Goal: Transaction & Acquisition: Purchase product/service

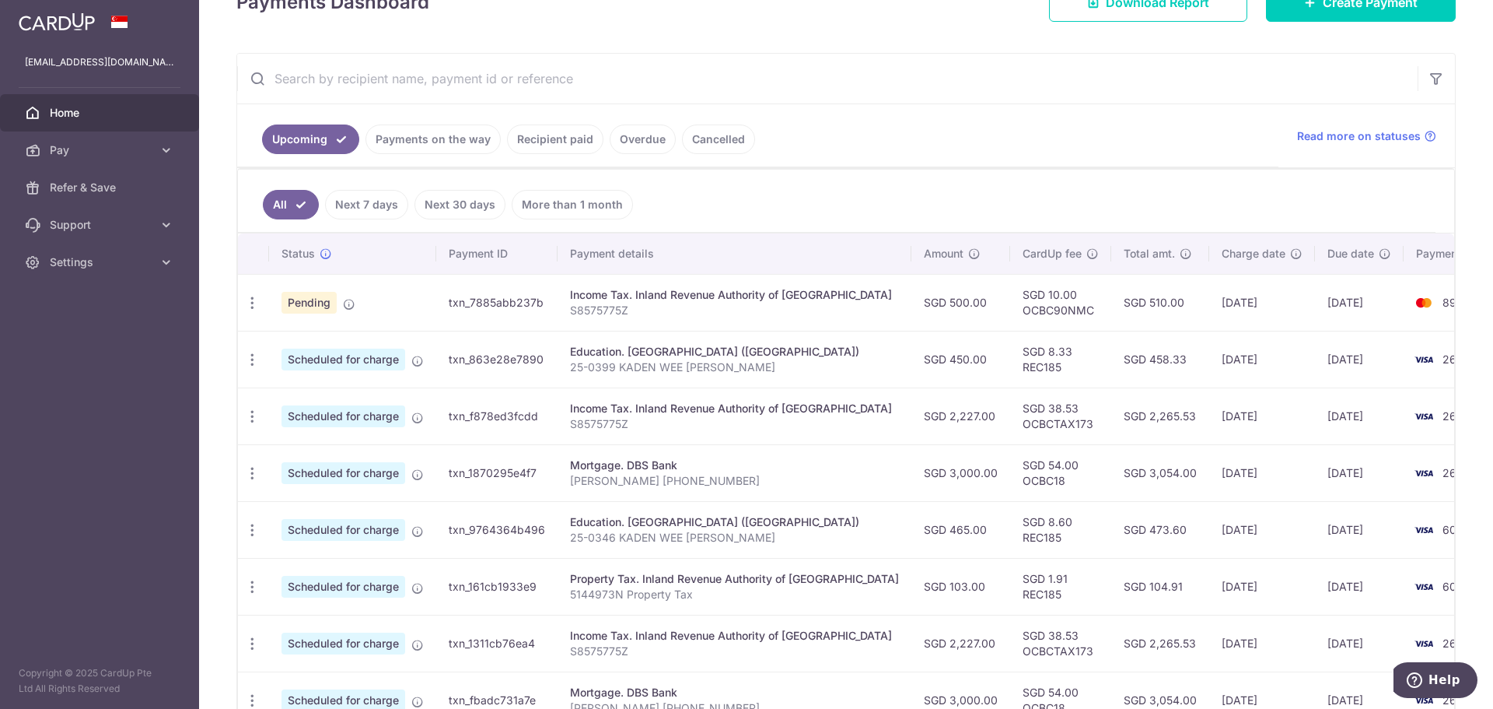
scroll to position [96, 0]
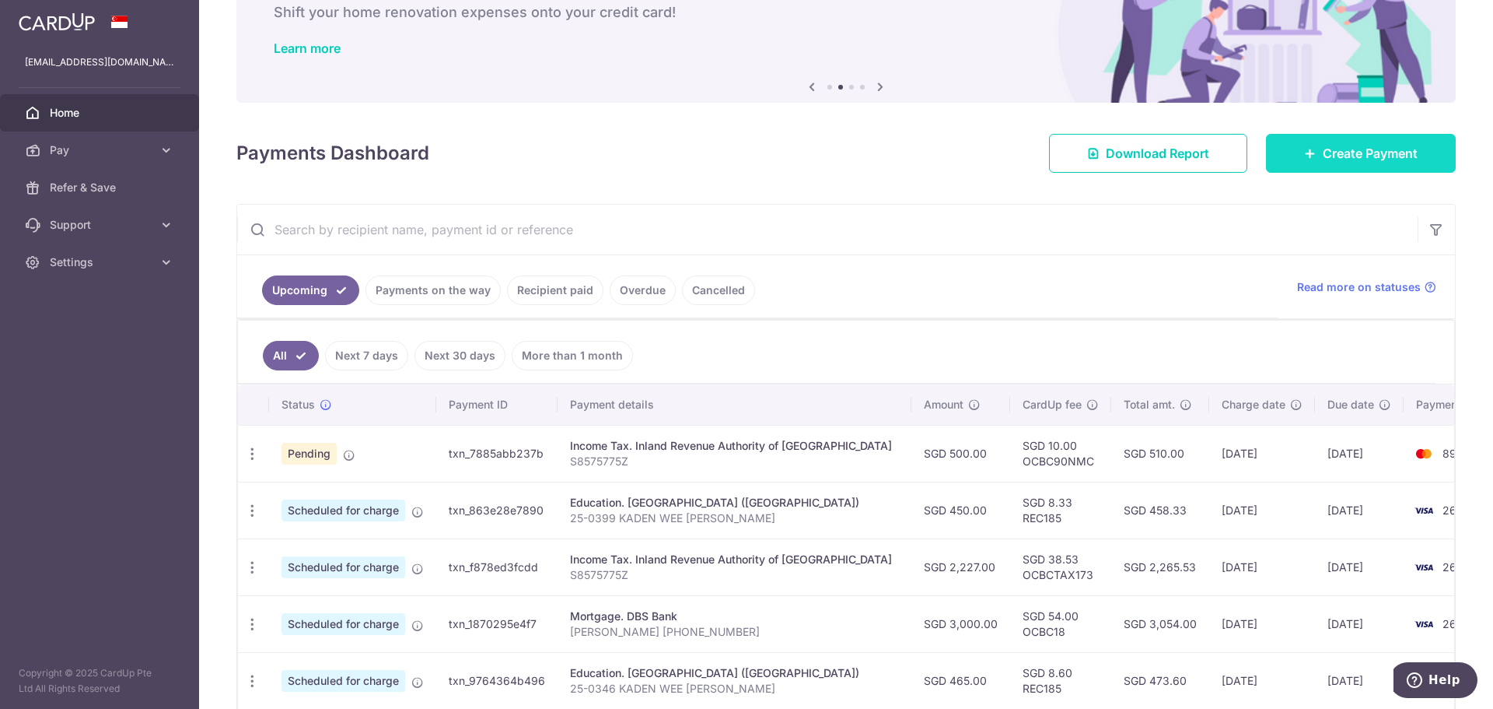
click at [1323, 157] on span "Create Payment" at bounding box center [1370, 153] width 95 height 19
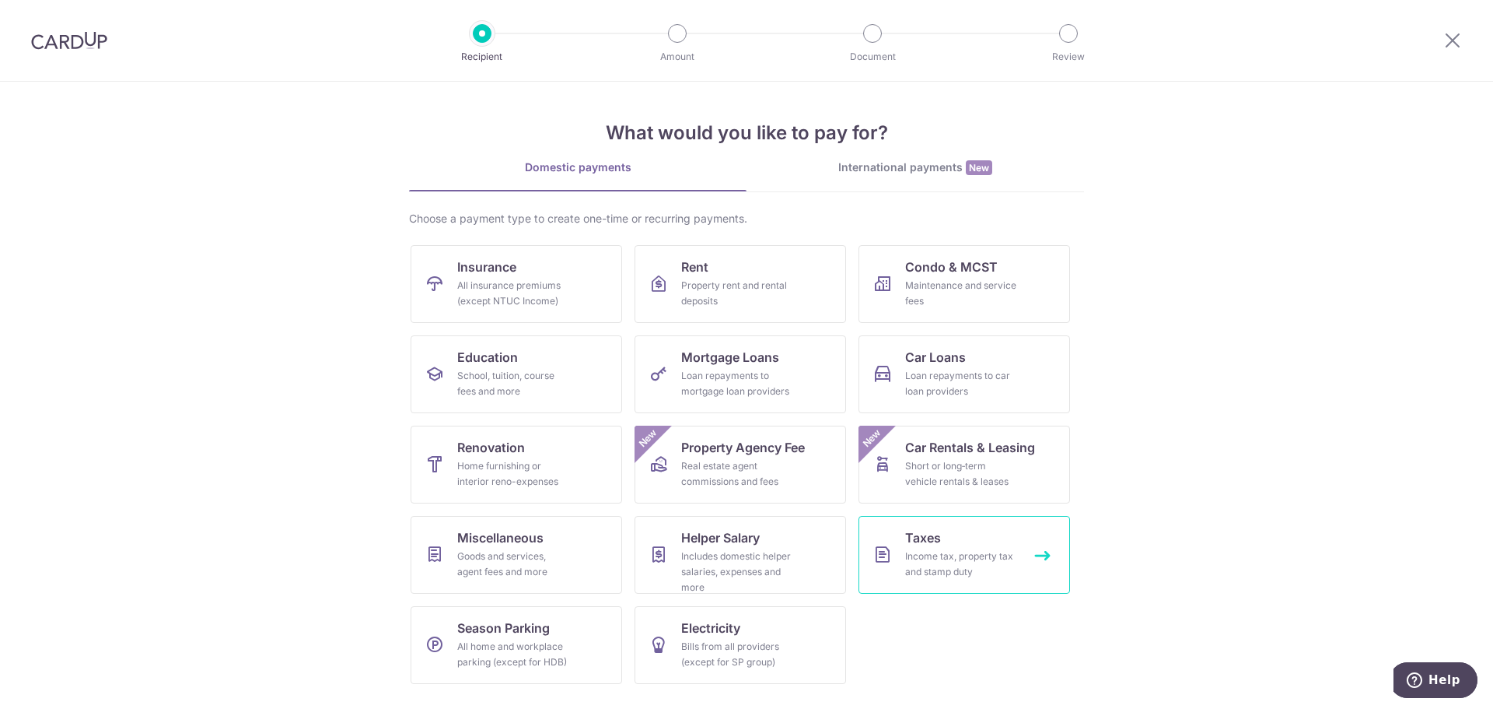
click at [895, 551] on link "Taxes Income tax, property tax and stamp duty" at bounding box center [965, 555] width 212 height 78
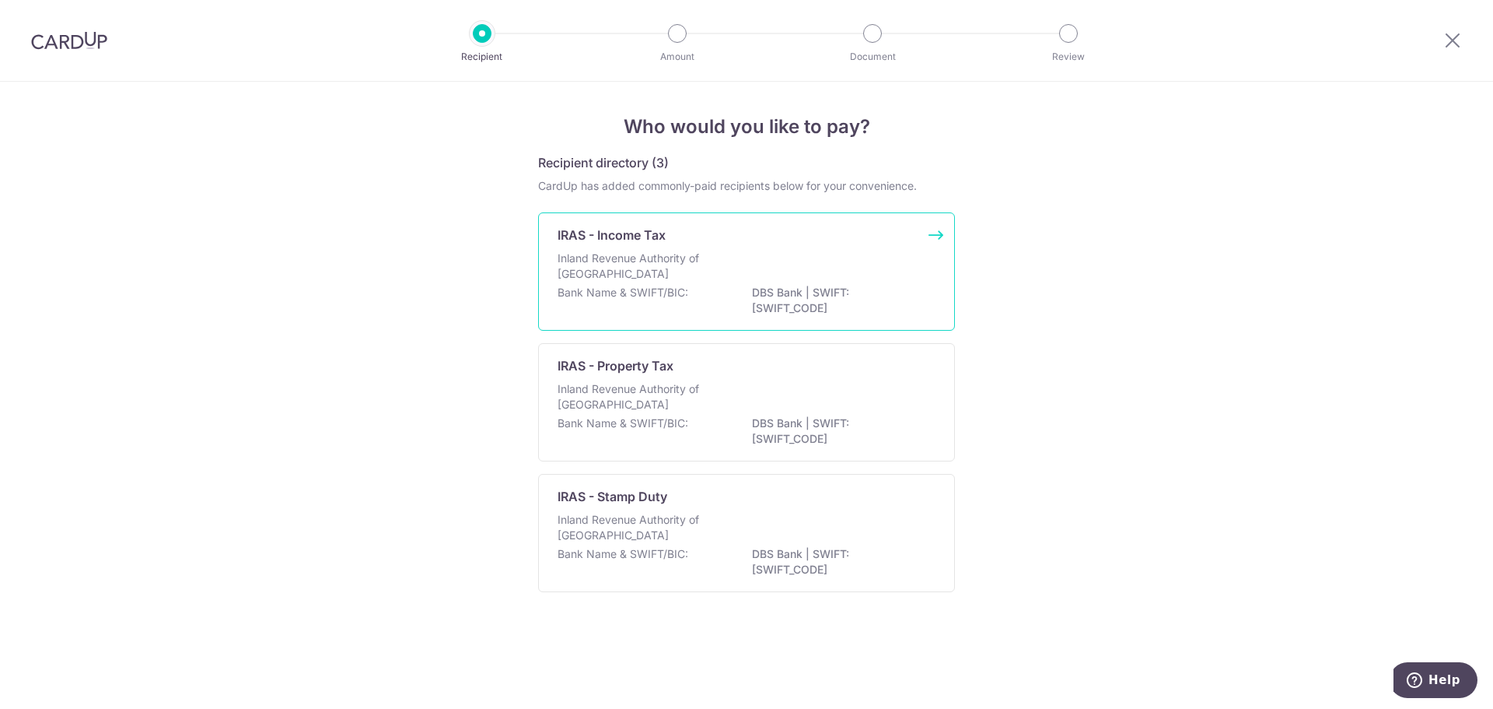
click at [660, 279] on p "Inland Revenue Authority of Singapore" at bounding box center [640, 265] width 165 height 31
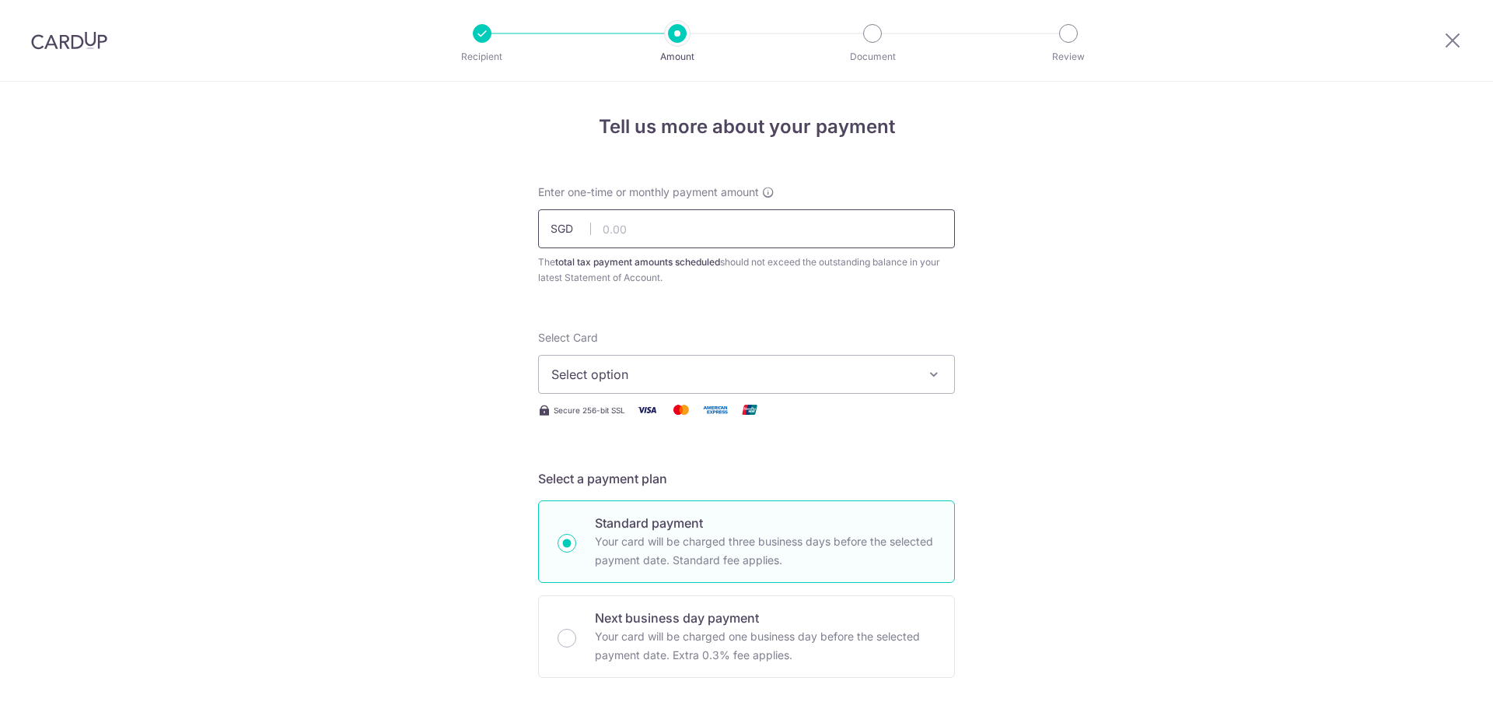
click at [664, 240] on input "text" at bounding box center [746, 228] width 417 height 39
type input "1,000.00"
click at [732, 366] on span "Select option" at bounding box center [732, 374] width 362 height 19
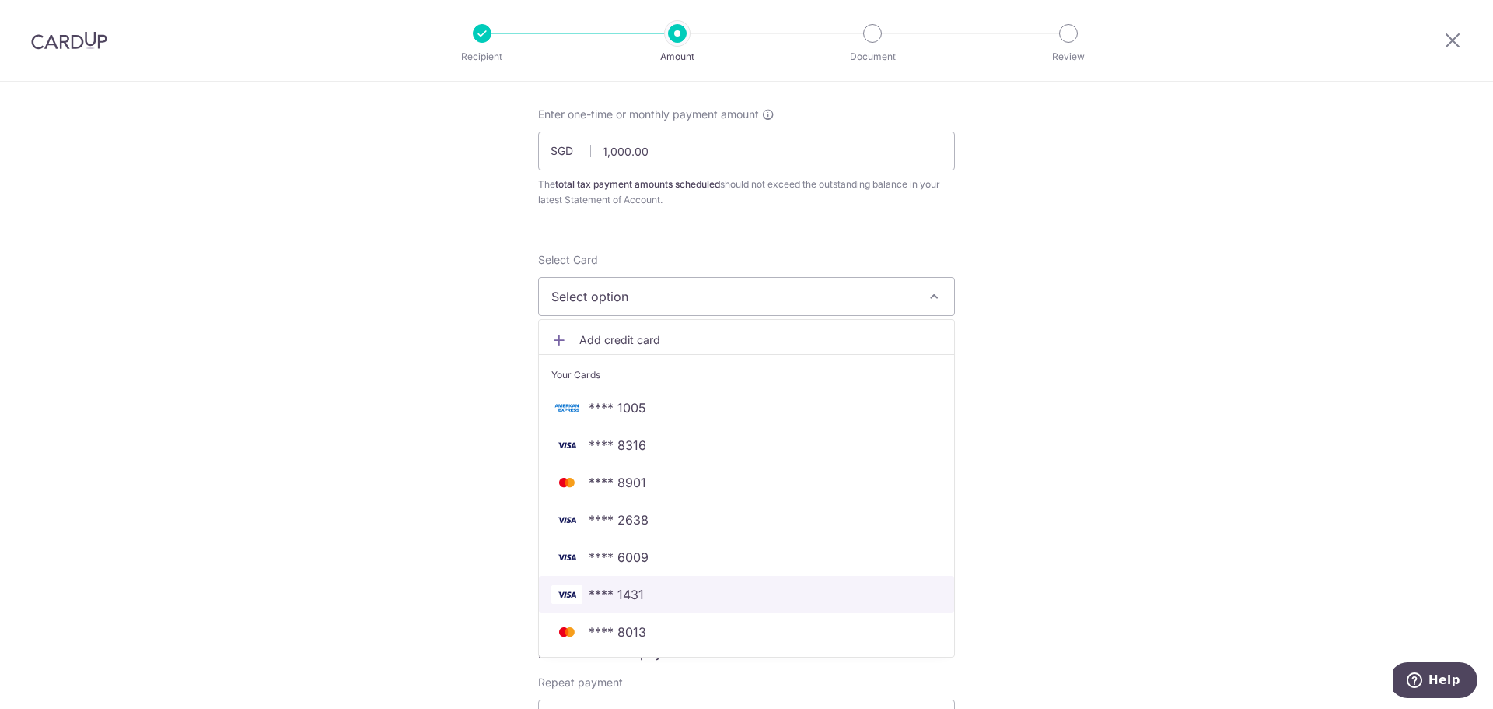
scroll to position [156, 0]
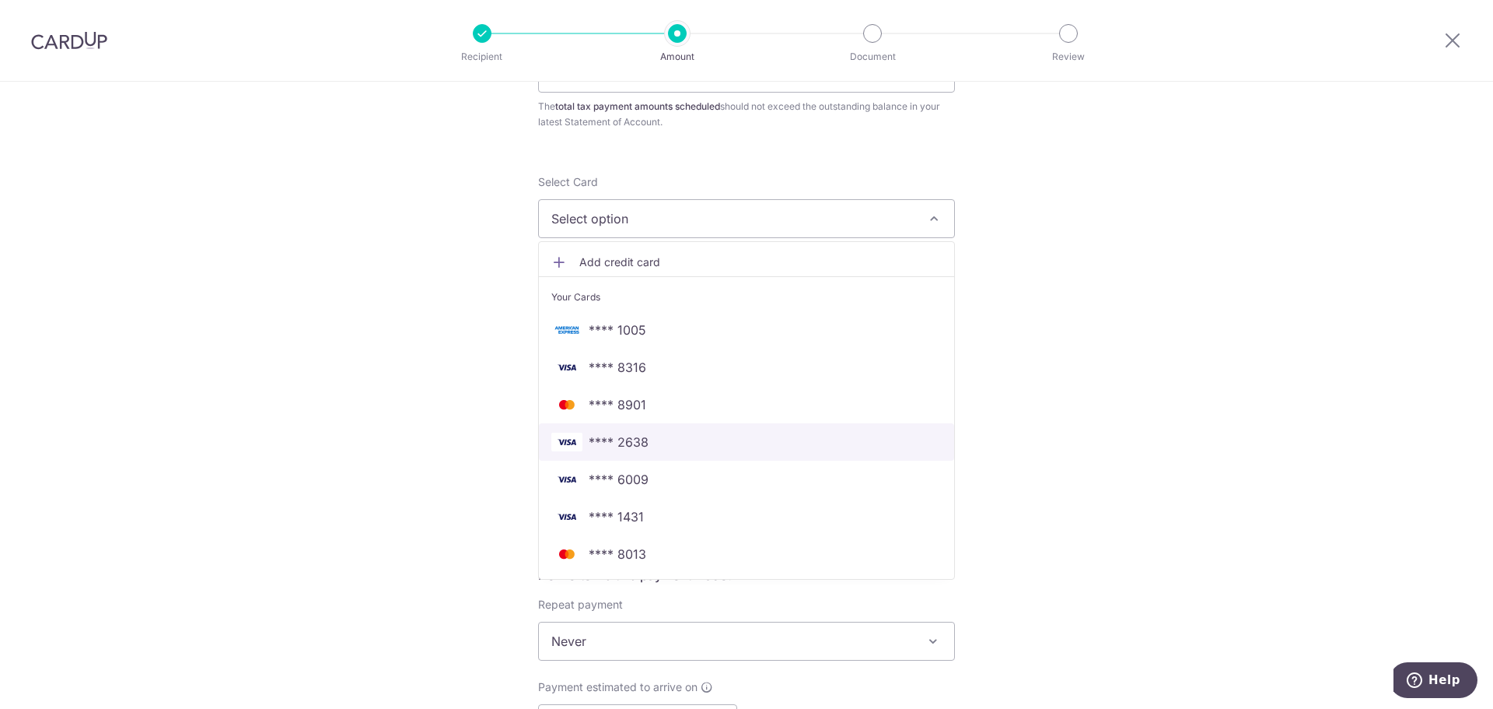
click at [648, 444] on span "**** 2638" at bounding box center [746, 441] width 390 height 19
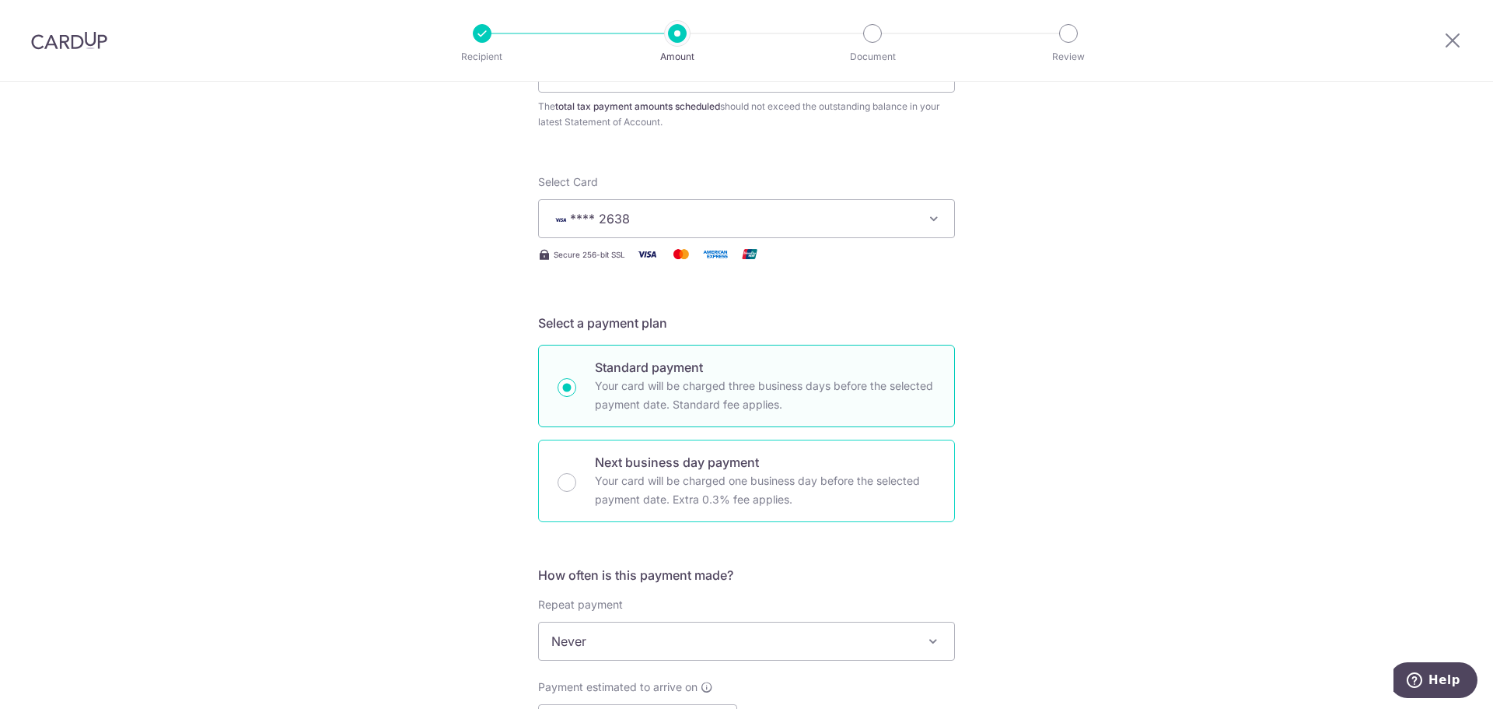
scroll to position [311, 0]
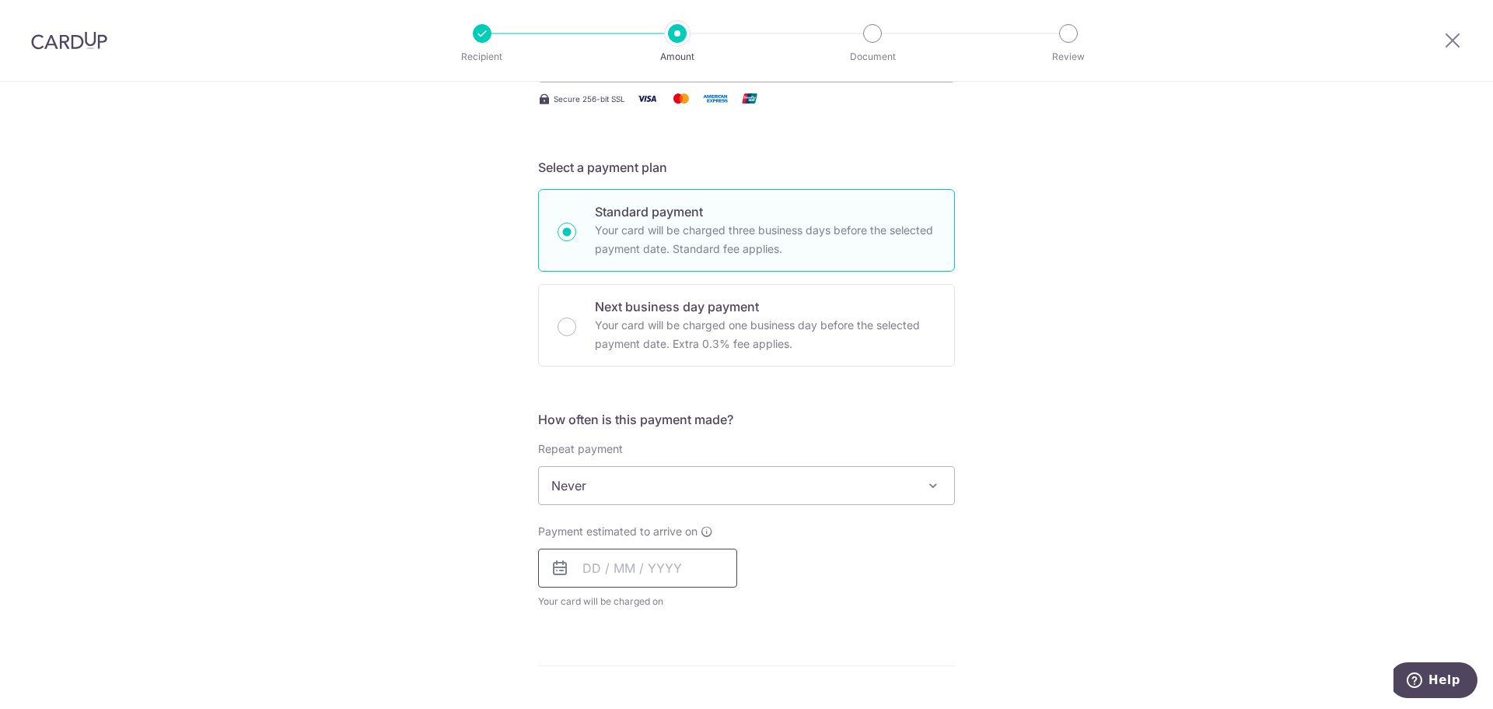
click at [659, 570] on input "text" at bounding box center [637, 567] width 199 height 39
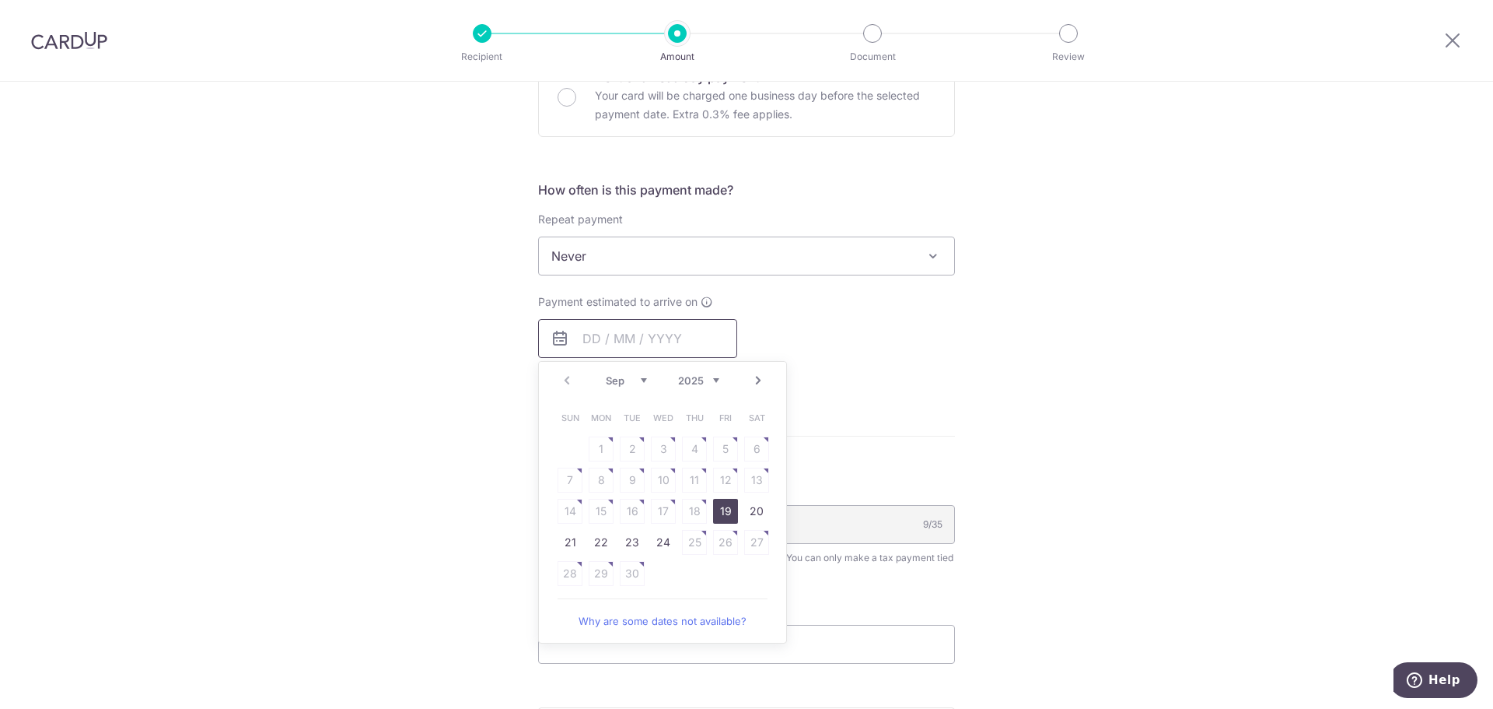
scroll to position [544, 0]
click at [751, 376] on link "Next" at bounding box center [758, 376] width 19 height 19
click at [634, 478] on link "7" at bounding box center [632, 476] width 25 height 25
type input "07/10/2025"
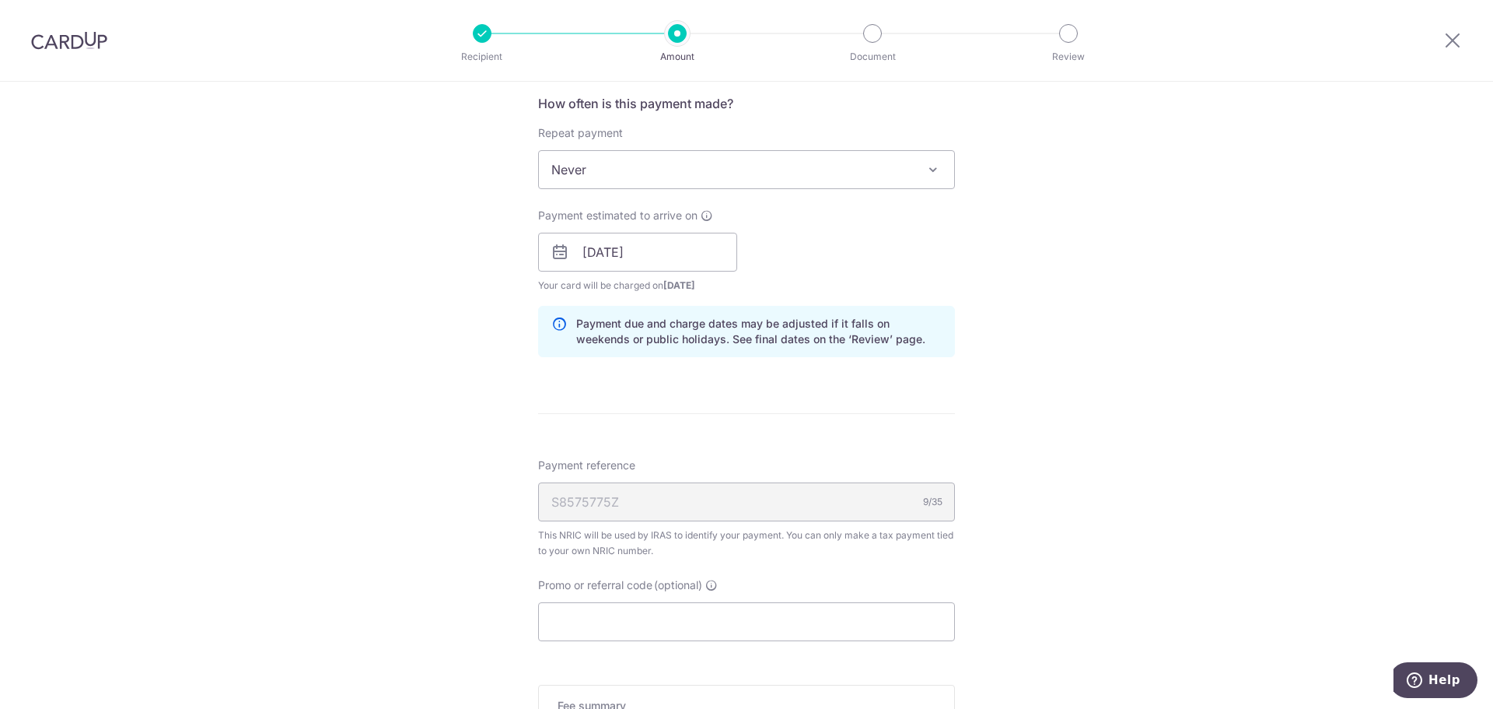
scroll to position [700, 0]
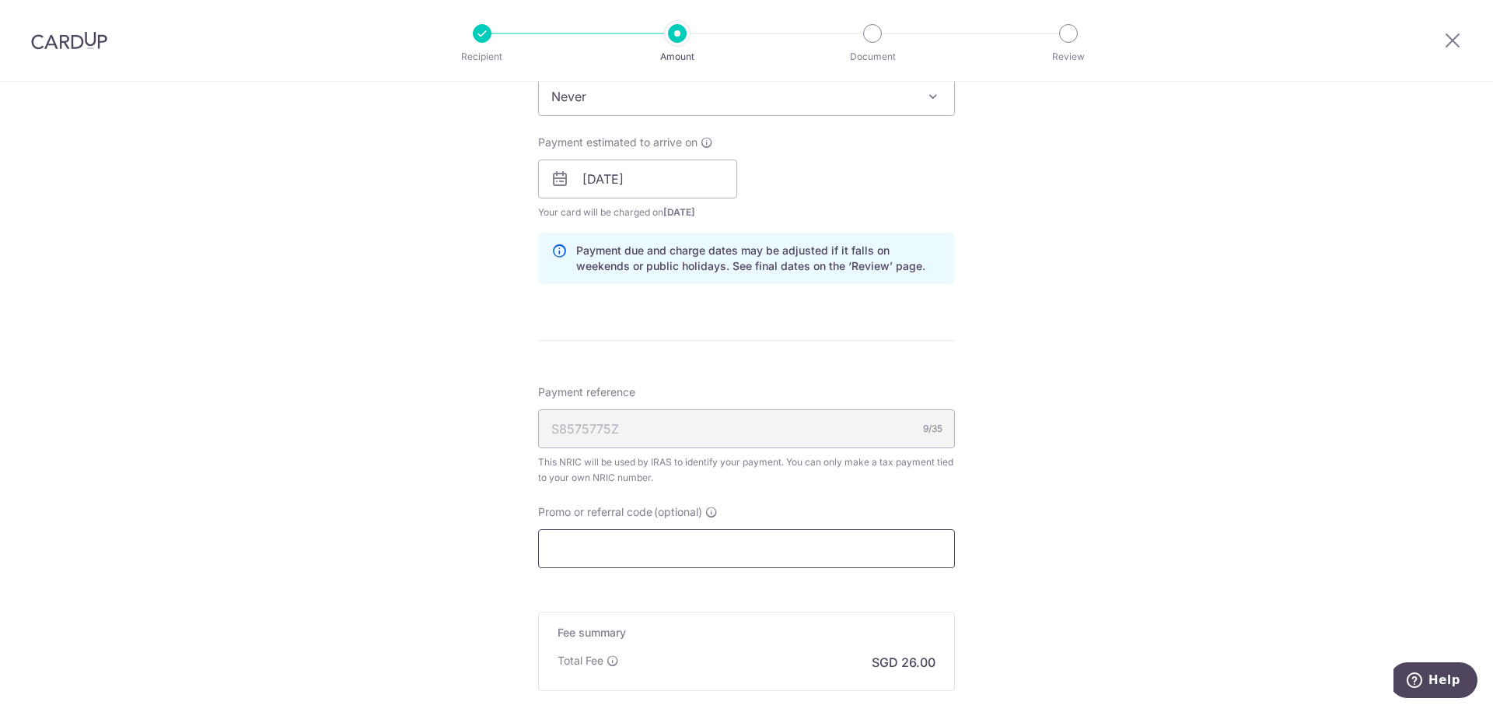
click at [650, 541] on input "Promo or referral code (optional)" at bounding box center [746, 548] width 417 height 39
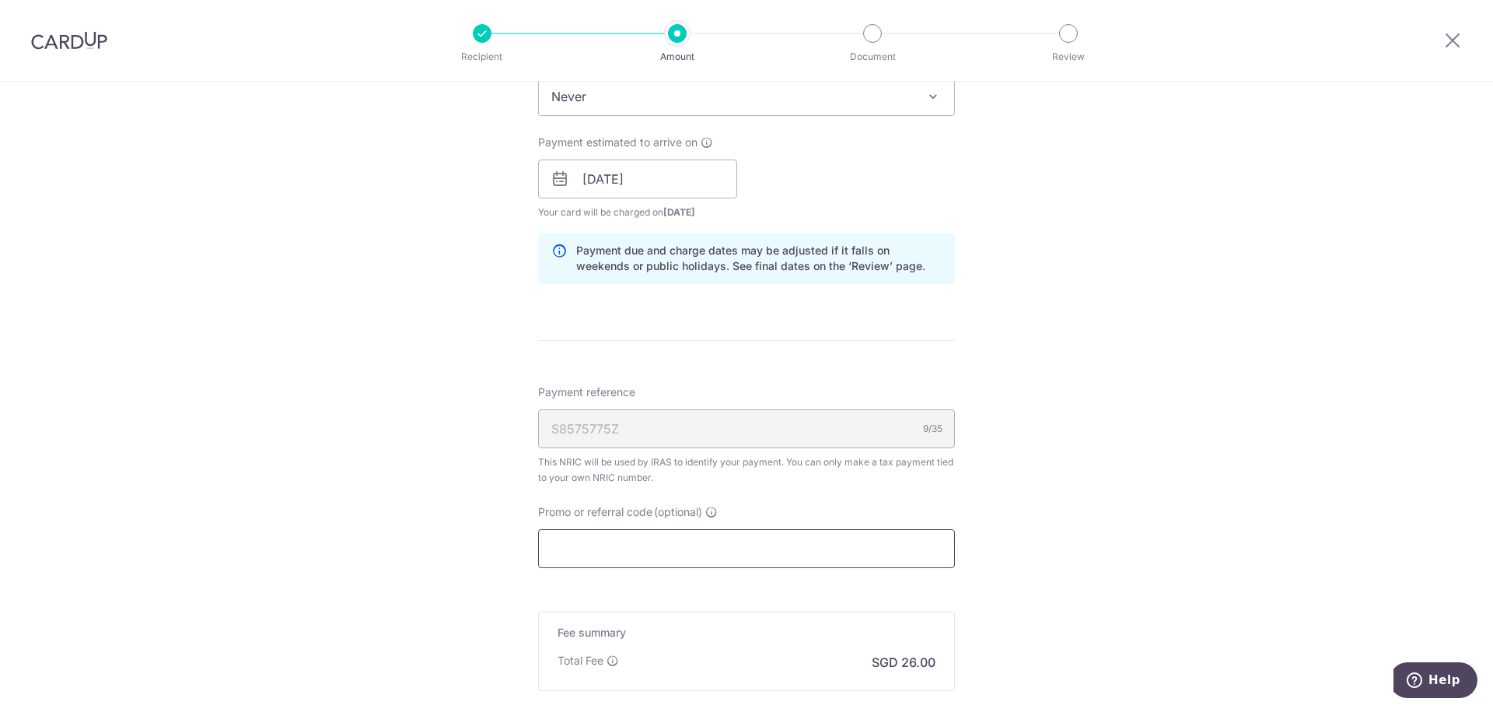
click at [650, 541] on input "Promo or referral code (optional)" at bounding box center [746, 548] width 417 height 39
click at [710, 544] on input "Promo or referral code (optional)" at bounding box center [746, 548] width 417 height 39
paste input "OCBCTAX173"
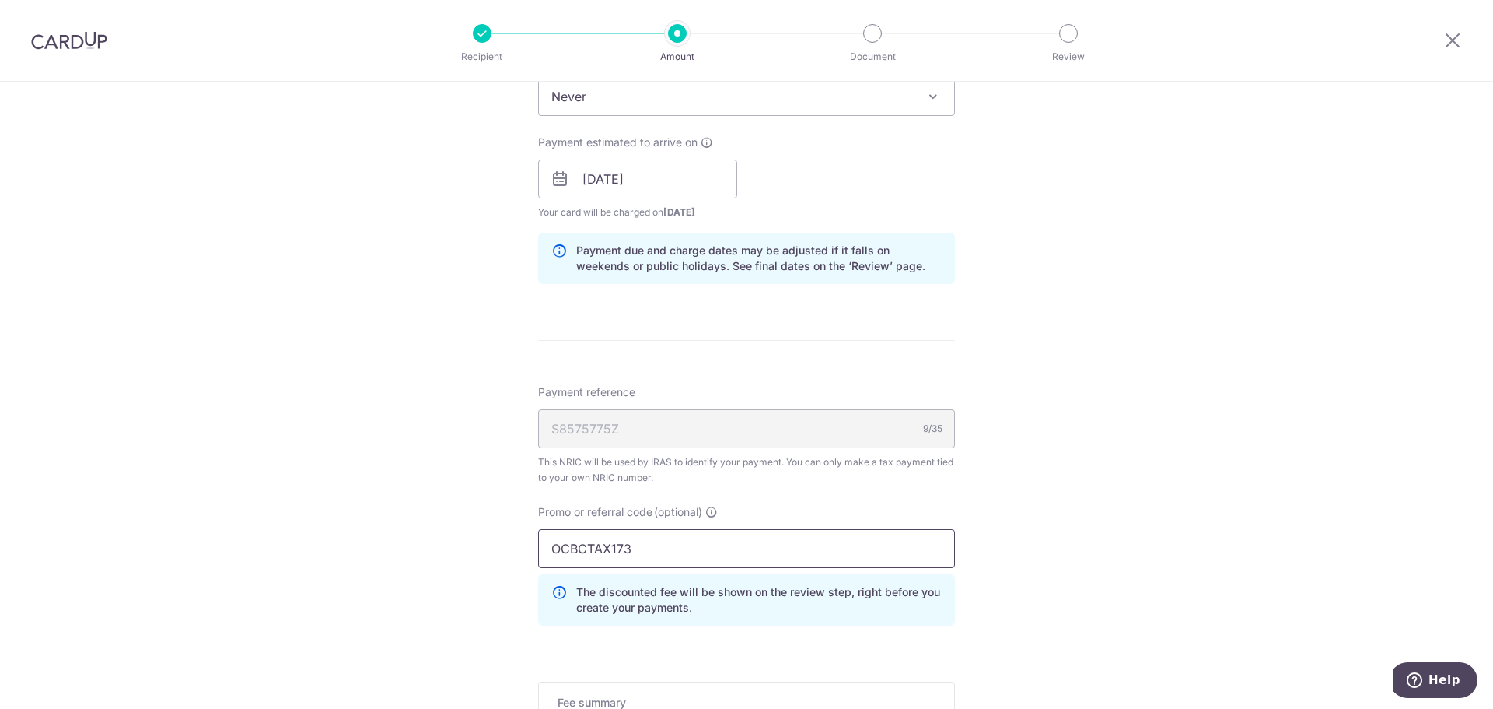
type input "OCBCTAX173"
drag, startPoint x: 464, startPoint y: 495, endPoint x: 478, endPoint y: 495, distance: 13.2
click at [471, 498] on div "Tell us more about your payment Enter one-time or monthly payment amount SGD 1,…" at bounding box center [746, 171] width 1493 height 1578
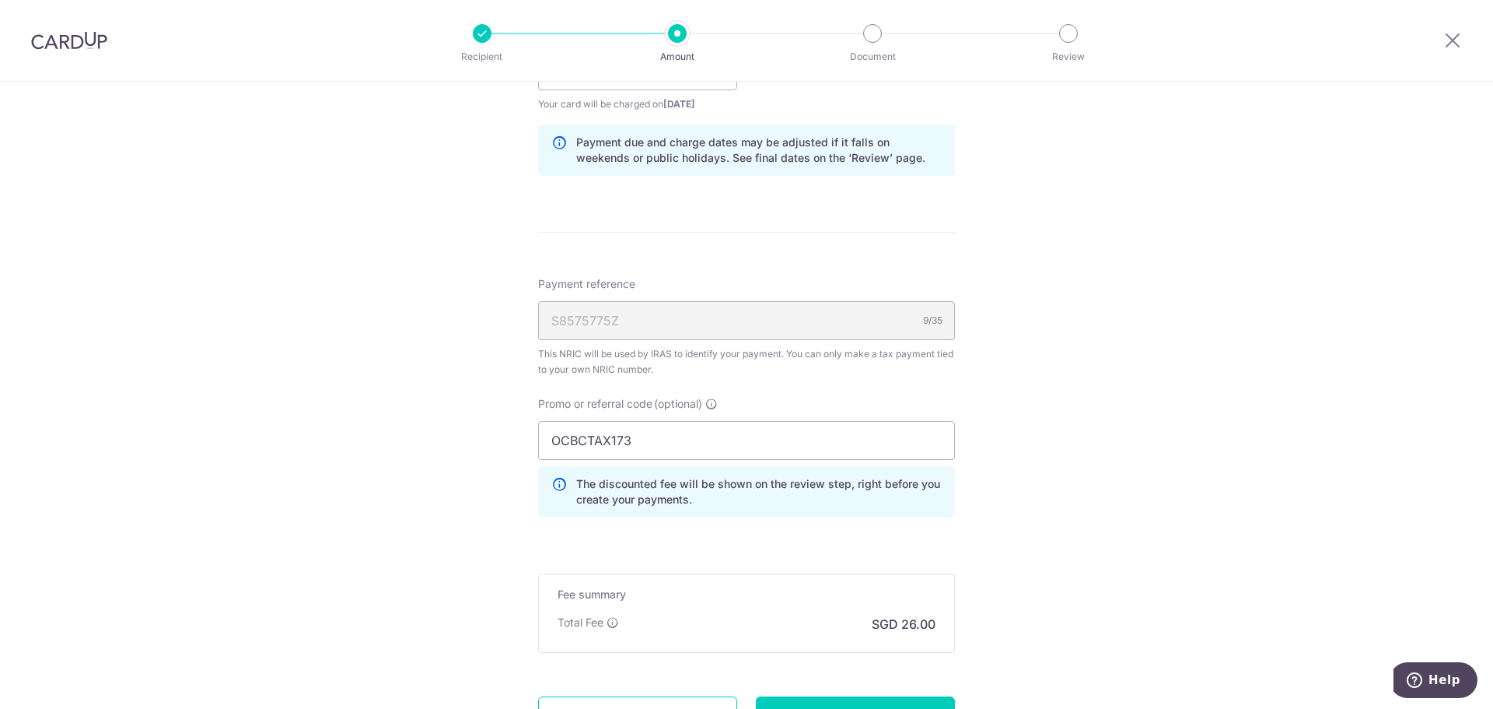
scroll to position [951, 0]
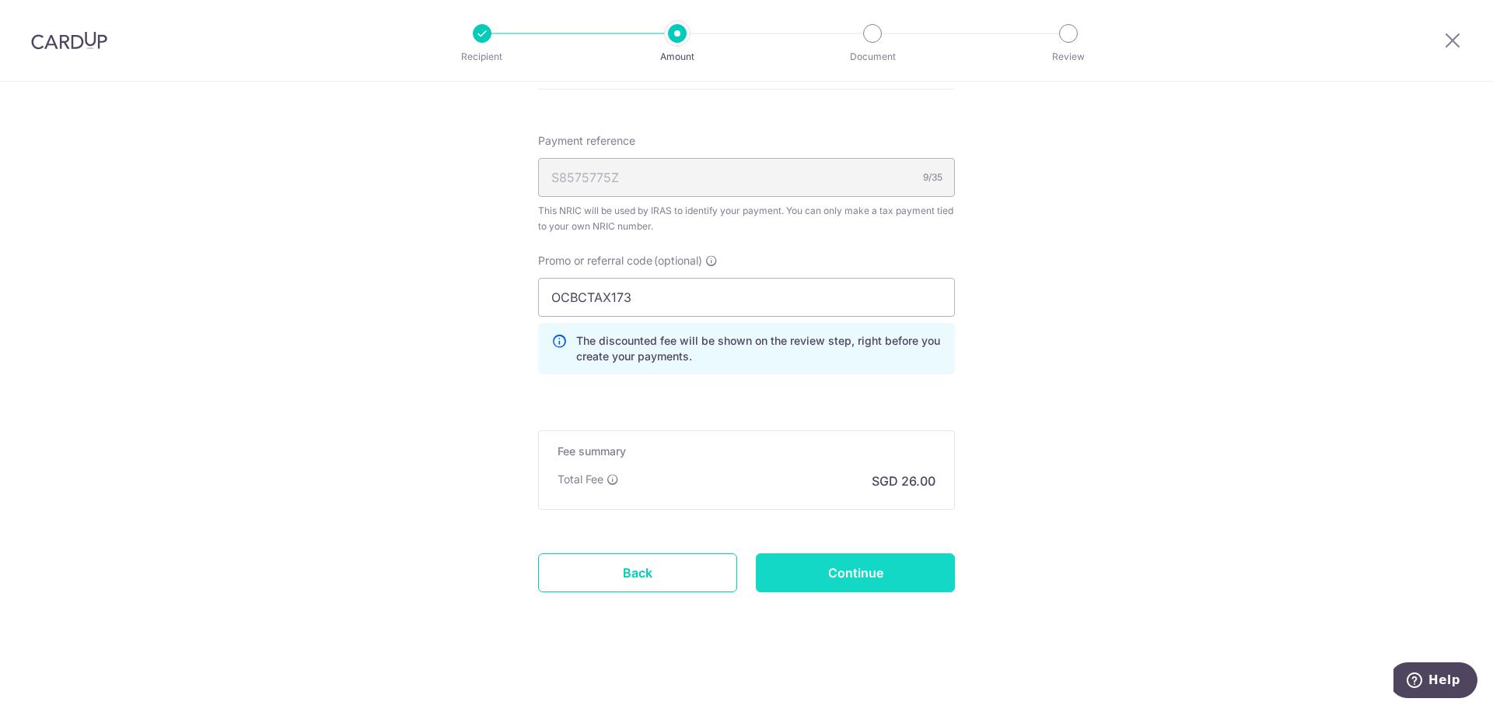
click at [823, 563] on input "Continue" at bounding box center [855, 572] width 199 height 39
type input "Create Schedule"
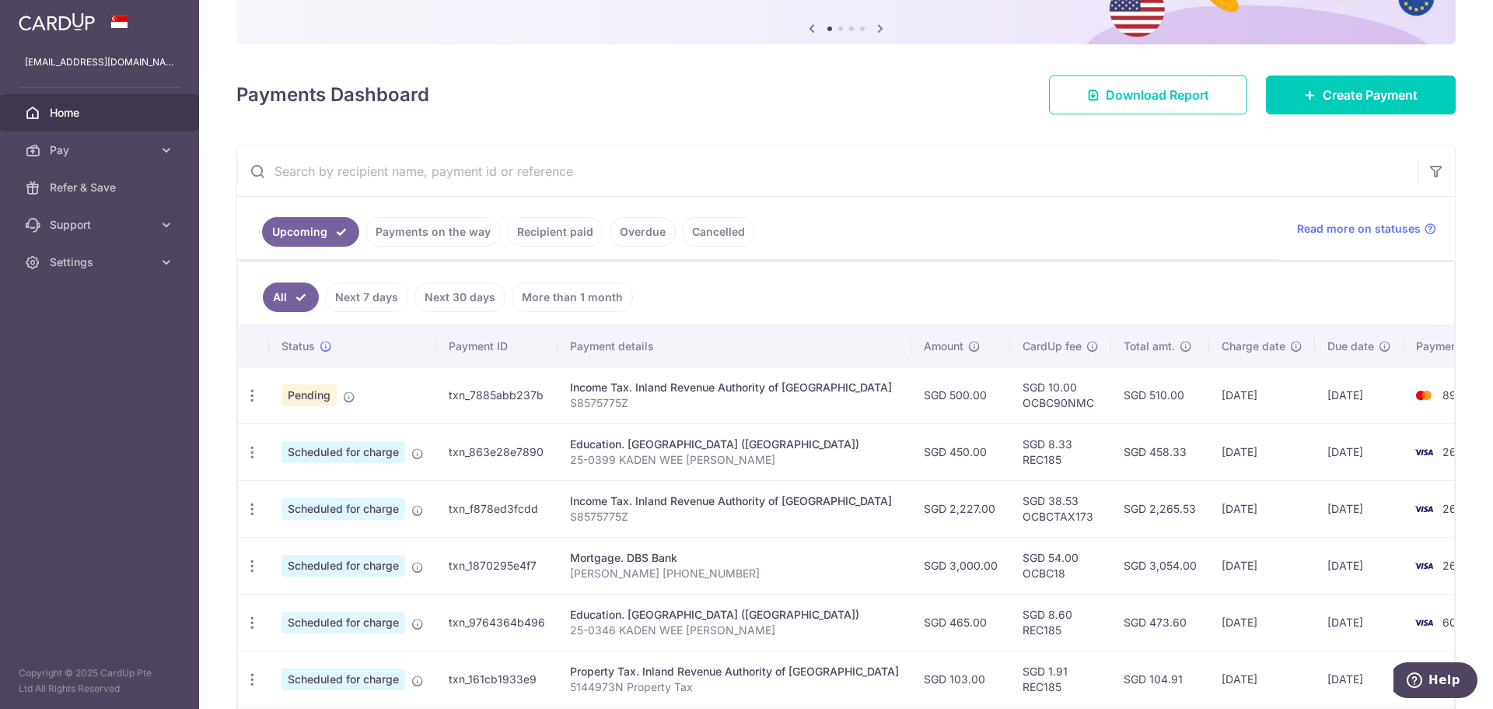
scroll to position [156, 0]
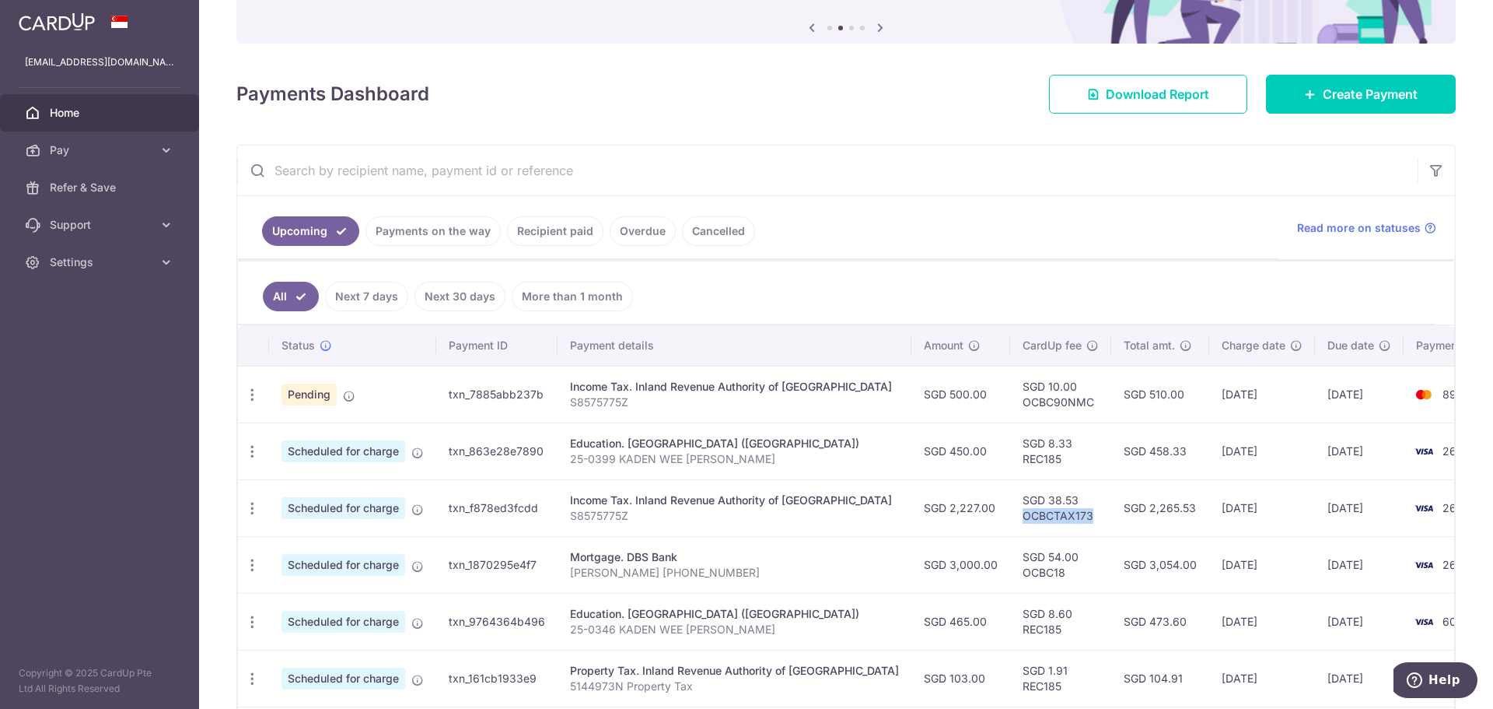
drag, startPoint x: 1047, startPoint y: 513, endPoint x: 972, endPoint y: 516, distance: 75.5
click at [1010, 516] on td "SGD 38.53 OCBCTAX173" at bounding box center [1060, 507] width 101 height 57
copy td "OCBCTAX173"
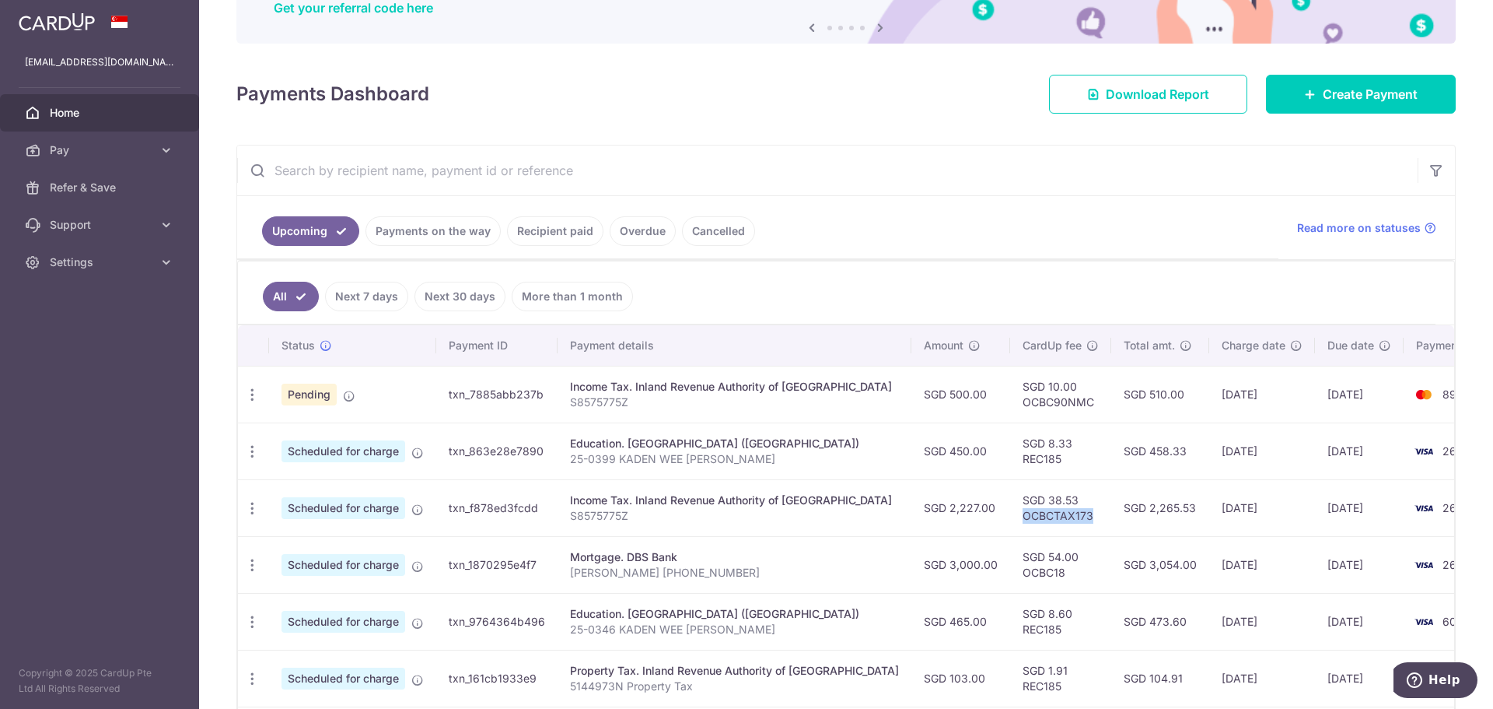
copy td "OCBCTAX173"
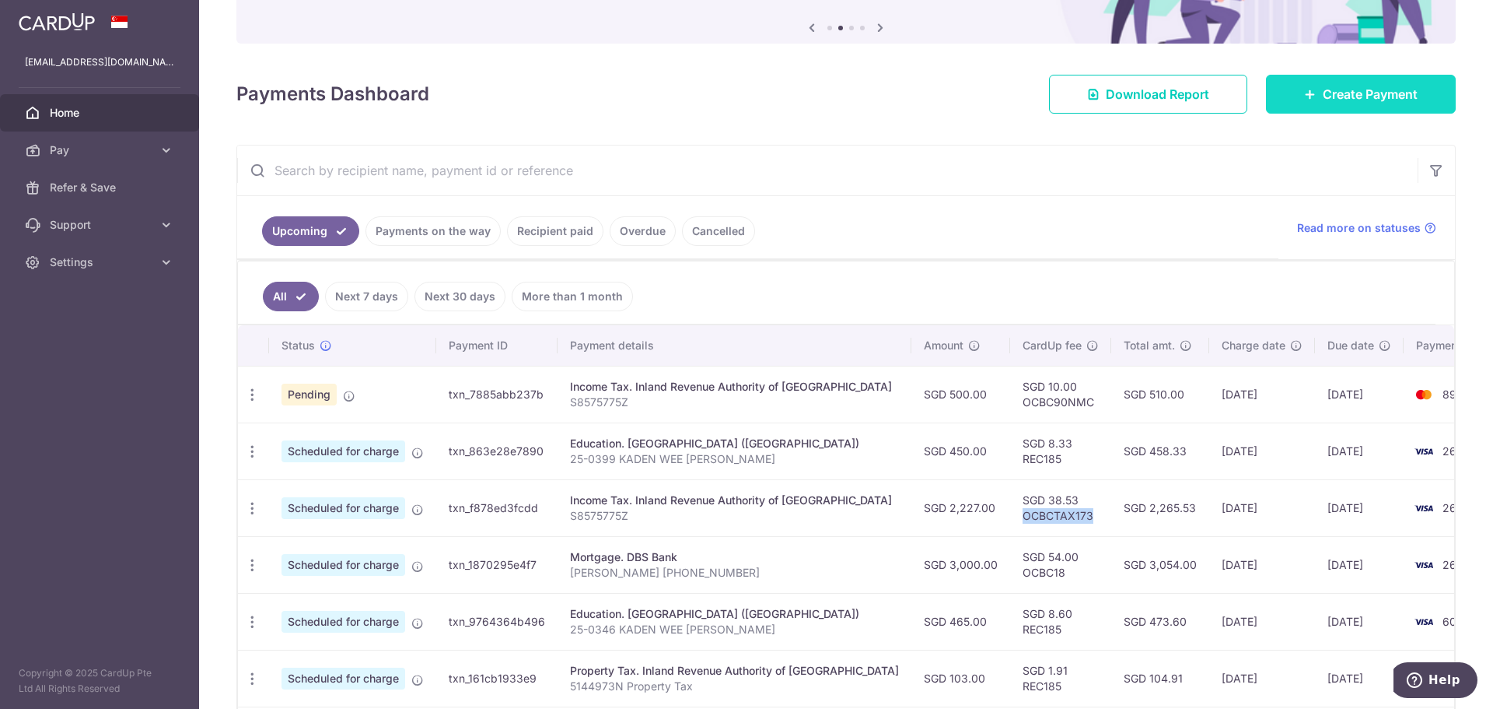
click at [1328, 97] on span "Create Payment" at bounding box center [1370, 94] width 95 height 19
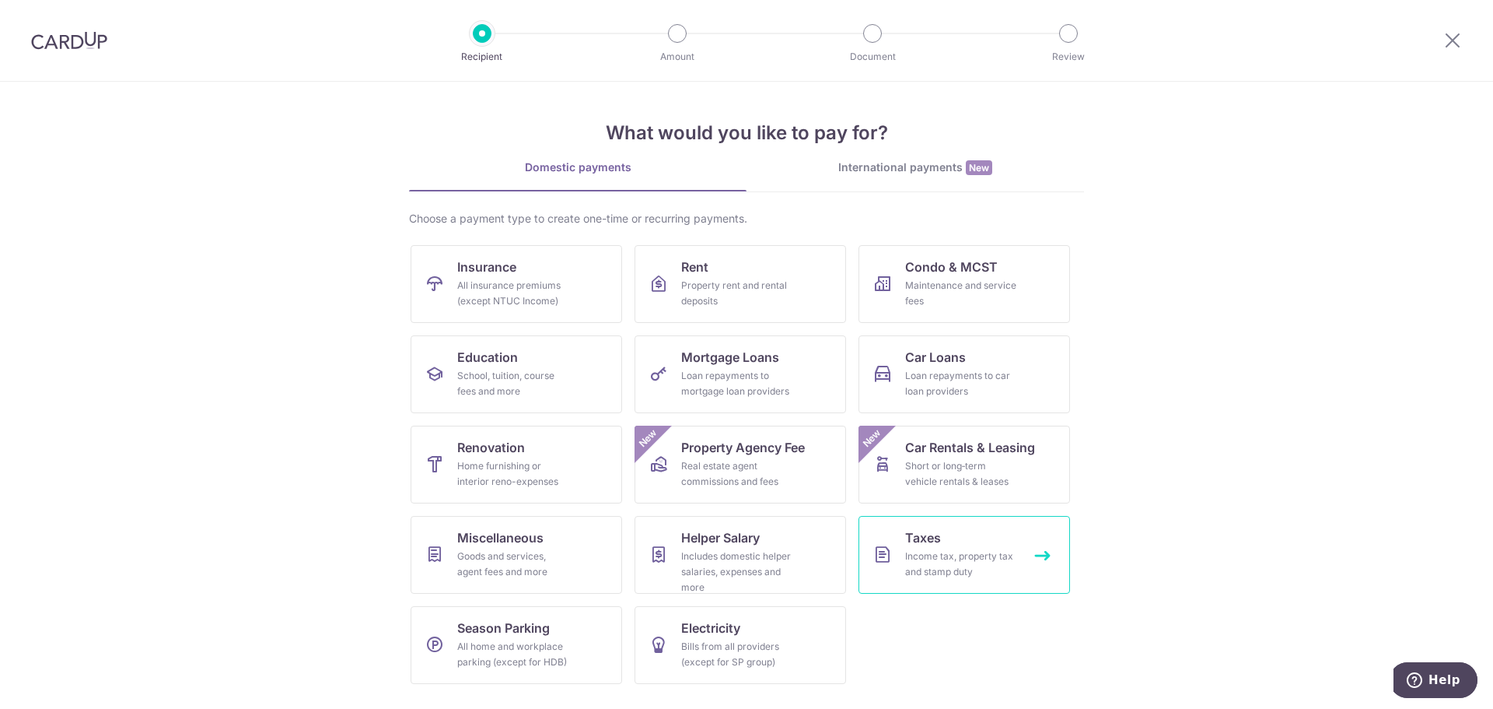
click at [942, 545] on link "Taxes Income tax, property tax and stamp duty" at bounding box center [965, 555] width 212 height 78
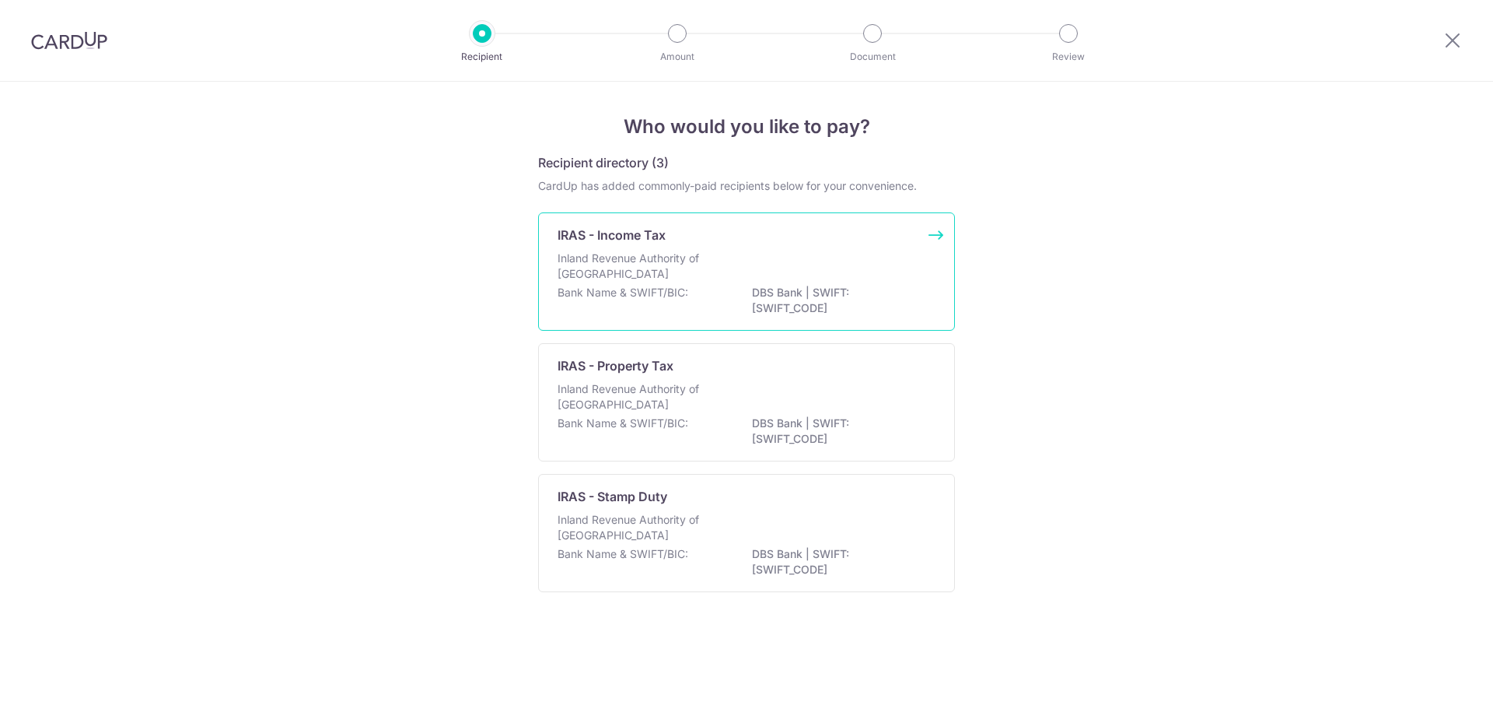
click at [703, 303] on div "Bank Name & SWIFT/BIC: DBS Bank | SWIFT: DBSSSGSGXXX" at bounding box center [747, 301] width 378 height 33
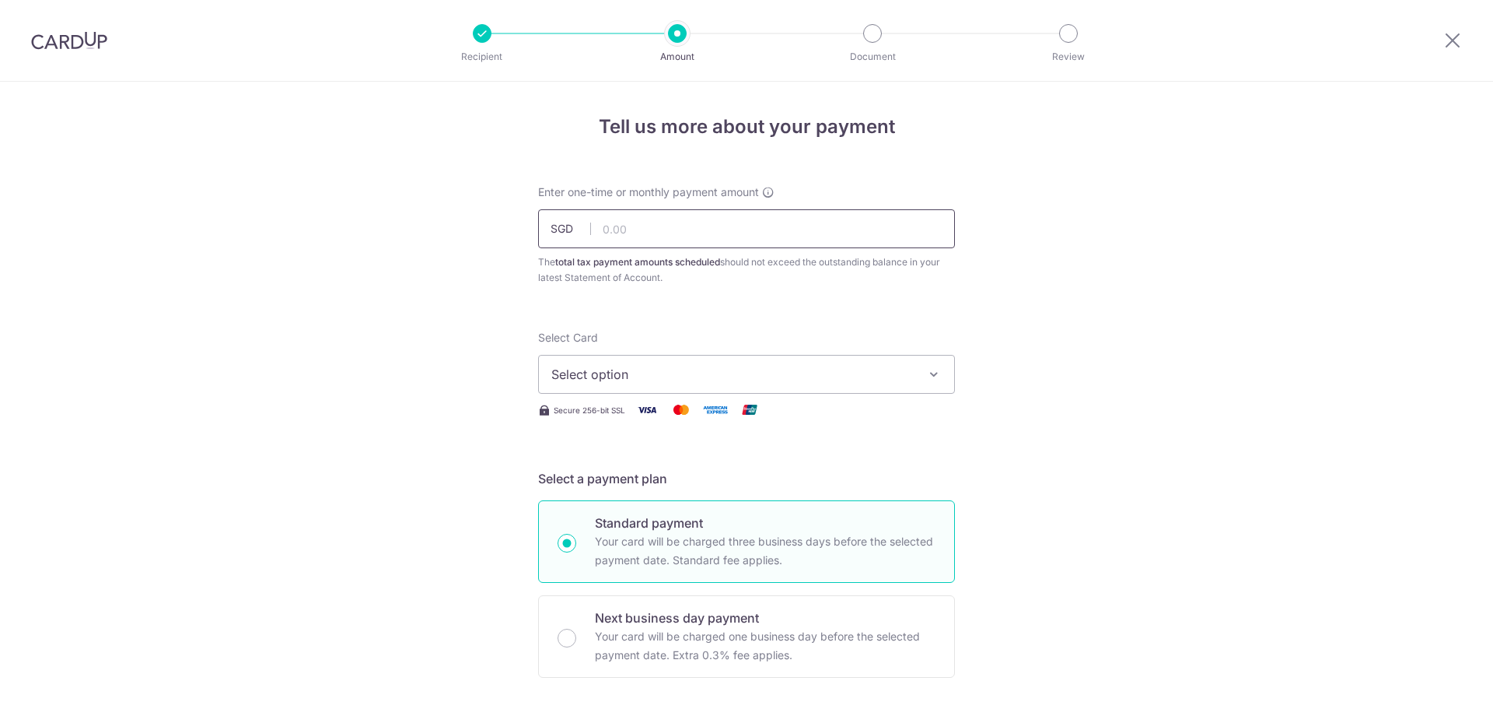
click at [693, 209] on input "text" at bounding box center [746, 228] width 417 height 39
type input "1,000.00"
click at [642, 380] on span "Select option" at bounding box center [732, 374] width 362 height 19
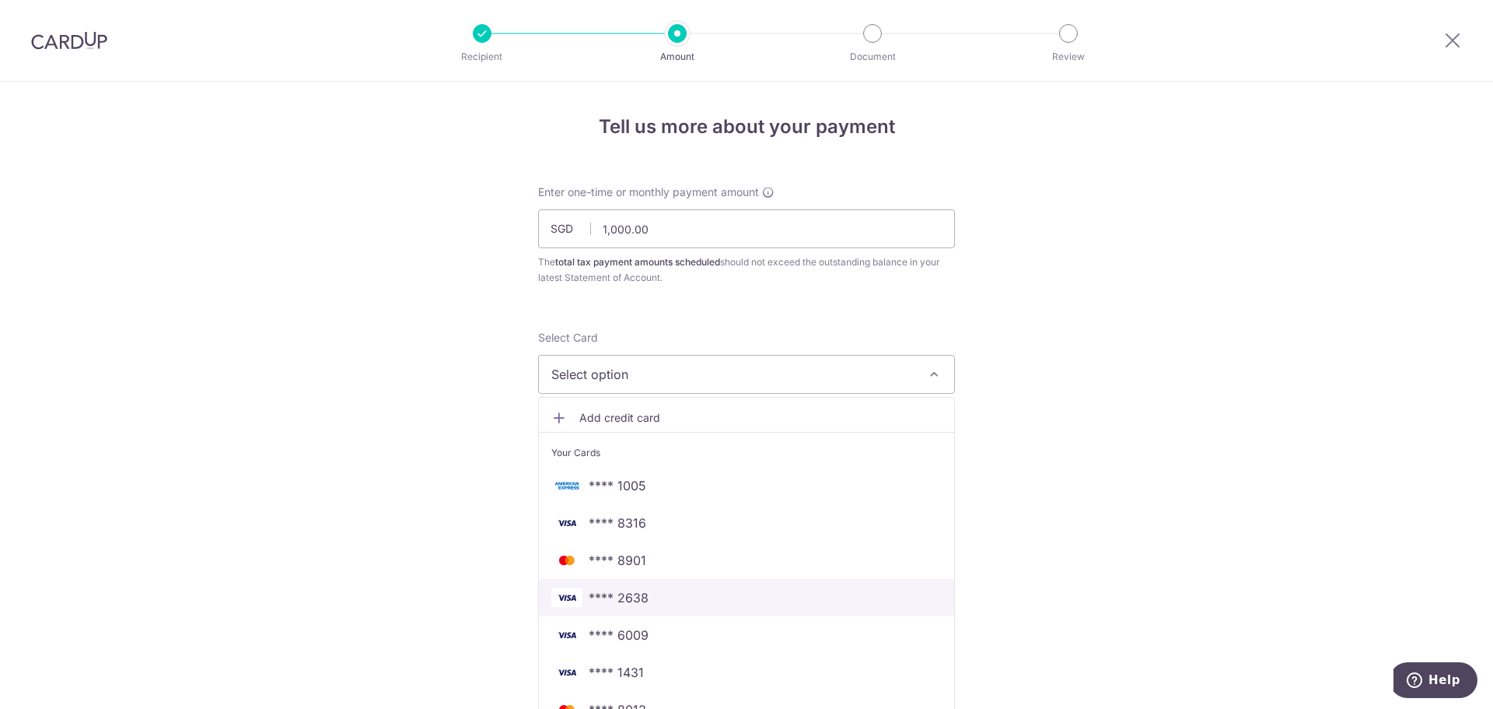
drag, startPoint x: 644, startPoint y: 605, endPoint x: 523, endPoint y: 530, distance: 142.2
click at [643, 605] on span "**** 2638" at bounding box center [619, 597] width 60 height 19
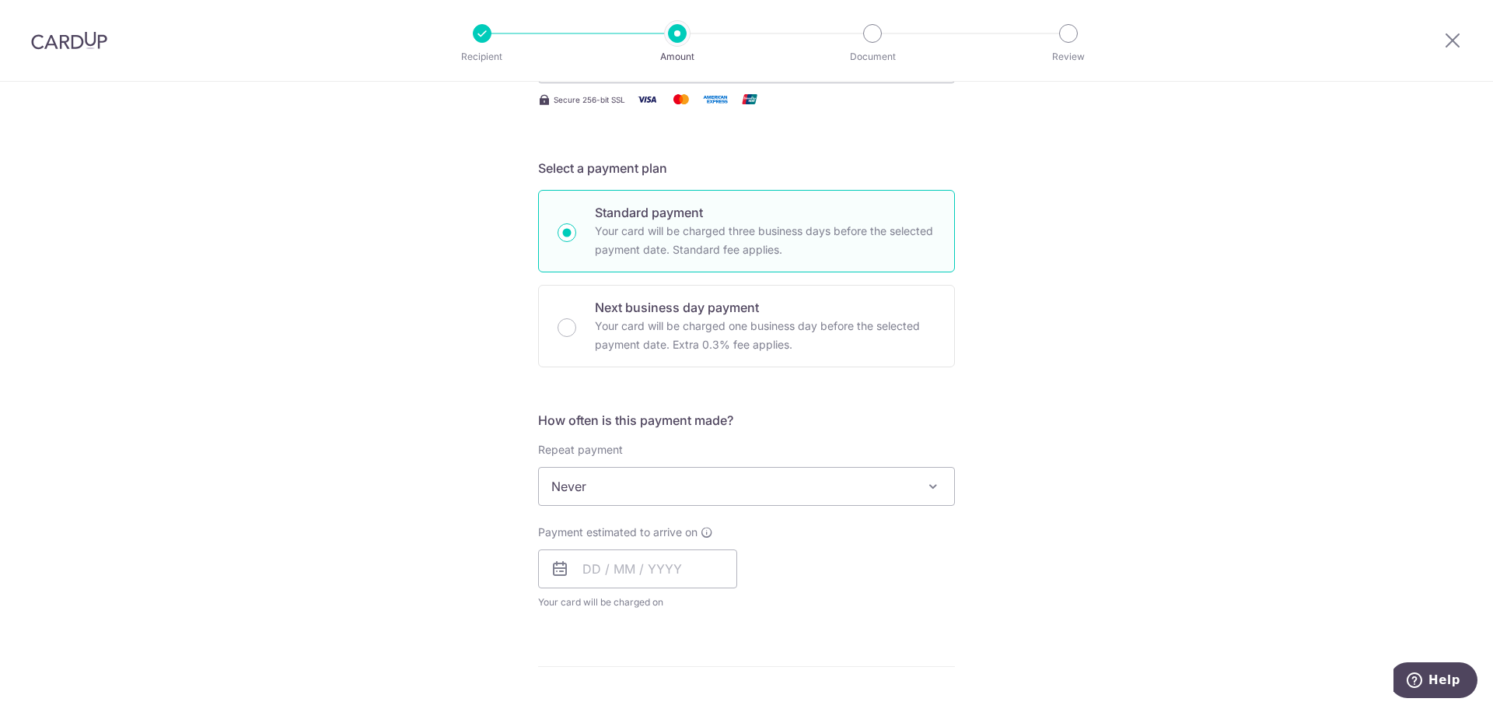
scroll to position [311, 0]
click at [657, 574] on input "text" at bounding box center [637, 567] width 199 height 39
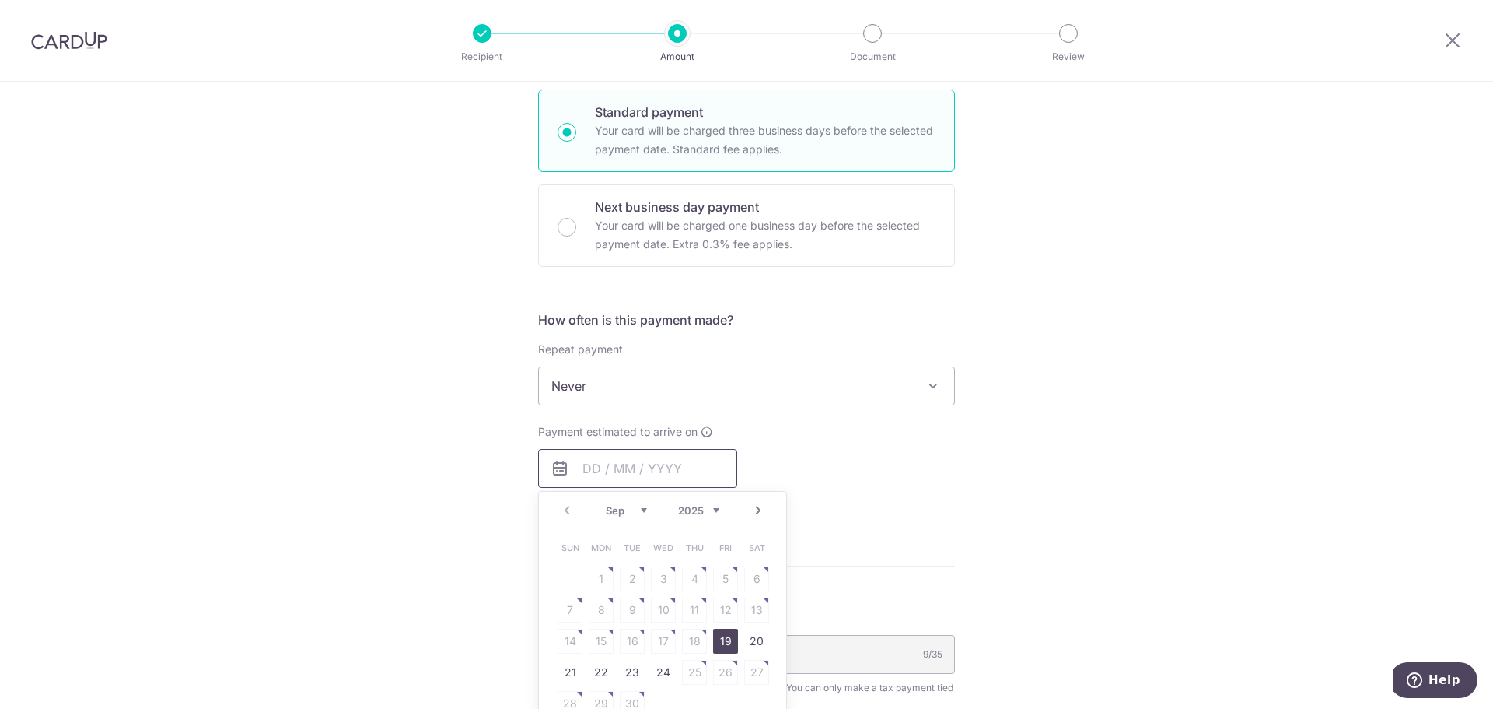
scroll to position [544, 0]
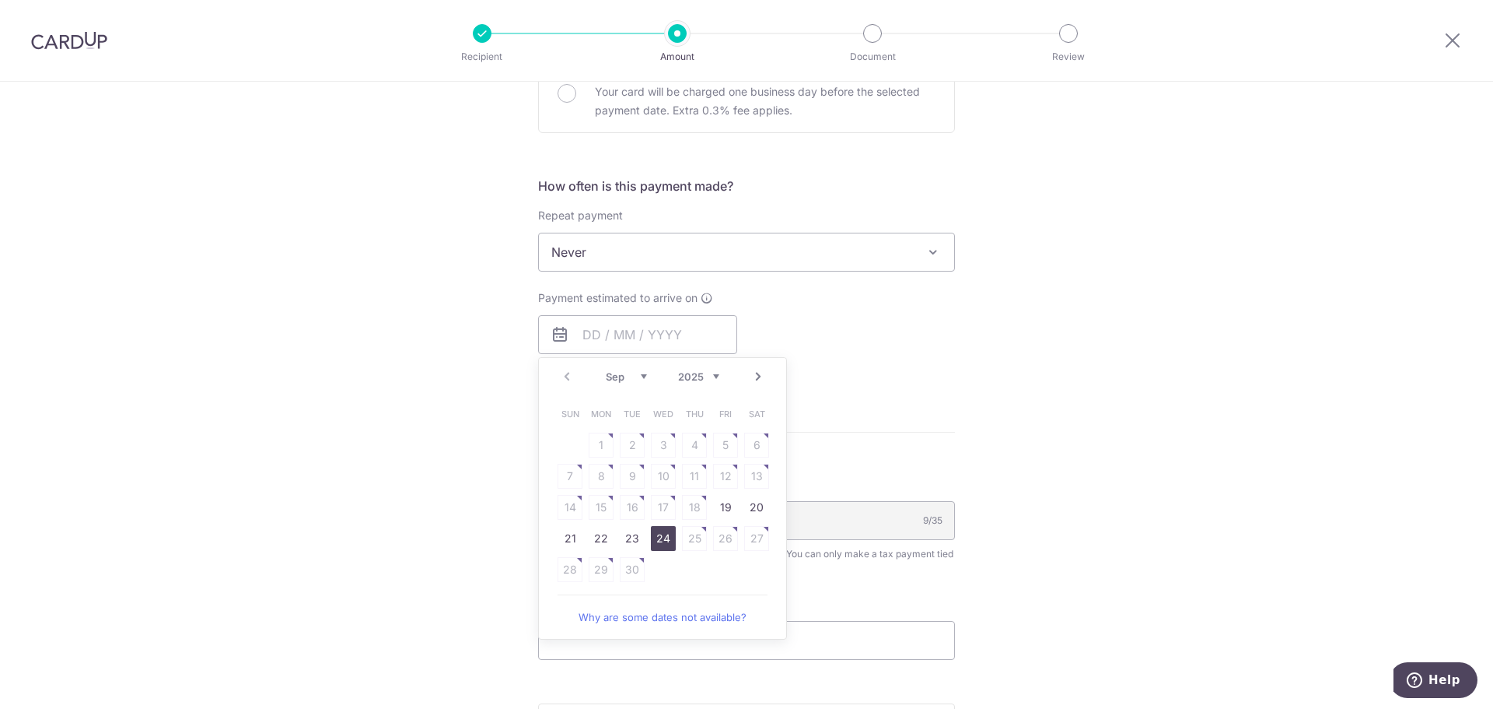
click at [663, 548] on link "24" at bounding box center [663, 538] width 25 height 25
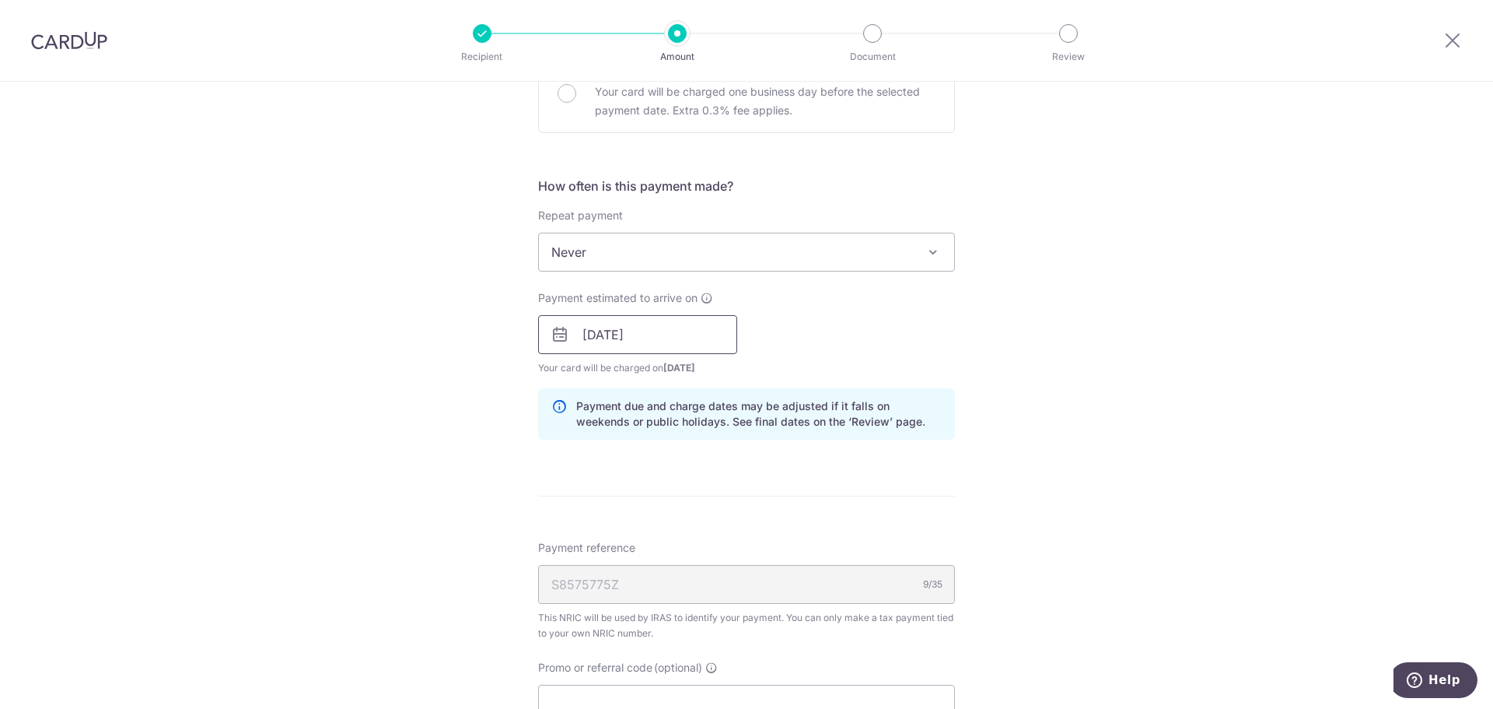
click at [682, 338] on input "24/09/2025" at bounding box center [637, 334] width 199 height 39
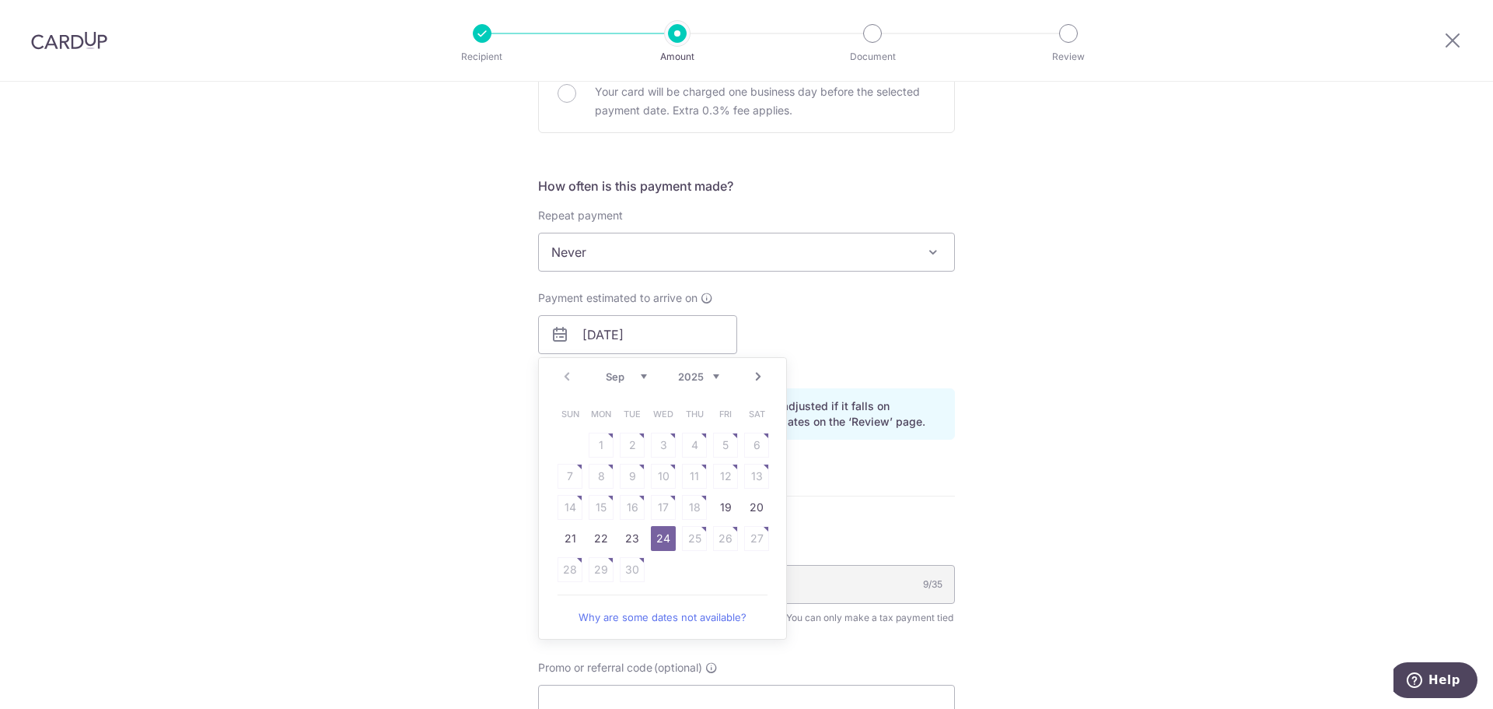
click at [763, 374] on link "Next" at bounding box center [758, 376] width 19 height 19
click at [601, 471] on table "Sun Mon Tue Wed Thu Fri Sat 1 2 3 4 5 6 7 8 9 10 11 12 13 14 15 16 17 18 19 20 …" at bounding box center [664, 491] width 218 height 187
click at [626, 474] on link "7" at bounding box center [632, 476] width 25 height 25
click at [446, 444] on div "Tell us more about your payment Enter one-time or monthly payment amount SGD 1,…" at bounding box center [746, 291] width 1493 height 1508
type input "[DATE]"
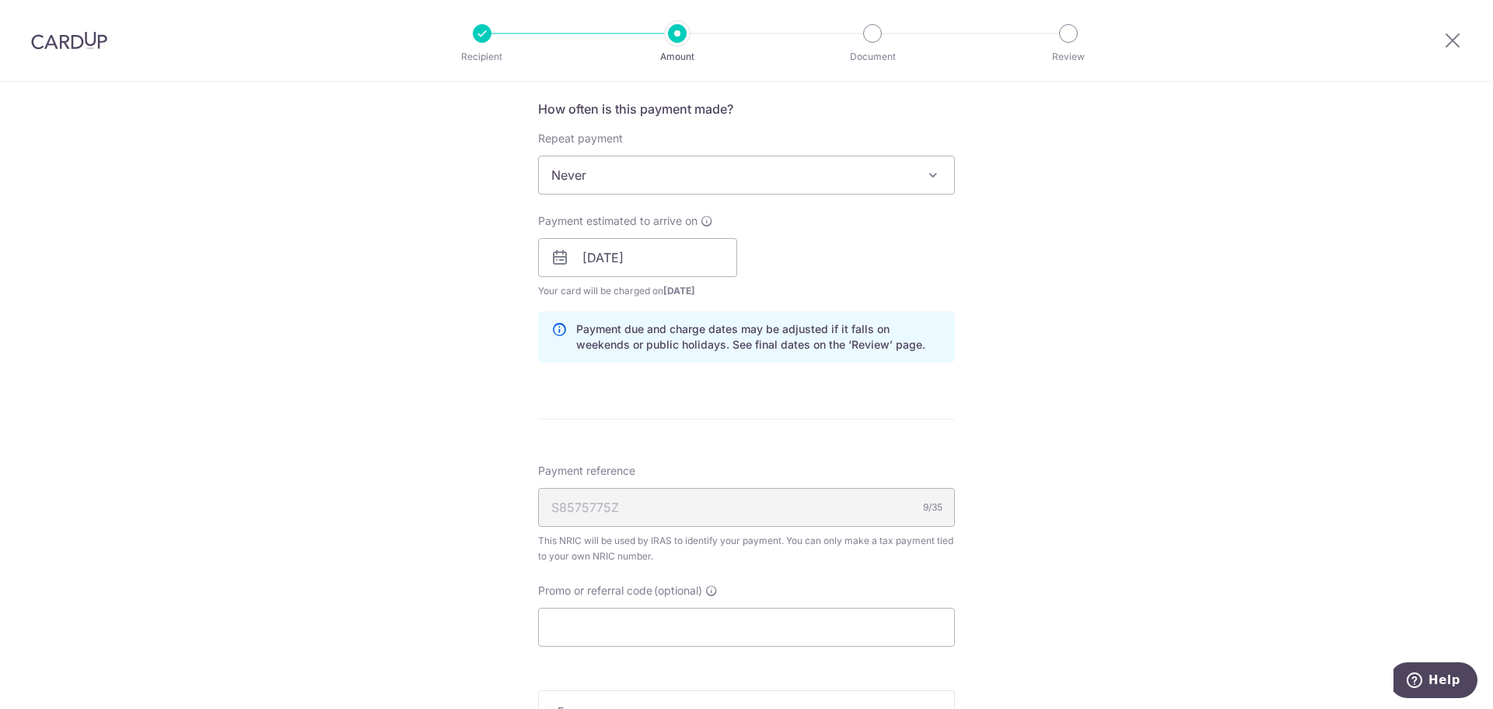
scroll to position [778, 0]
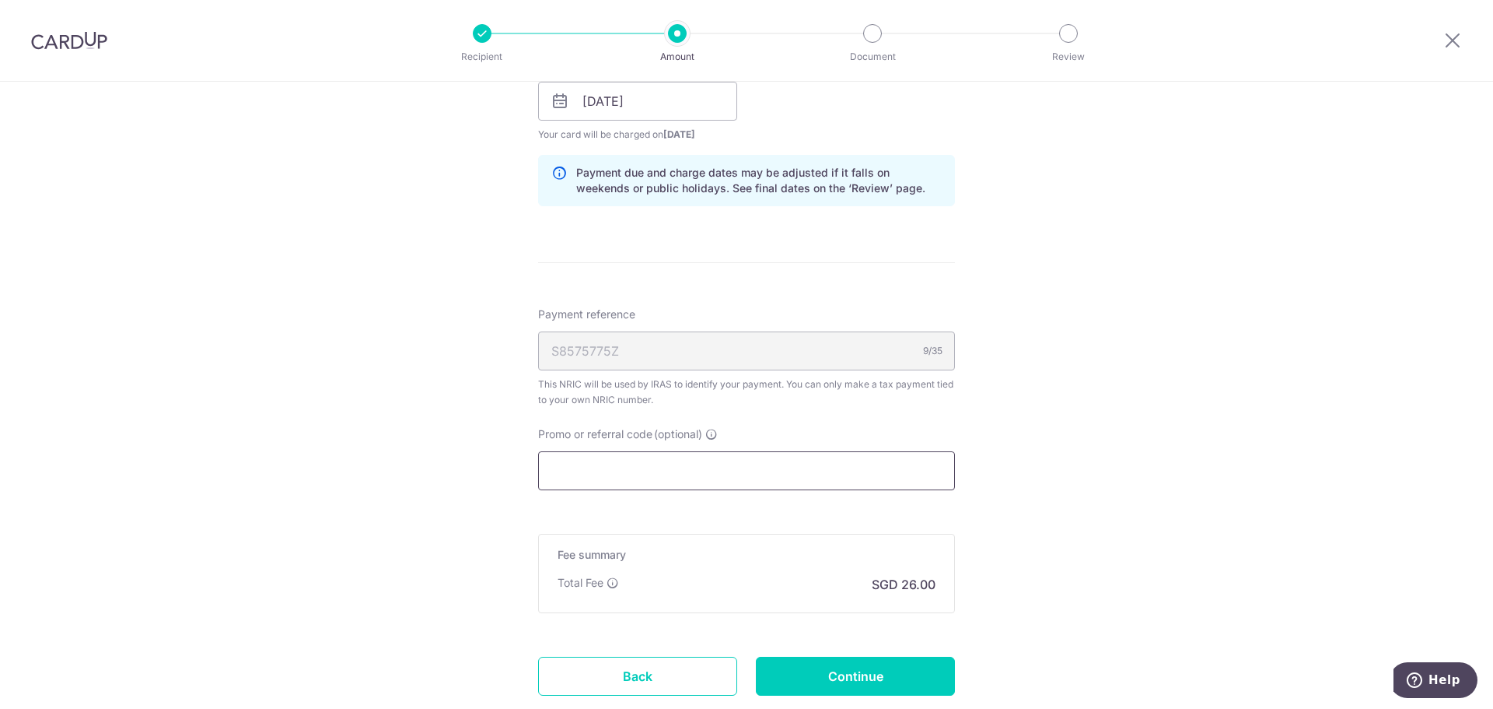
click at [633, 481] on input "Promo or referral code (optional)" at bounding box center [746, 470] width 417 height 39
paste input "OCBCTAX173"
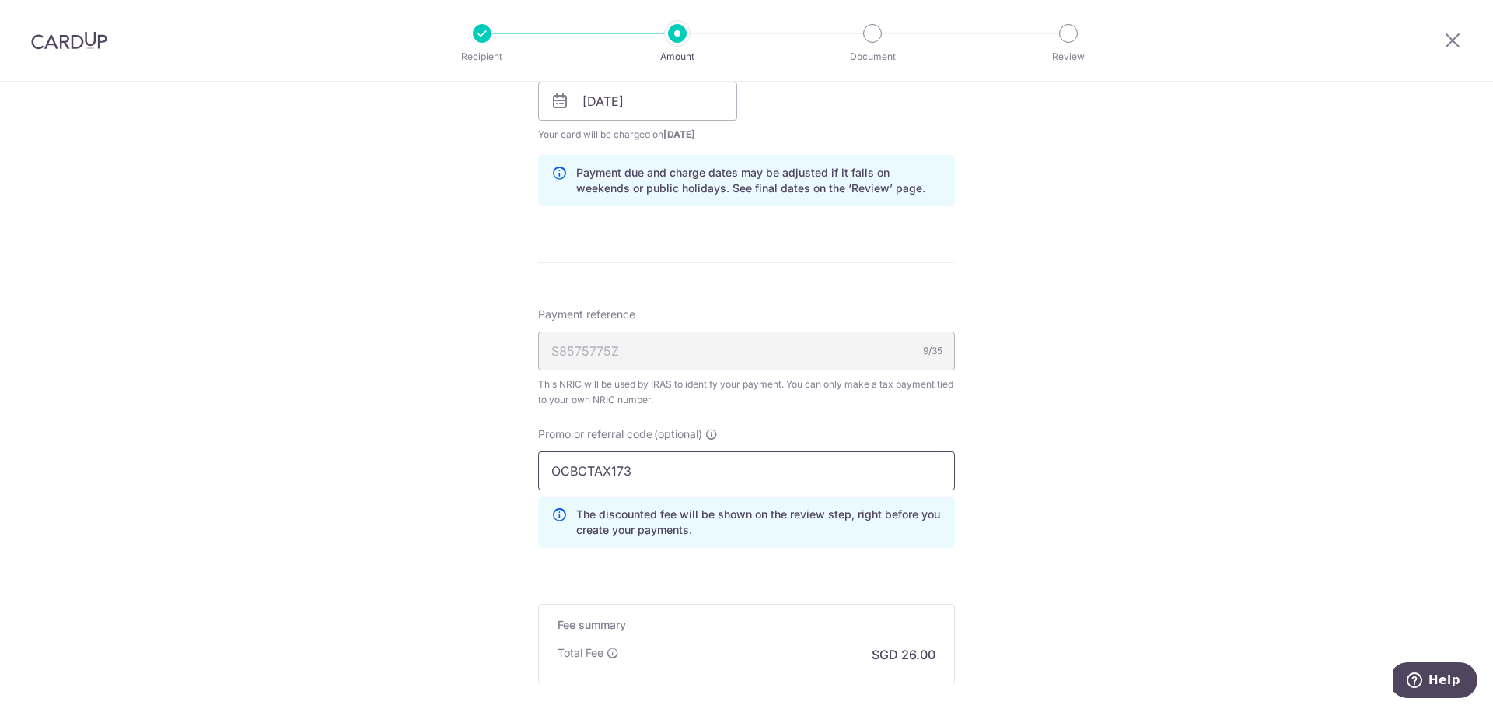
type input "OCBCTAX173"
click at [440, 461] on div "Tell us more about your payment Enter one-time or monthly payment amount SGD 1,…" at bounding box center [746, 93] width 1493 height 1578
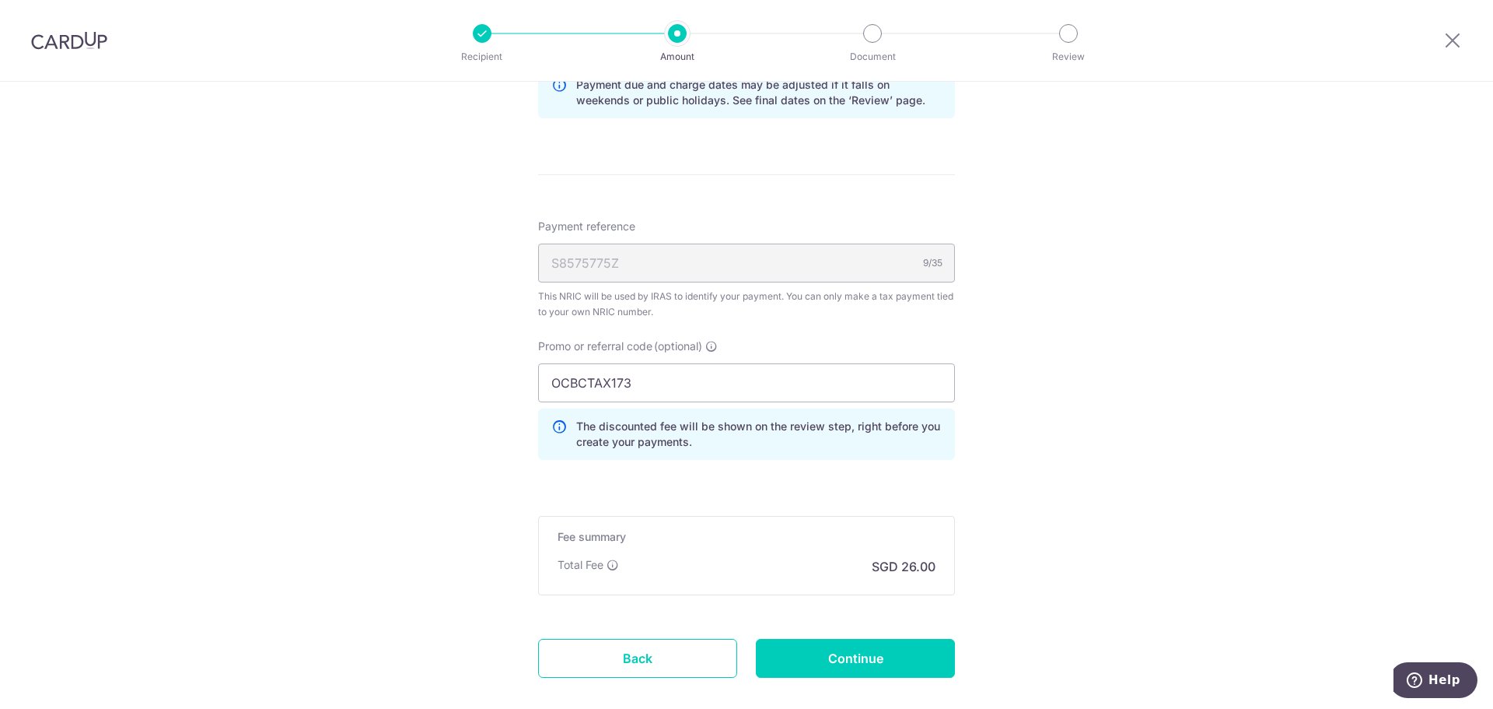
scroll to position [951, 0]
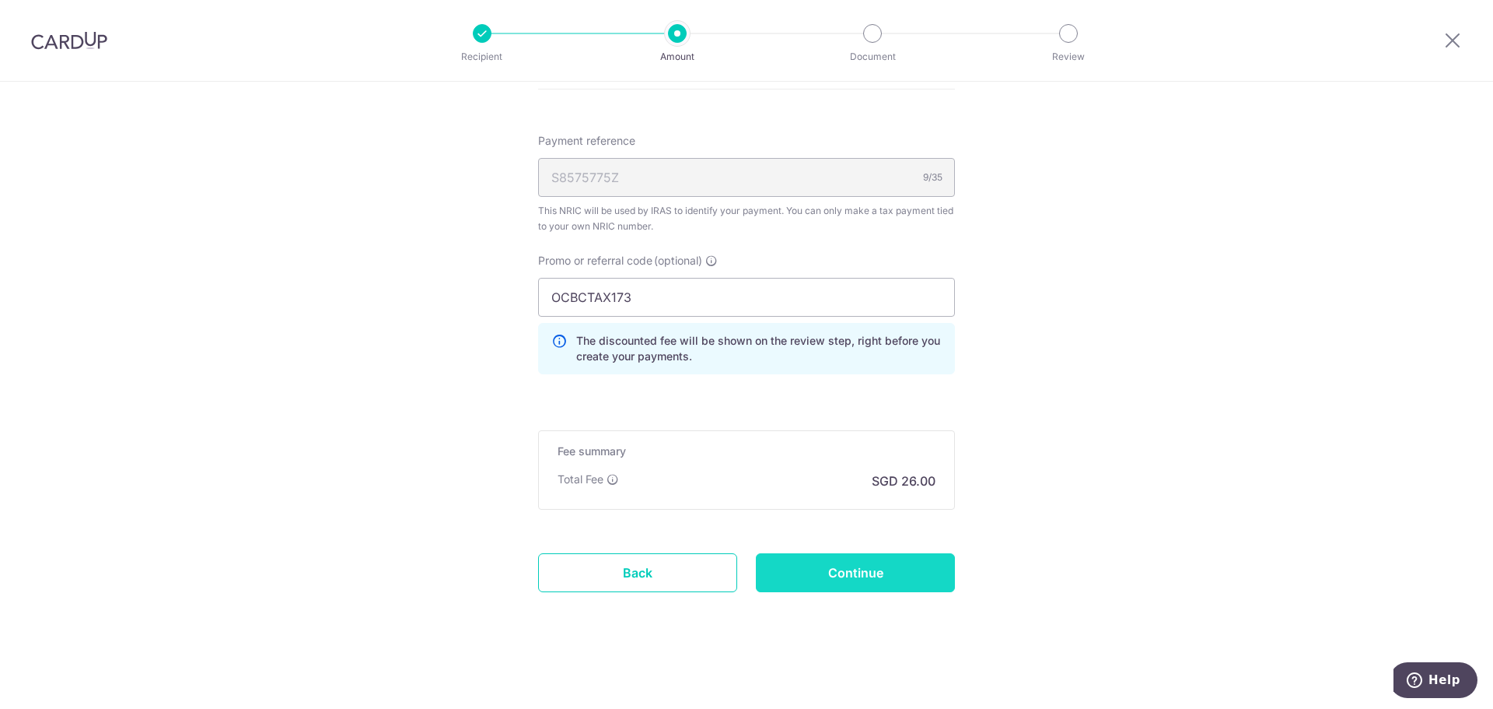
click at [885, 572] on input "Continue" at bounding box center [855, 572] width 199 height 39
type input "Create Schedule"
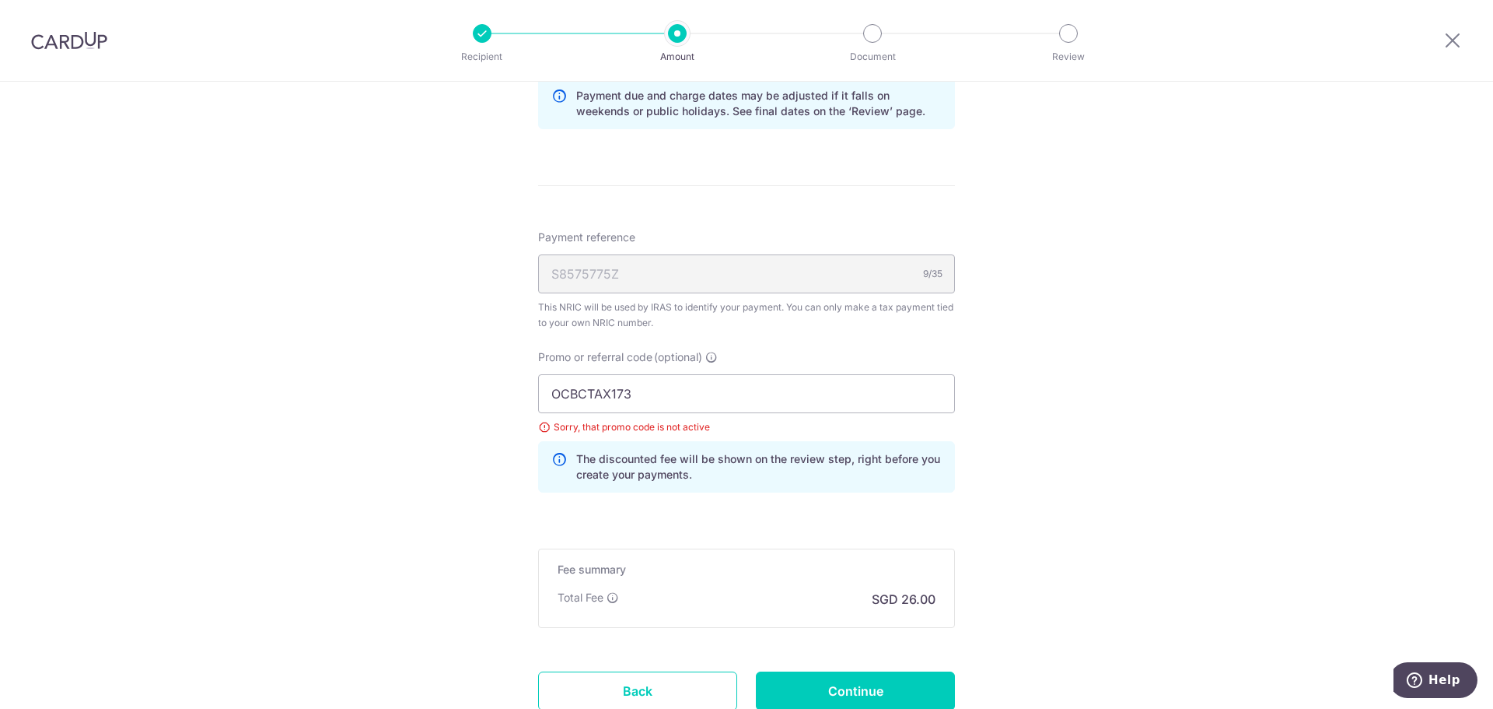
scroll to position [818, 0]
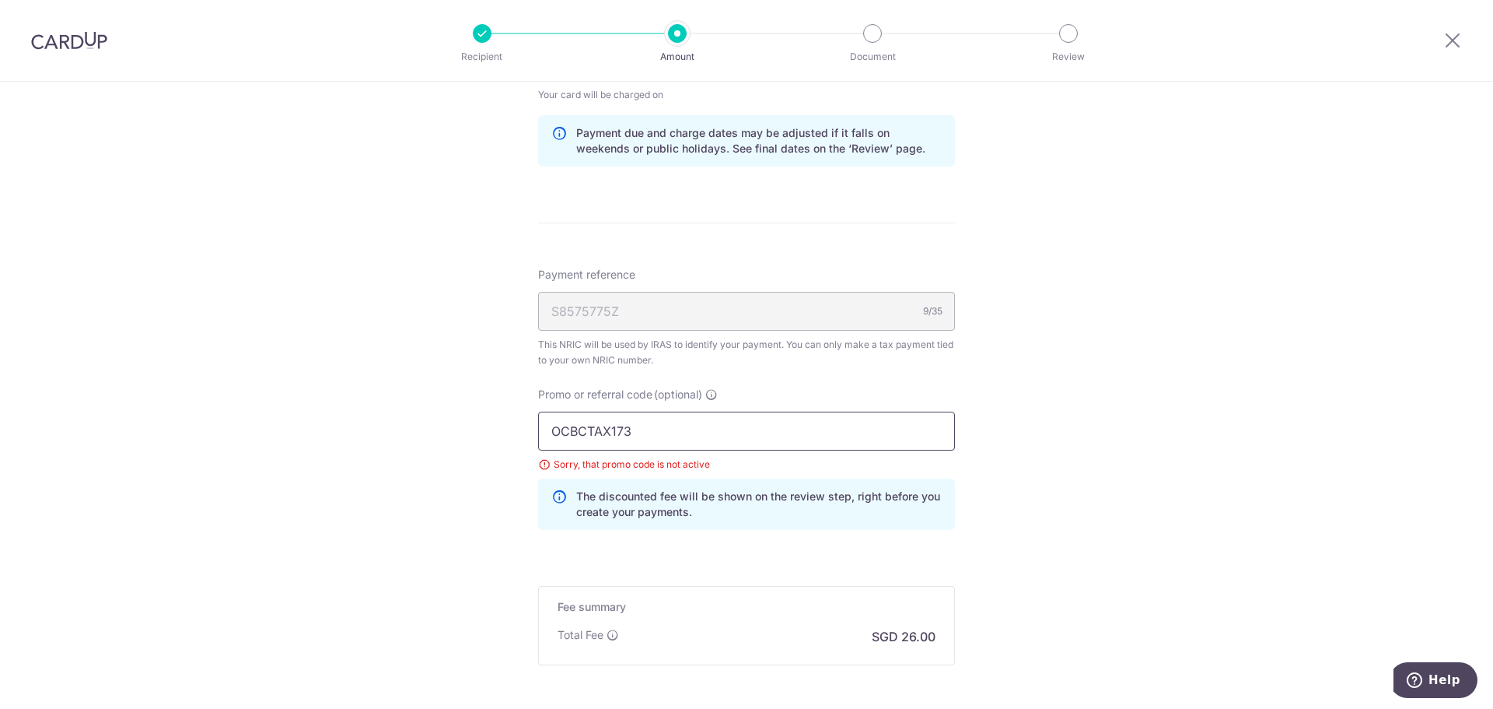
drag, startPoint x: 680, startPoint y: 429, endPoint x: 289, endPoint y: 401, distance: 391.5
click at [290, 403] on div "Tell us more about your payment Enter one-time or monthly payment amount SGD 1,…" at bounding box center [746, 64] width 1493 height 1600
click at [290, 437] on div "Tell us more about your payment Enter one-time or monthly payment amount SGD 1,…" at bounding box center [746, 64] width 1493 height 1600
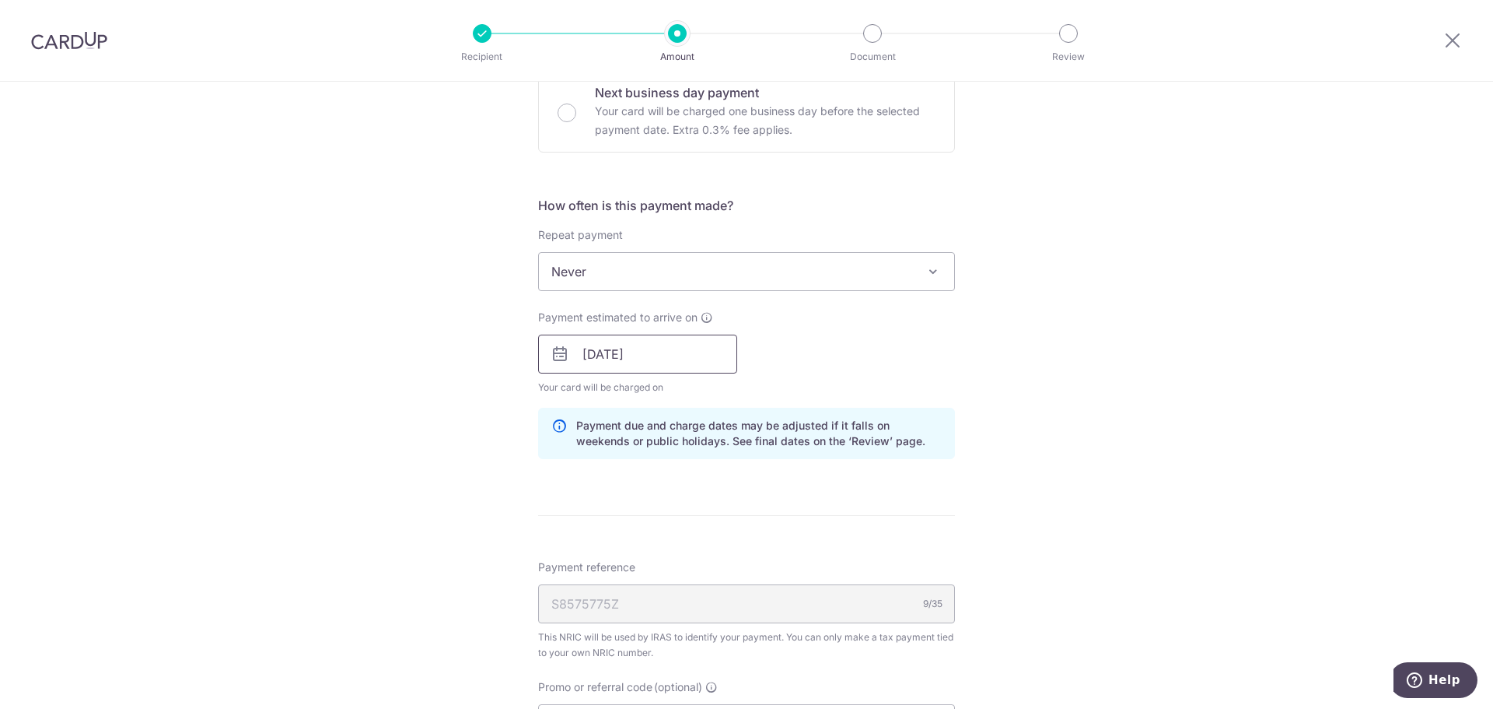
scroll to position [506, 0]
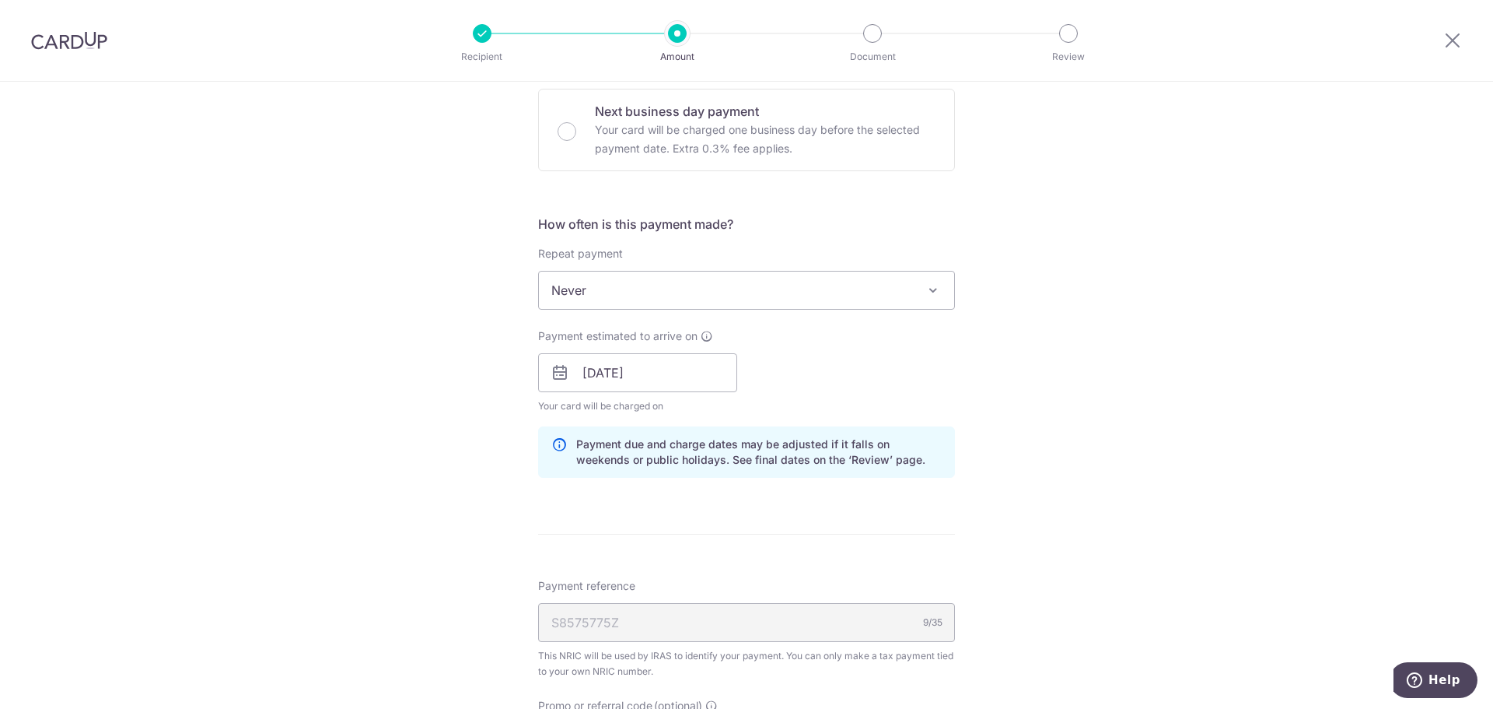
click at [605, 277] on span "Never" at bounding box center [746, 289] width 415 height 37
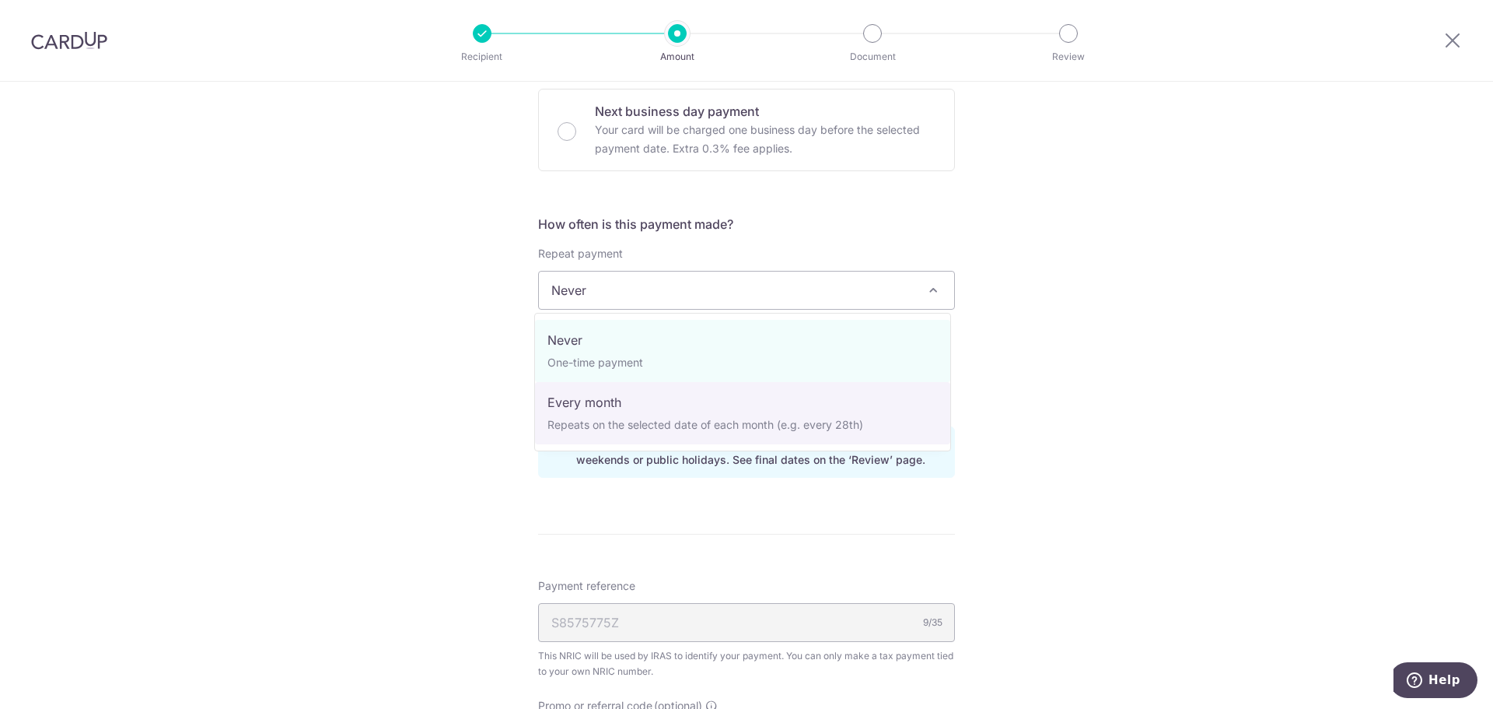
select select "3"
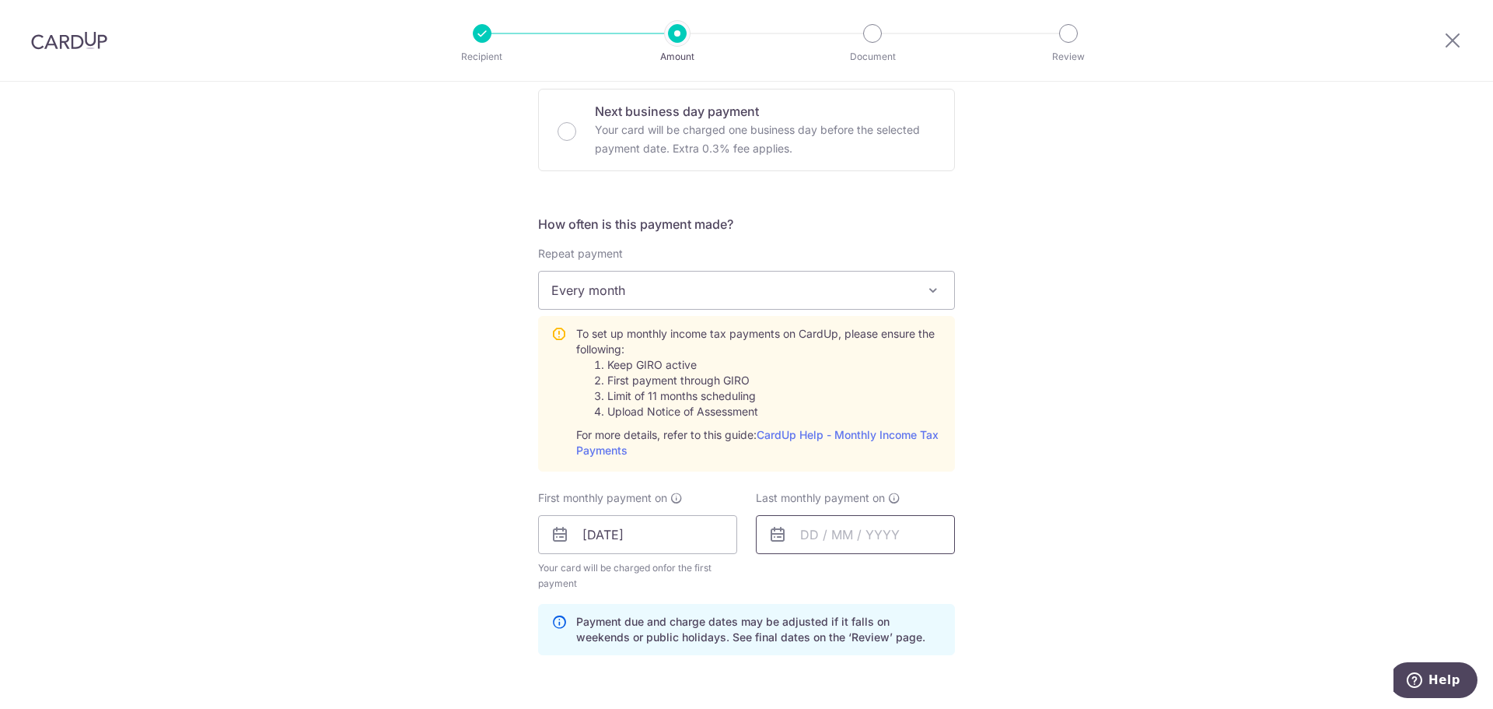
click at [834, 539] on input "text" at bounding box center [855, 534] width 199 height 39
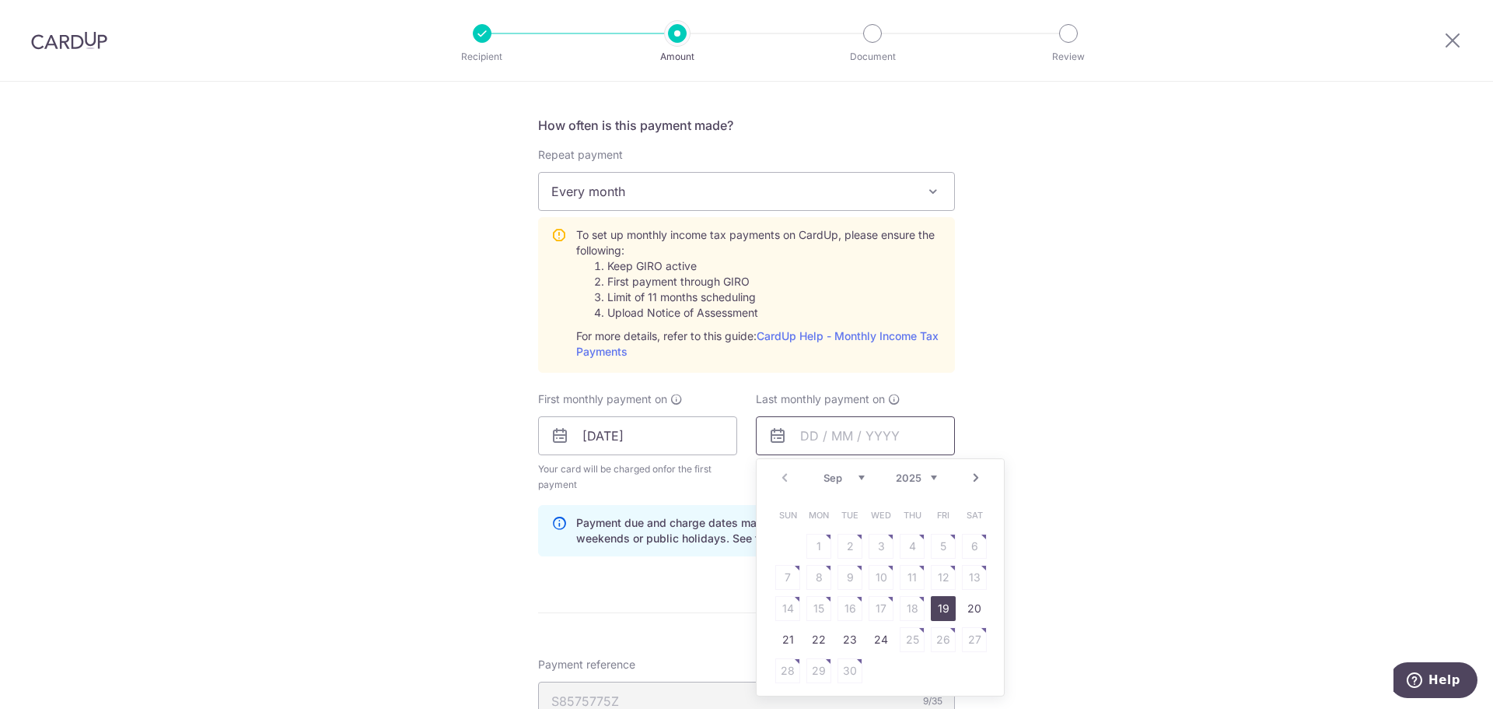
scroll to position [740, 0]
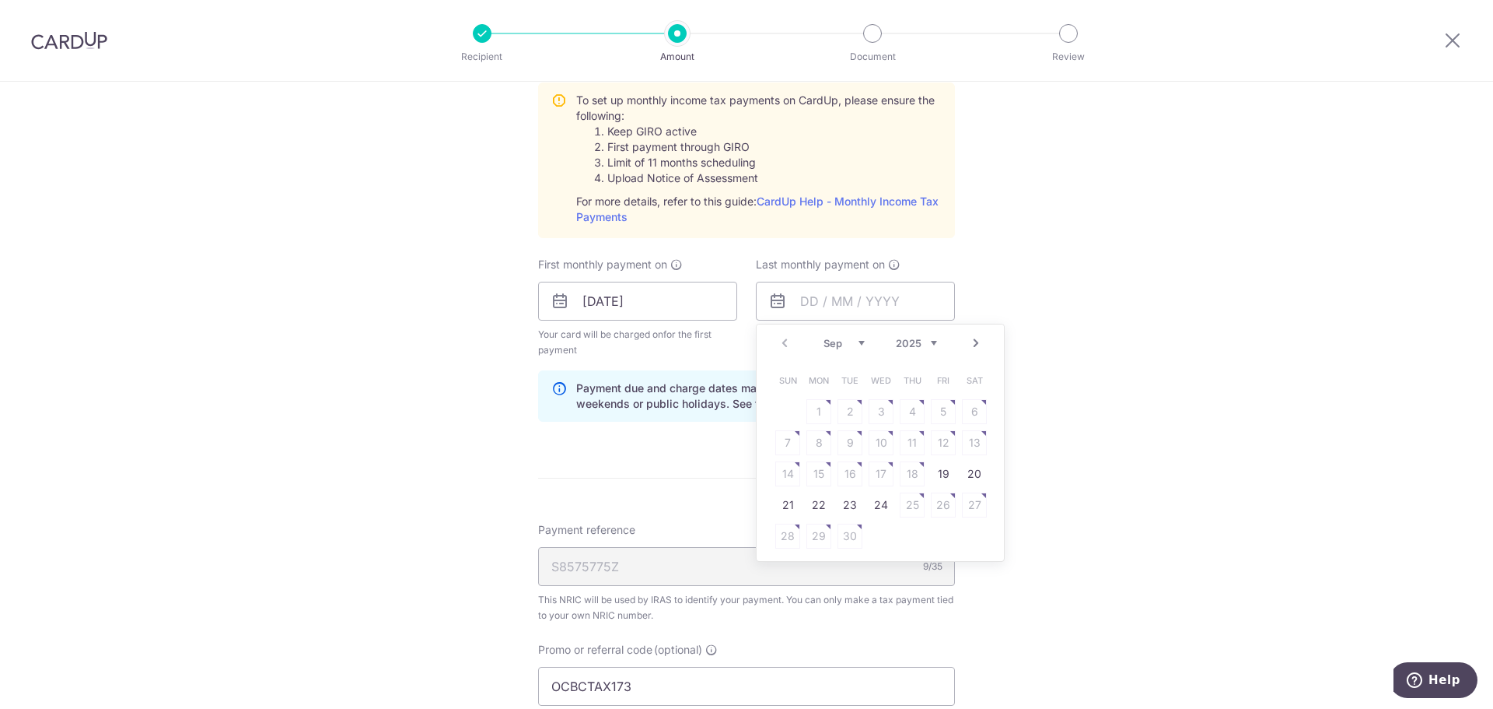
click at [970, 351] on link "Next" at bounding box center [976, 343] width 19 height 19
click at [972, 347] on link "Next" at bounding box center [976, 343] width 19 height 19
click at [976, 352] on link "Next" at bounding box center [976, 343] width 19 height 19
click at [815, 452] on link "8" at bounding box center [819, 442] width 25 height 25
type input "[DATE]"
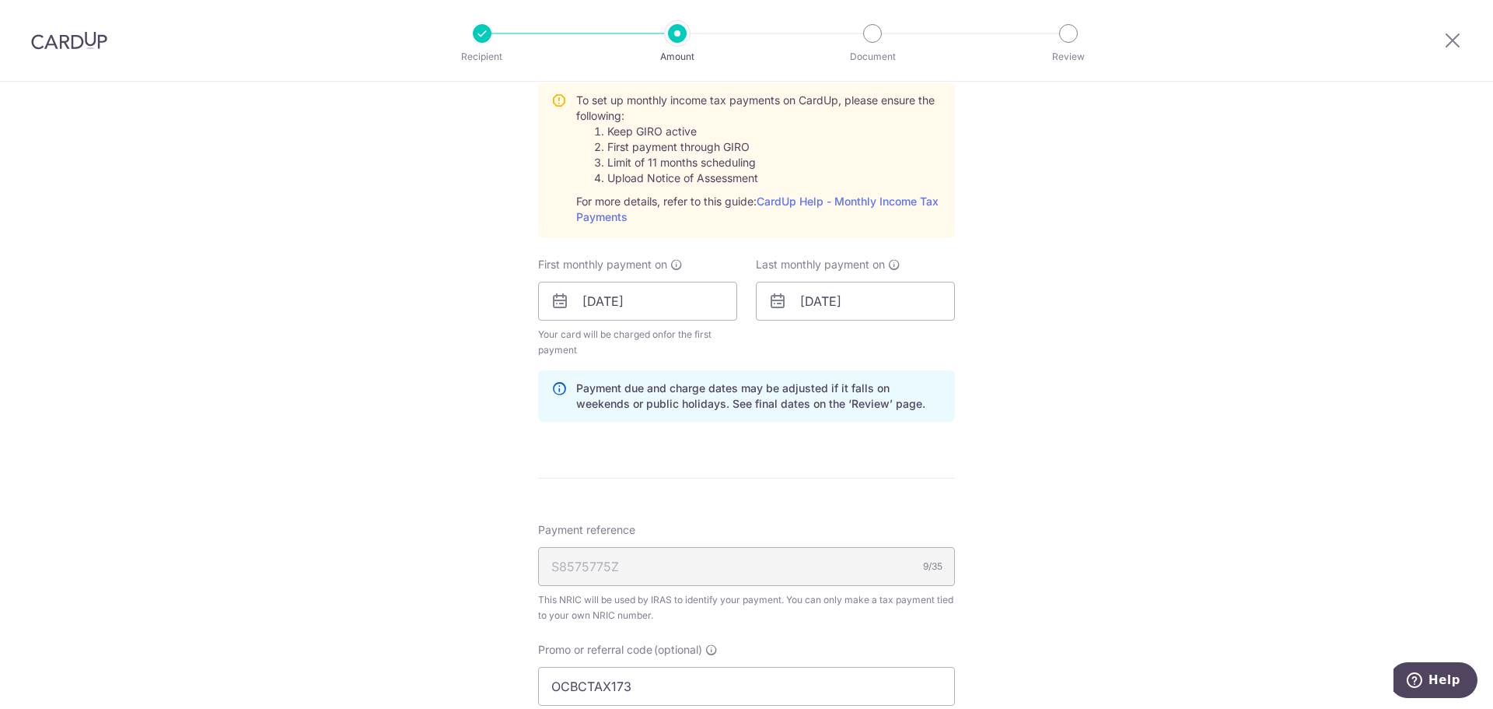
click at [1022, 495] on div "Tell us more about your payment Enter one-time or monthly payment amount SGD 1,…" at bounding box center [746, 230] width 1493 height 1777
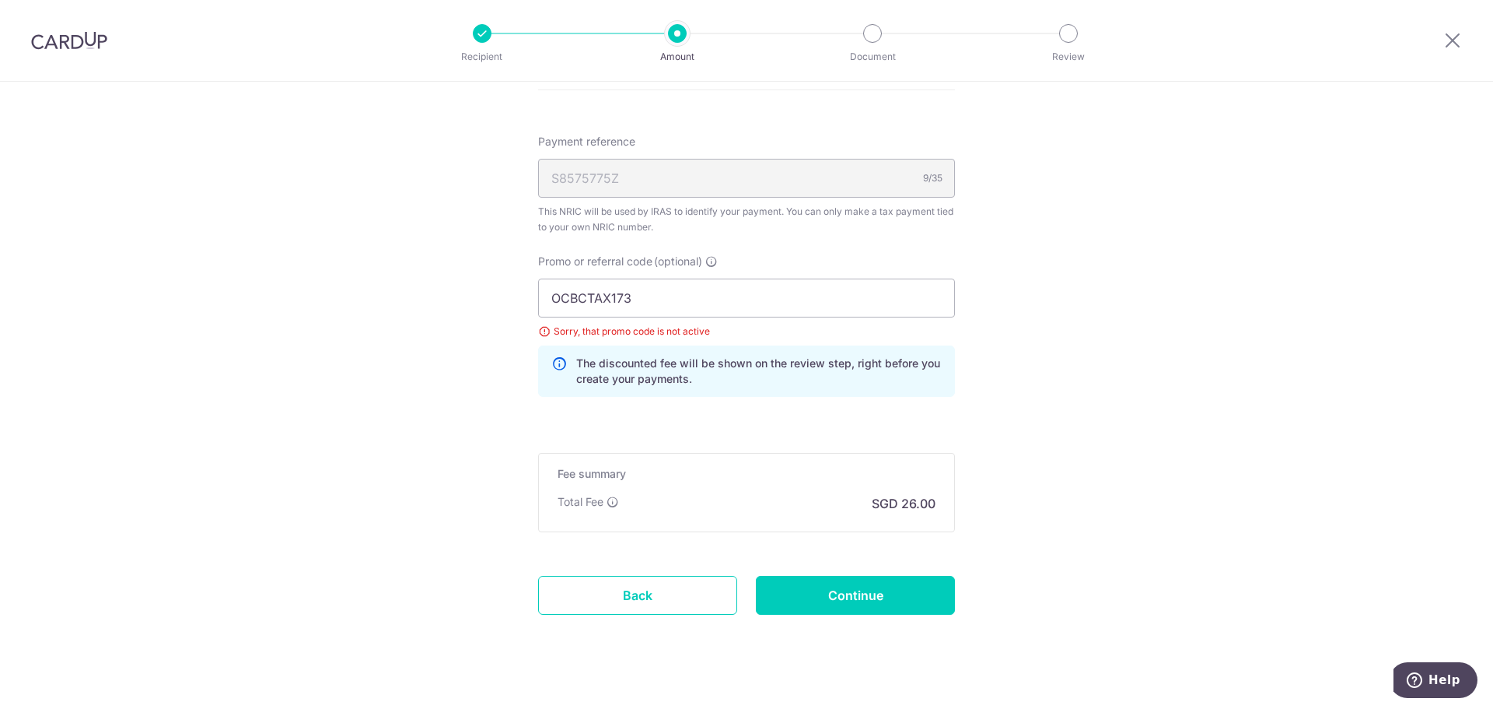
scroll to position [1129, 0]
click at [810, 583] on input "Continue" at bounding box center [855, 594] width 199 height 39
type input "Update Schedule"
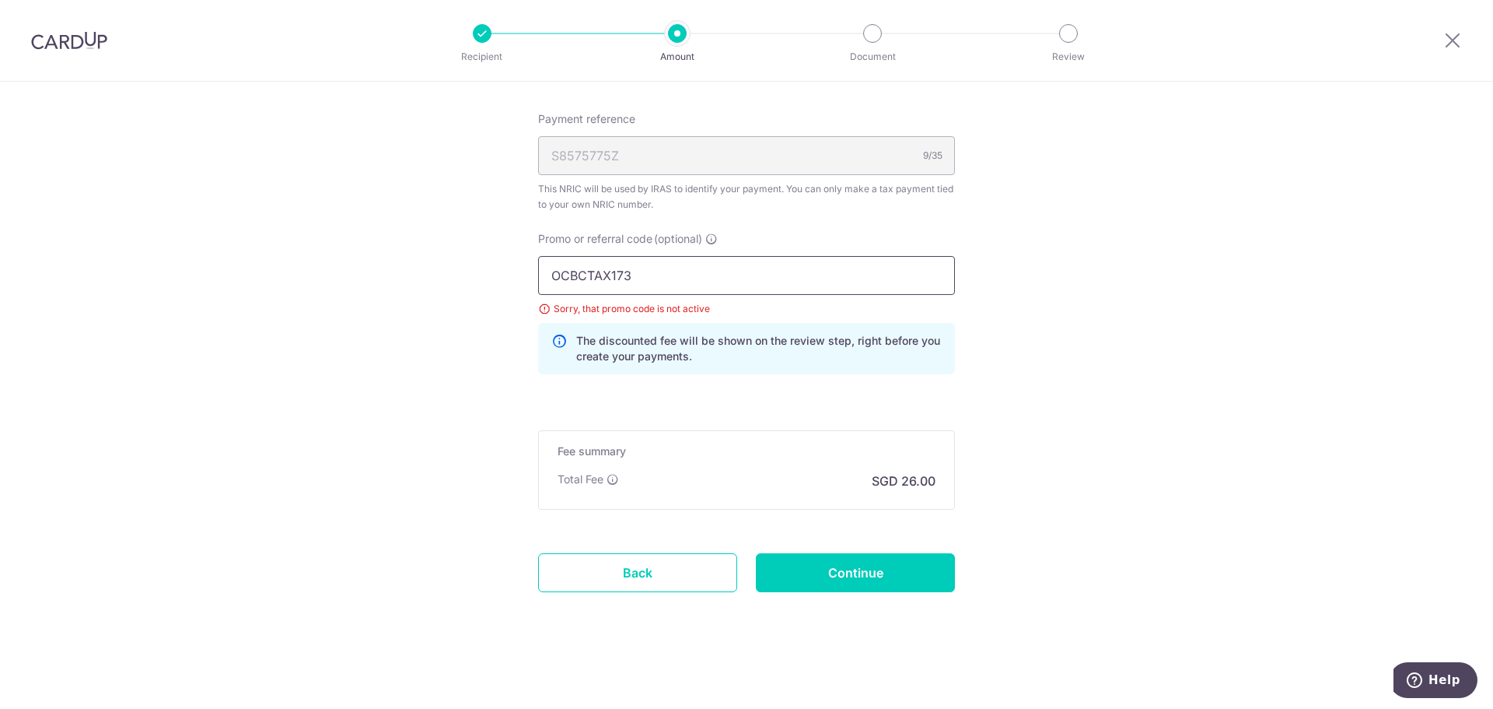
click at [683, 264] on input "OCBCTAX173" at bounding box center [746, 275] width 417 height 39
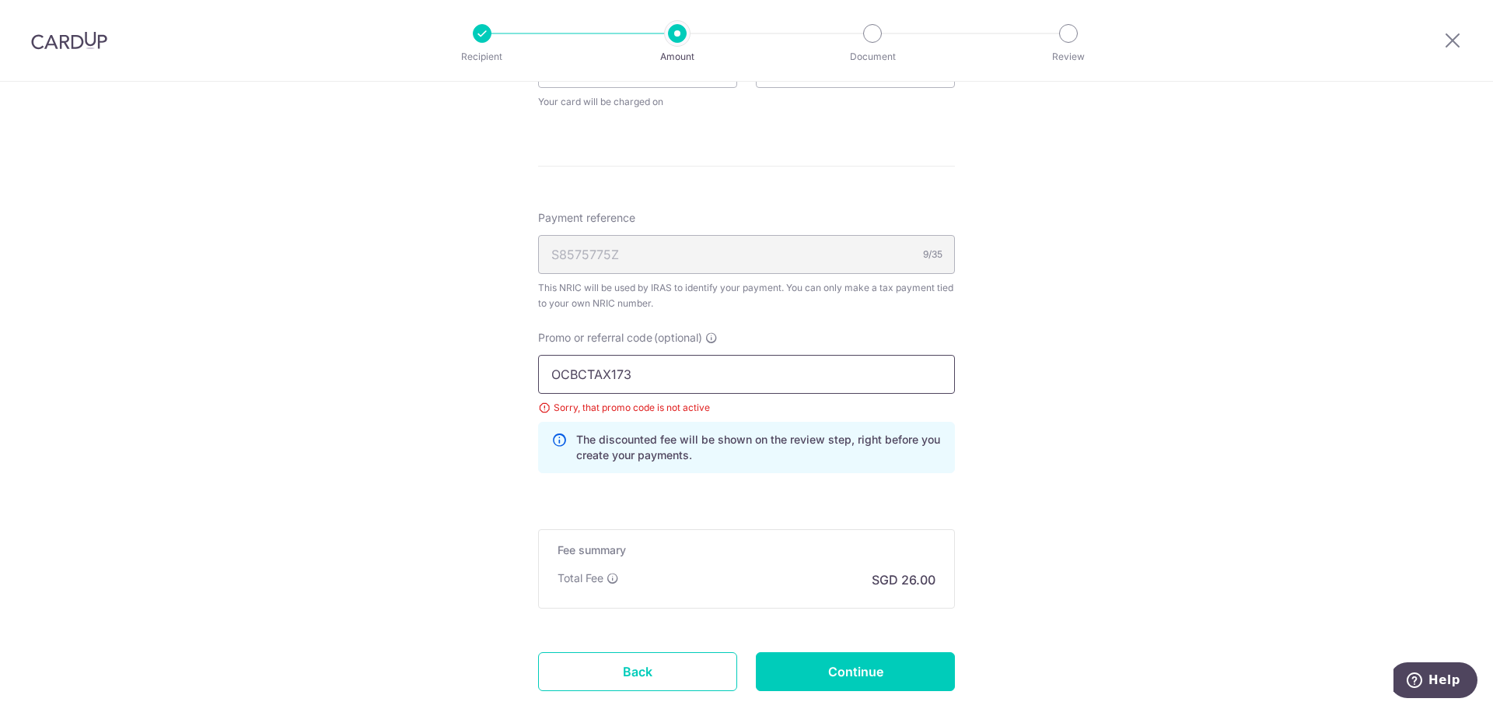
scroll to position [598, 0]
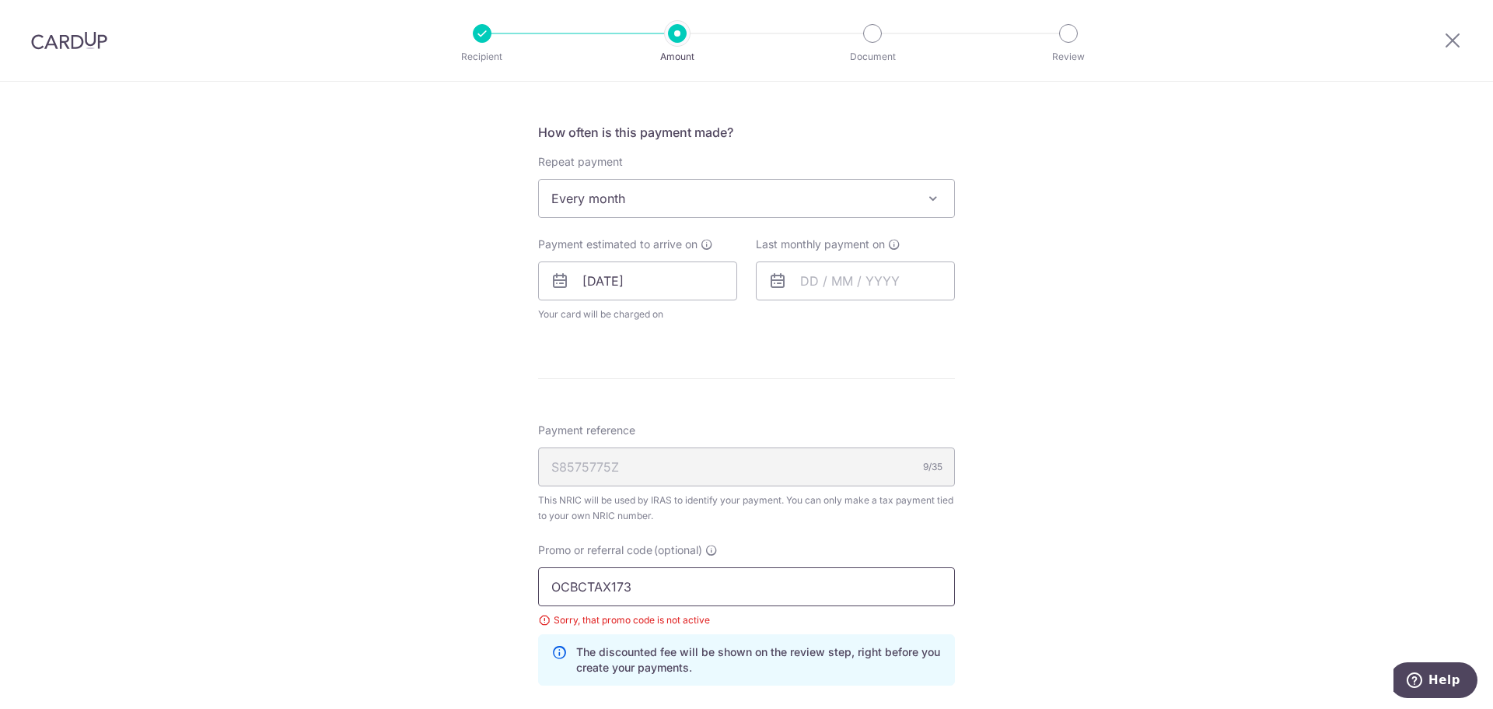
drag, startPoint x: 661, startPoint y: 577, endPoint x: 363, endPoint y: 552, distance: 299.0
click at [371, 555] on div "Tell us more about your payment Enter one-time or monthly payment amount SGD 1,…" at bounding box center [746, 252] width 1493 height 1536
paste input "VTAX25R"
type input "VTAX25R"
click at [391, 544] on div "Tell us more about your payment Enter one-time or monthly payment amount SGD 1,…" at bounding box center [746, 252] width 1493 height 1536
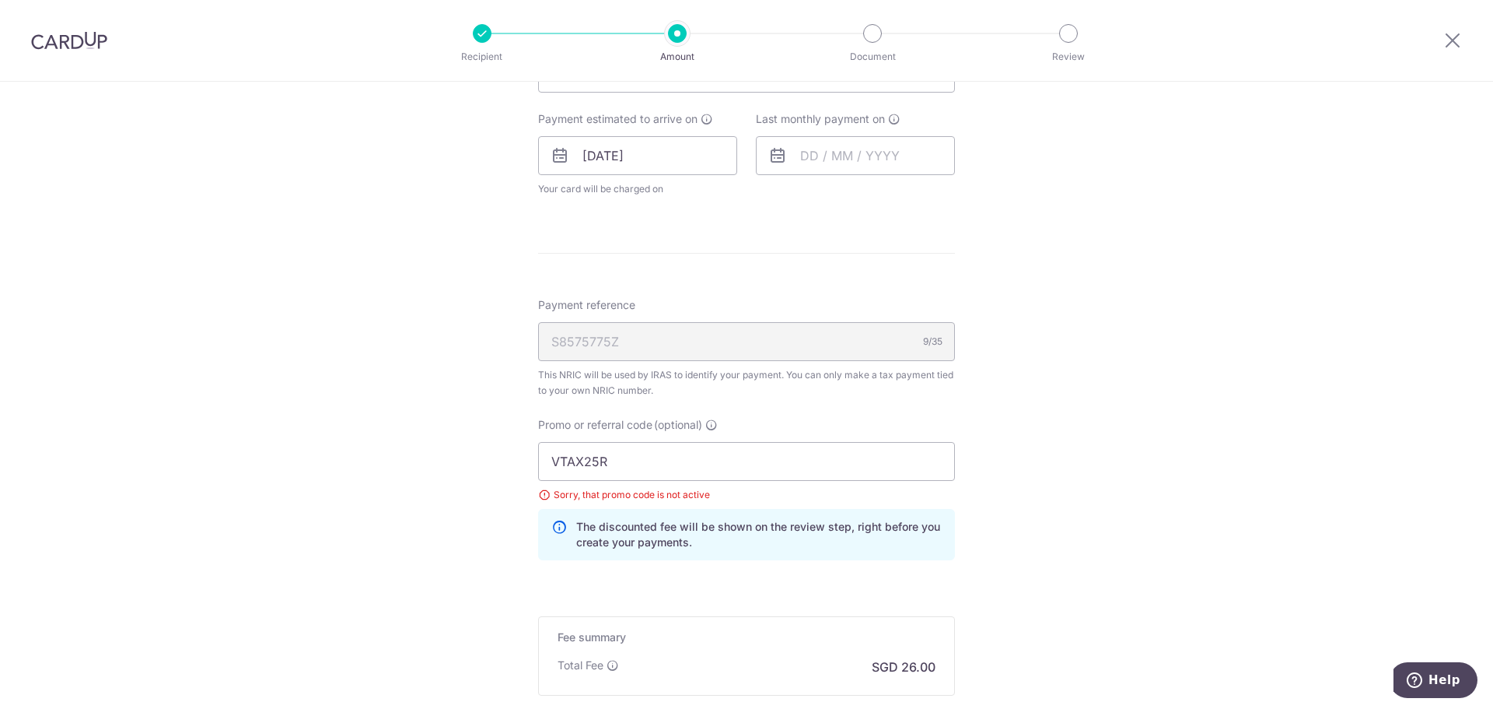
scroll to position [909, 0]
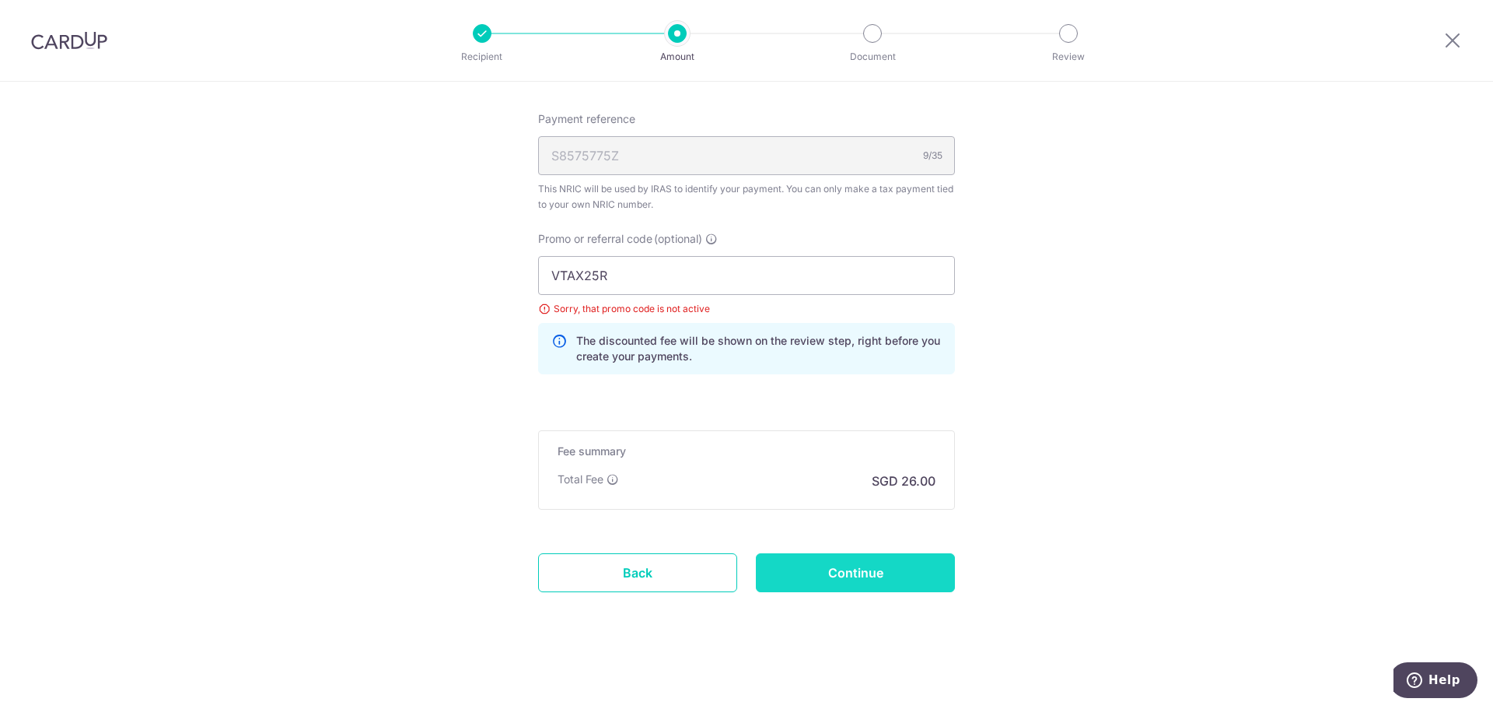
click at [884, 575] on input "Continue" at bounding box center [855, 572] width 199 height 39
type input "Update Schedule"
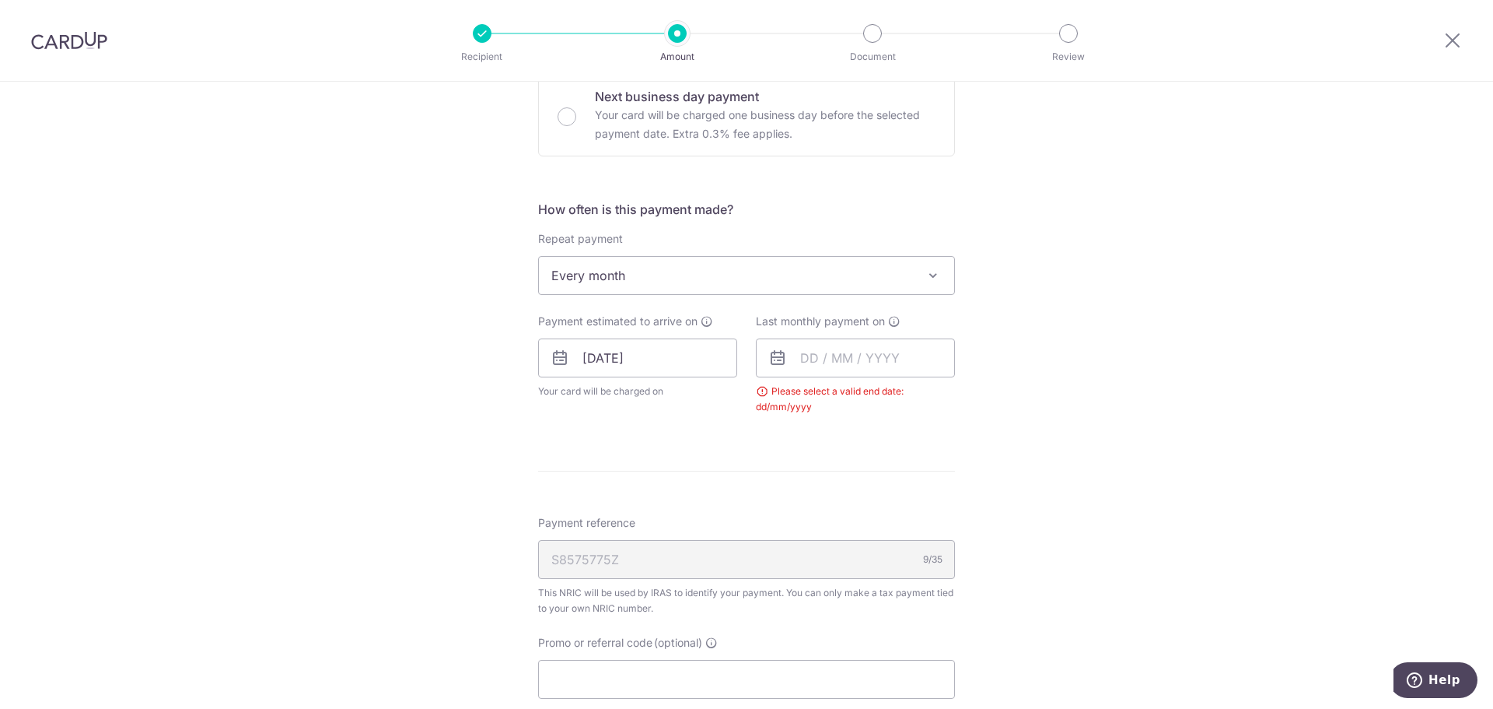
scroll to position [512, 0]
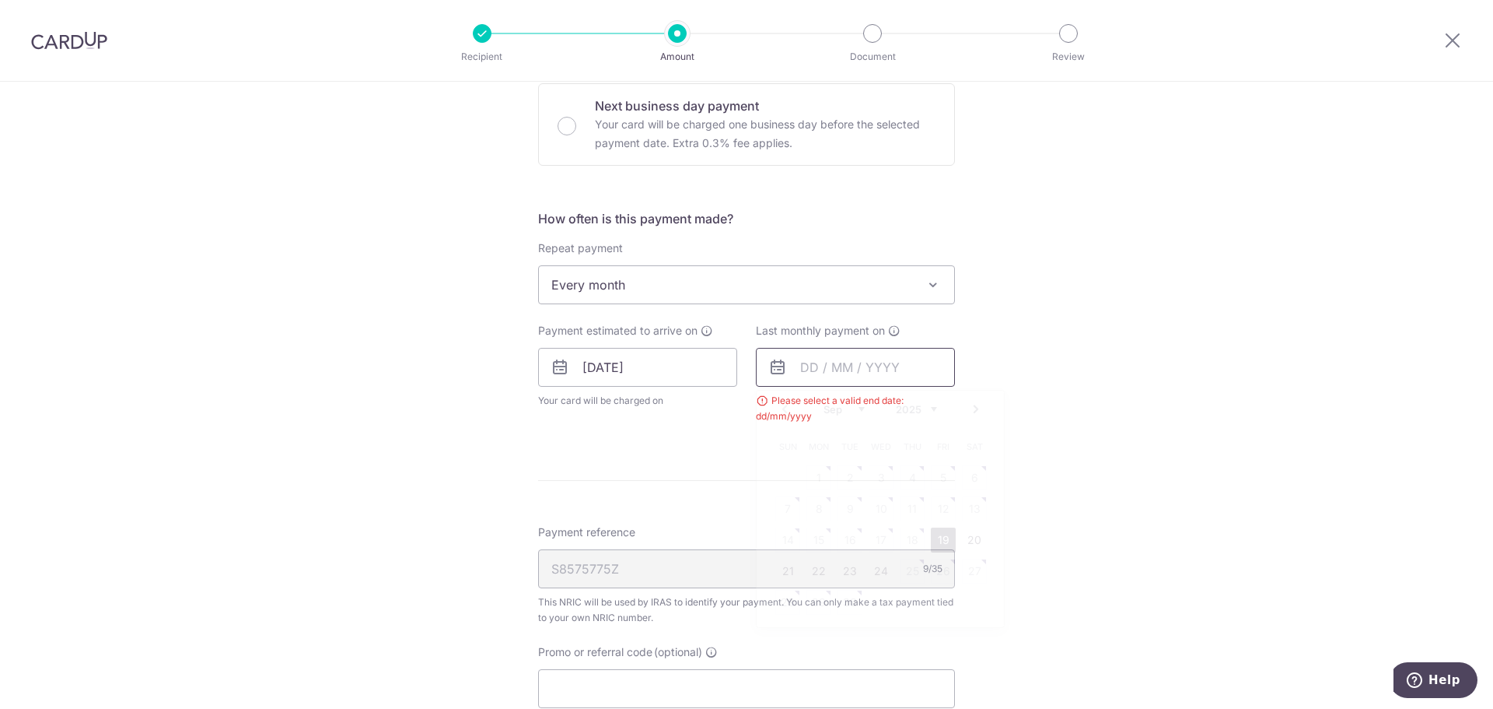
click at [821, 365] on input "text" at bounding box center [855, 367] width 199 height 39
click at [968, 404] on link "Next" at bounding box center [976, 409] width 19 height 19
click at [816, 505] on link "8" at bounding box center [819, 508] width 25 height 25
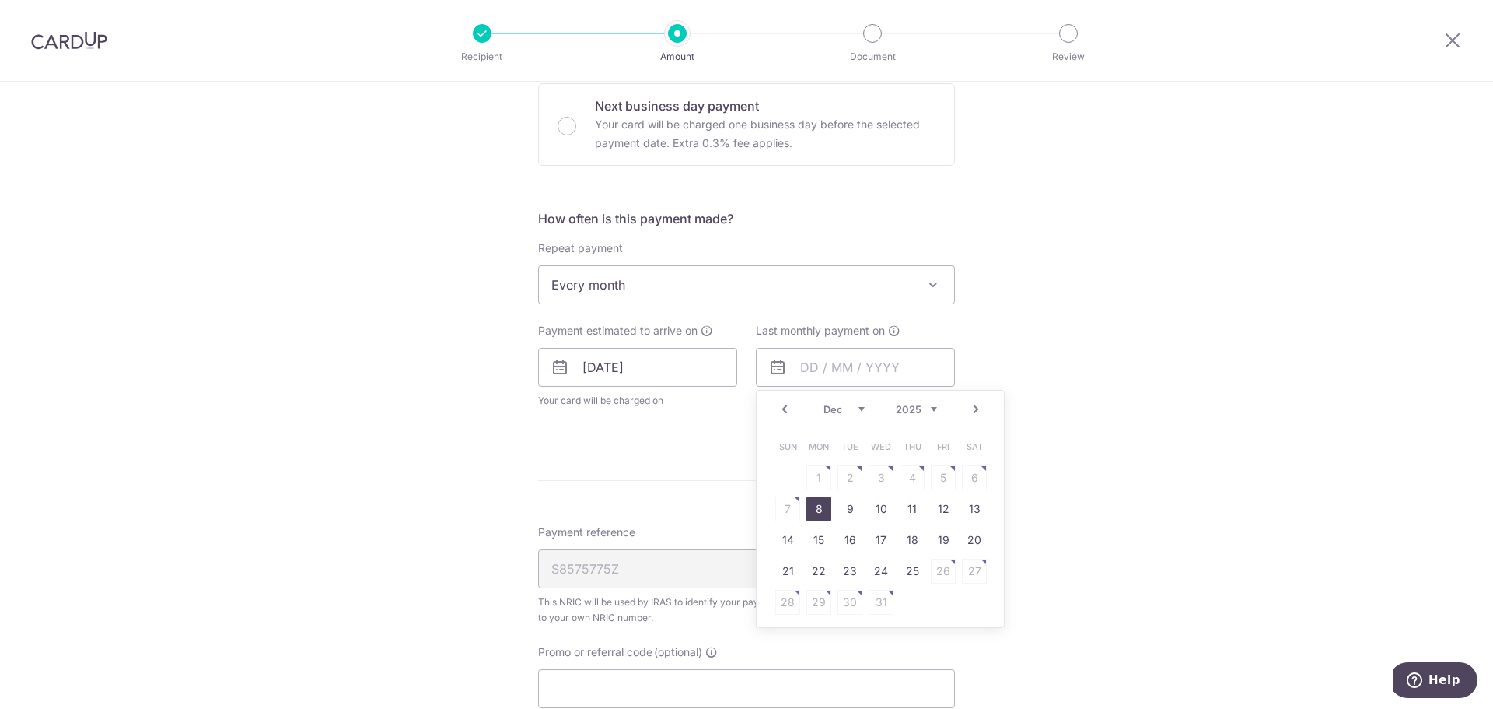
type input "08/12/2025"
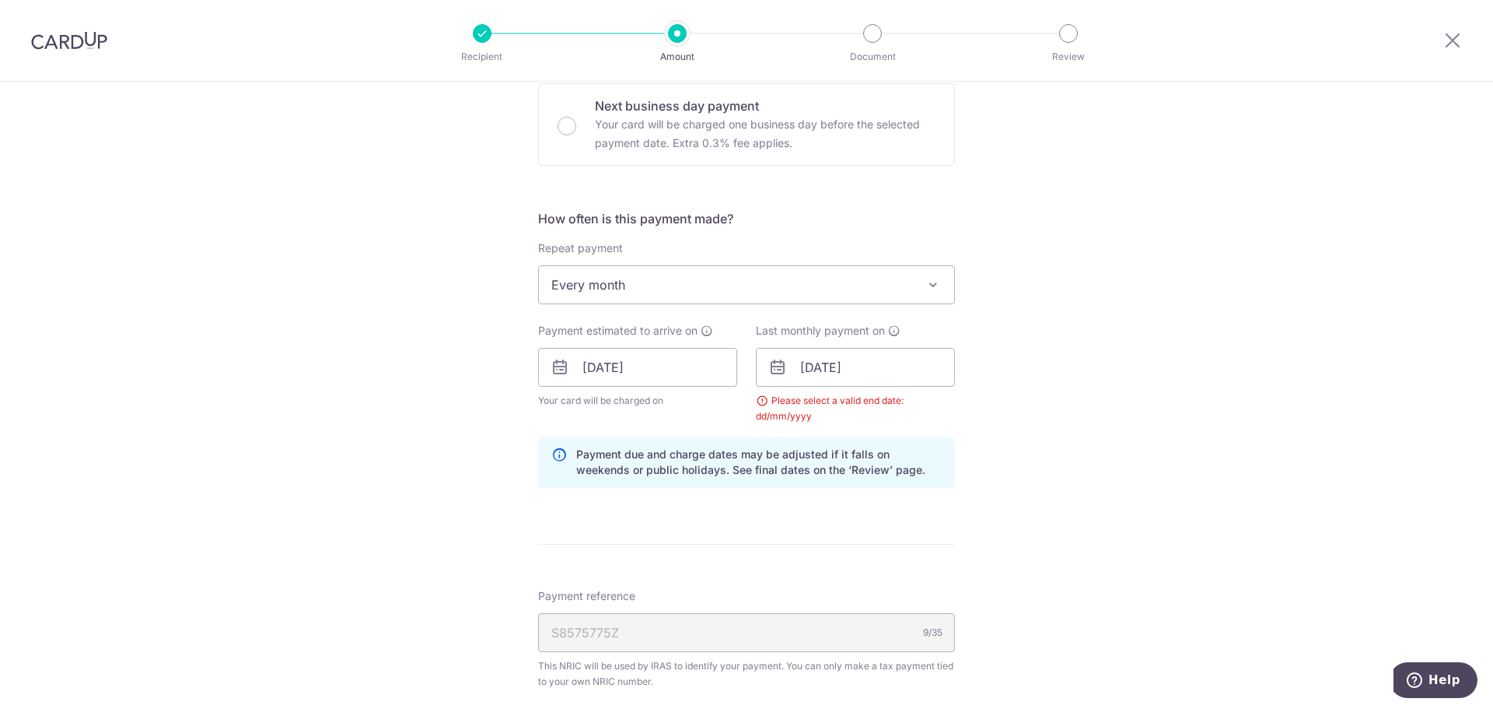
click at [1056, 467] on div "Tell us more about your payment Enter one-time or monthly payment amount SGD 1,…" at bounding box center [746, 332] width 1493 height 1524
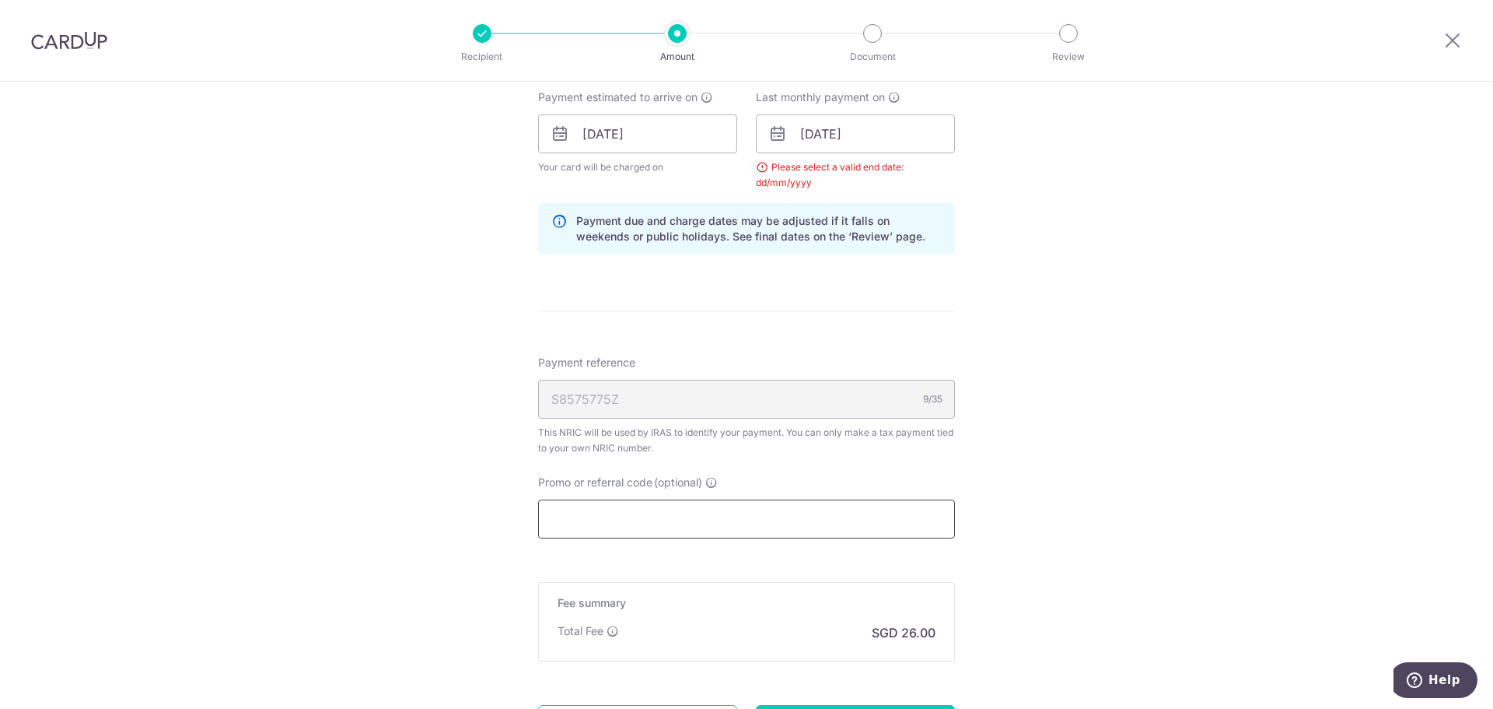
scroll to position [897, 0]
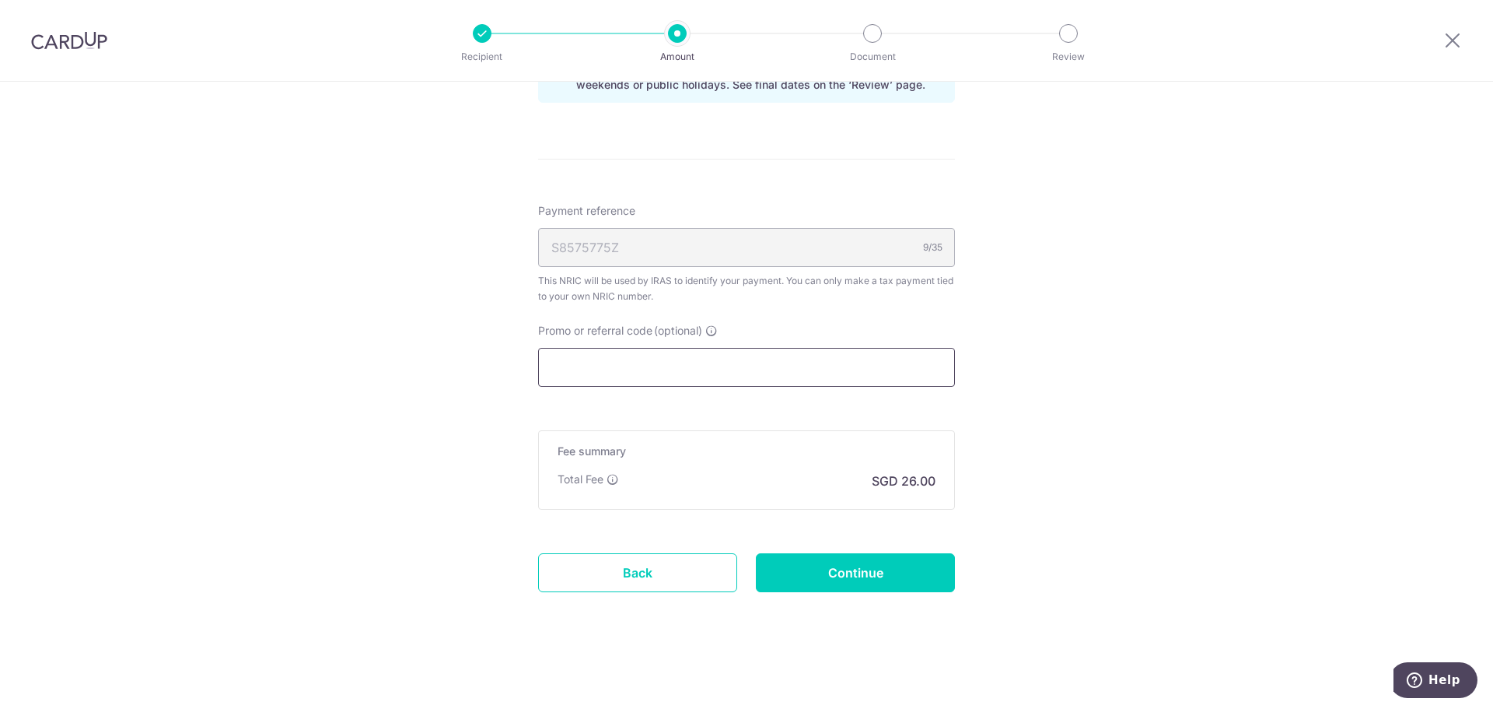
click at [727, 379] on input "Promo or referral code (optional)" at bounding box center [746, 367] width 417 height 39
paste input "VTAX25R"
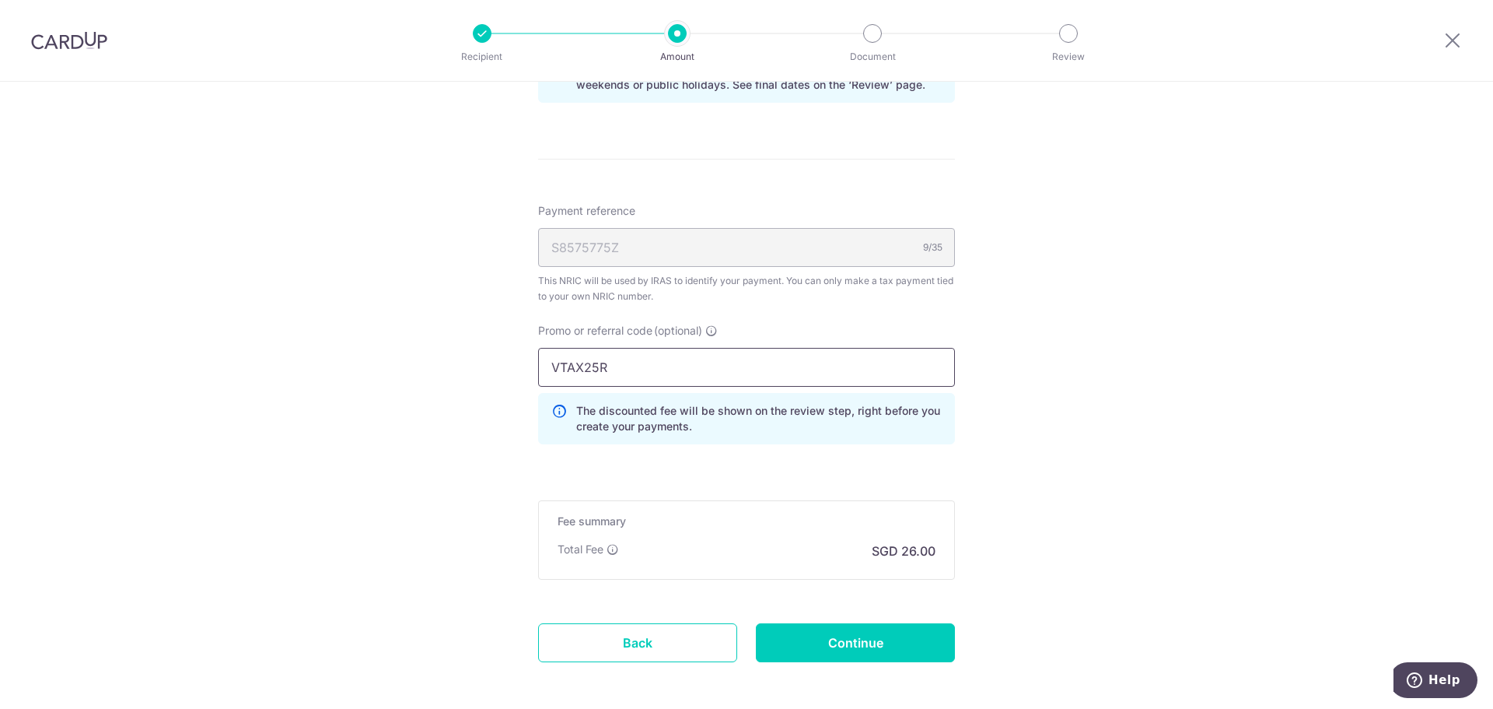
type input "VTAX25R"
click at [812, 503] on div "Fee summary Base fee Extend fee Next-day fee Total Fee SGD 26.00" at bounding box center [746, 539] width 417 height 79
click at [877, 643] on input "Continue" at bounding box center [855, 642] width 199 height 39
type input "Update Schedule"
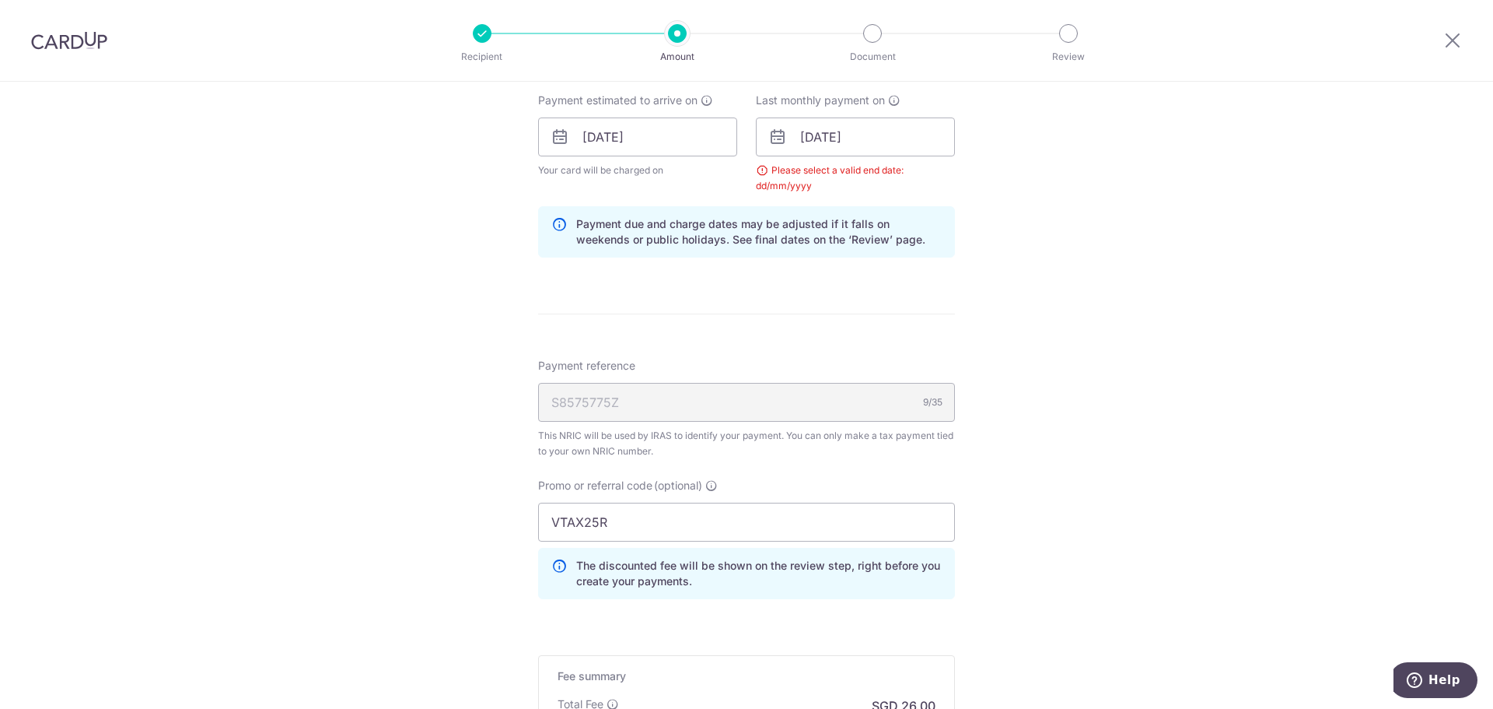
scroll to position [586, 0]
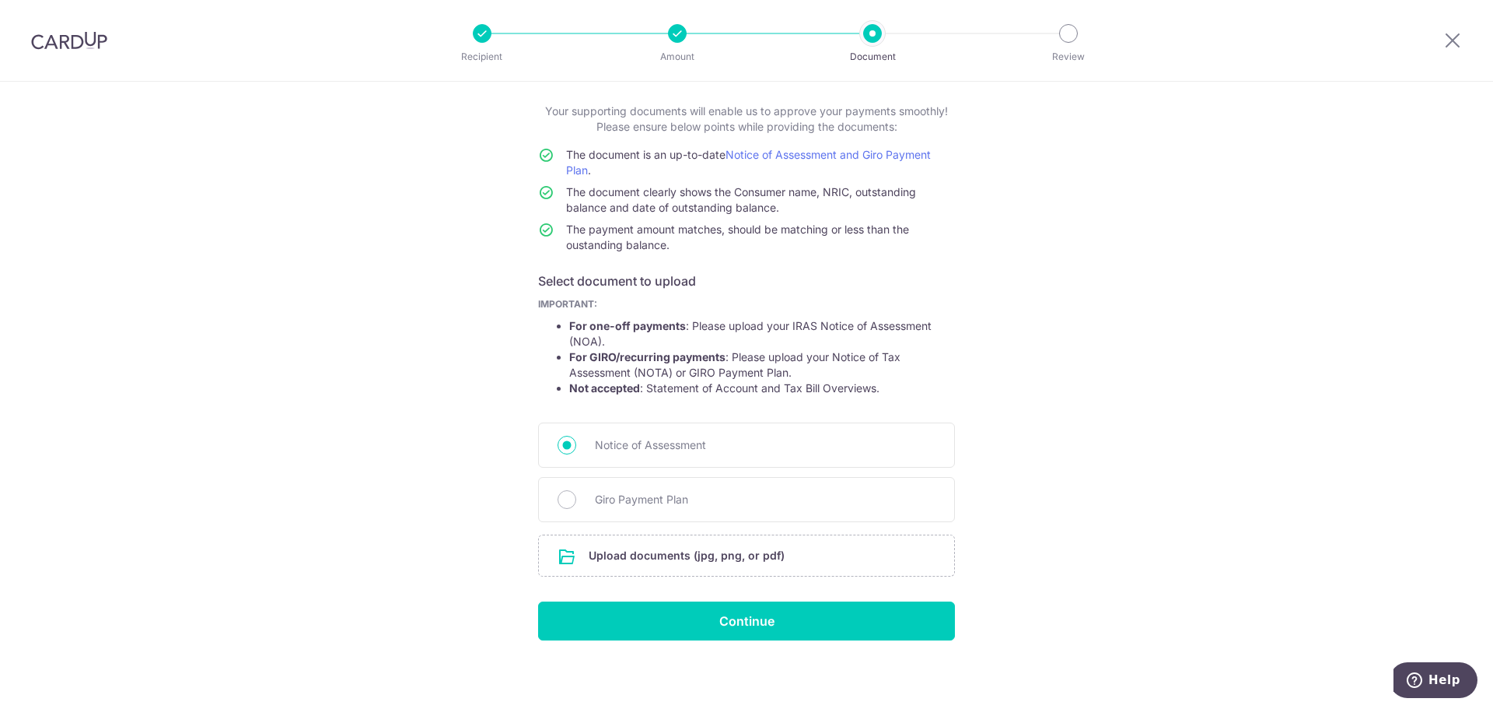
scroll to position [86, 0]
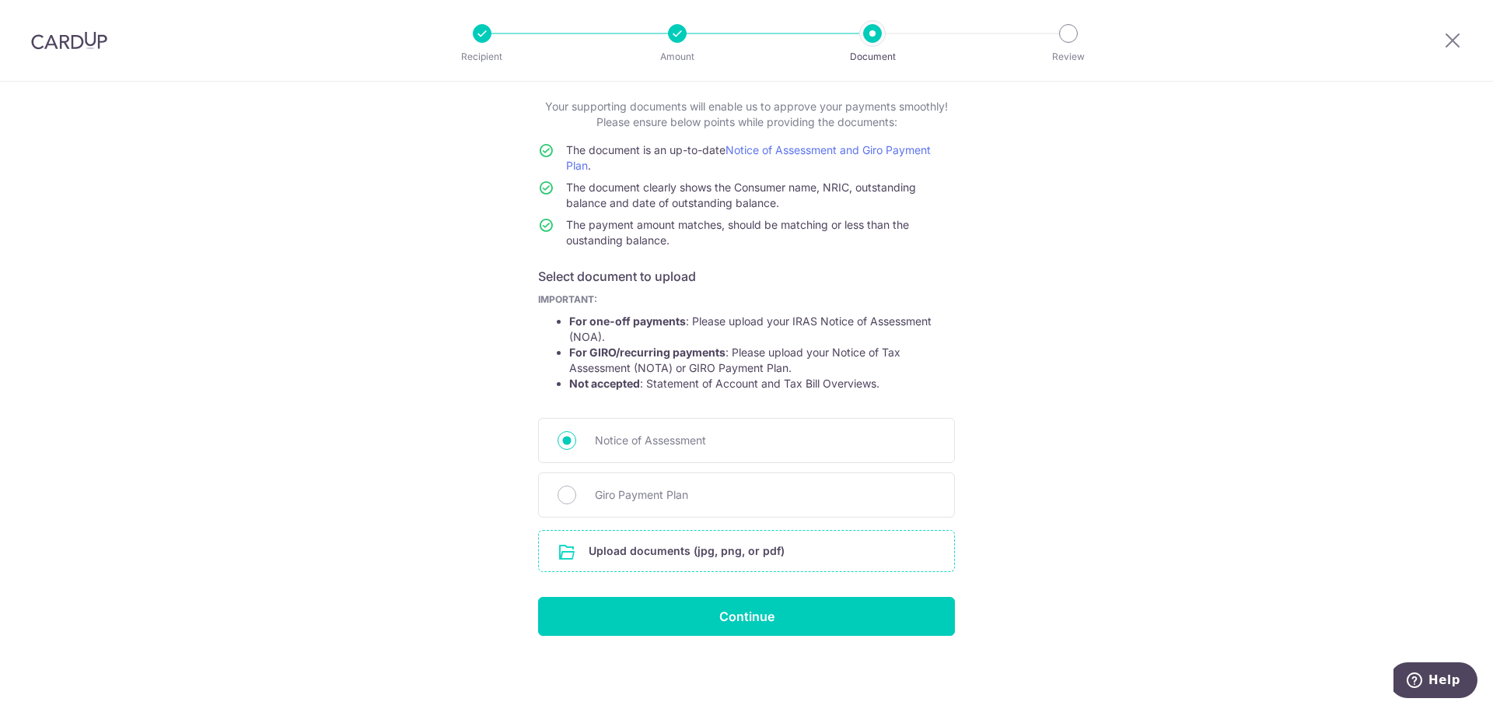
click at [692, 546] on input "file" at bounding box center [746, 550] width 415 height 40
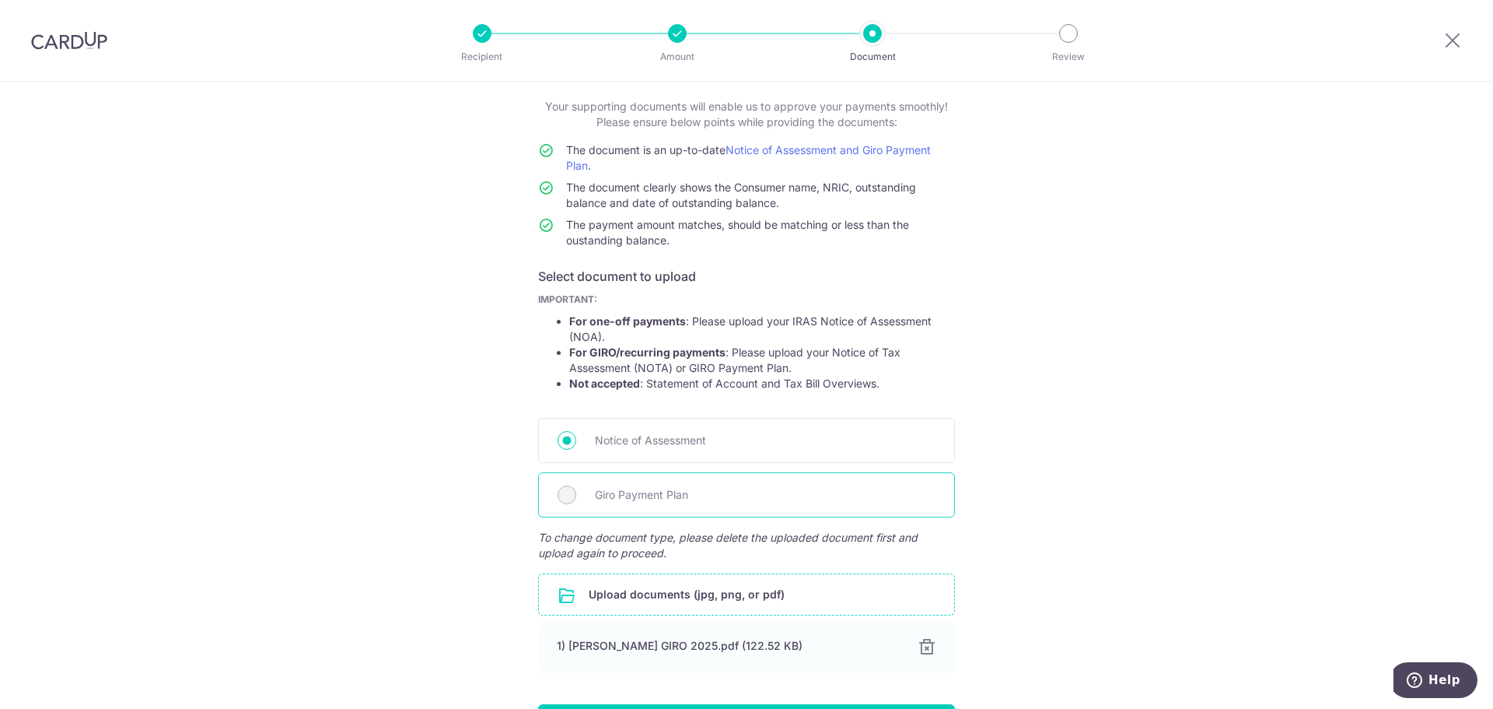
click at [604, 493] on span "Giro Payment Plan" at bounding box center [765, 494] width 341 height 19
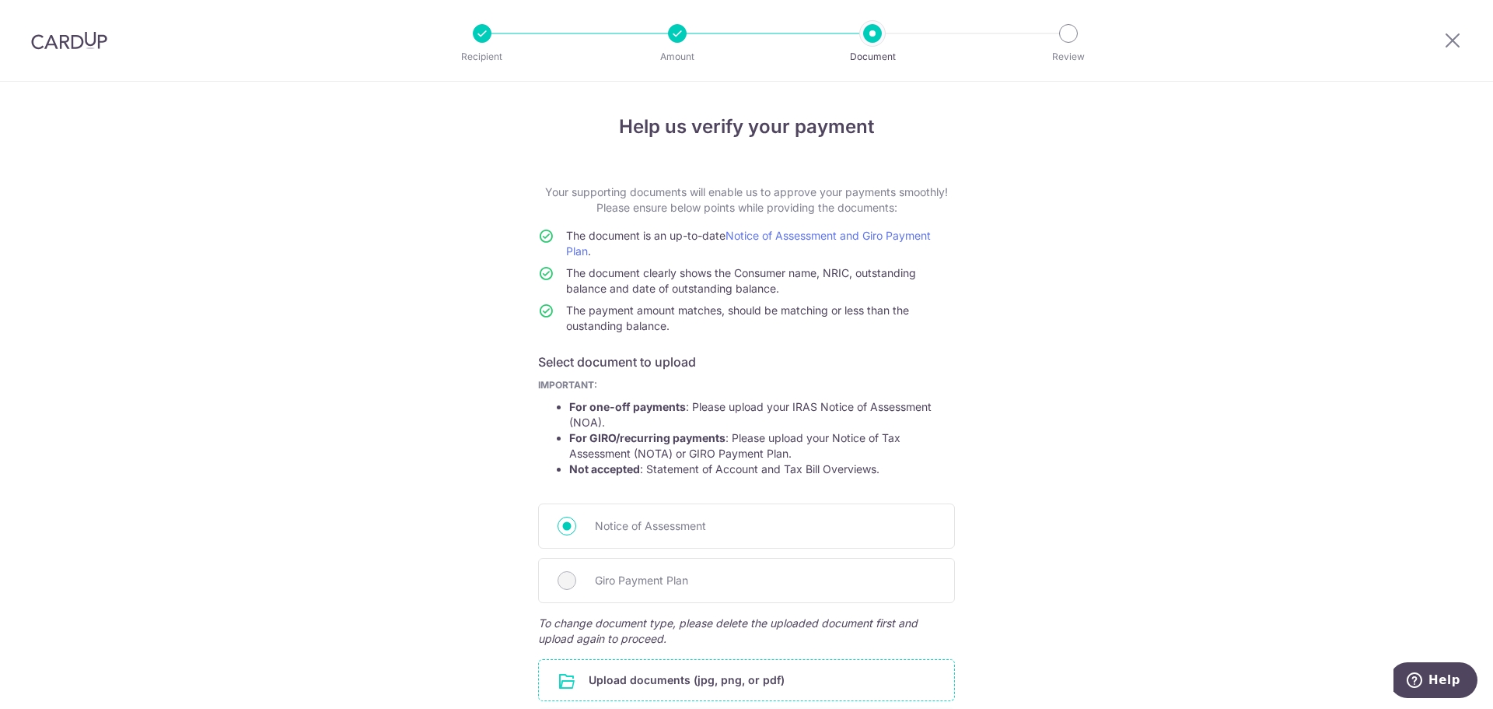
scroll to position [193, 0]
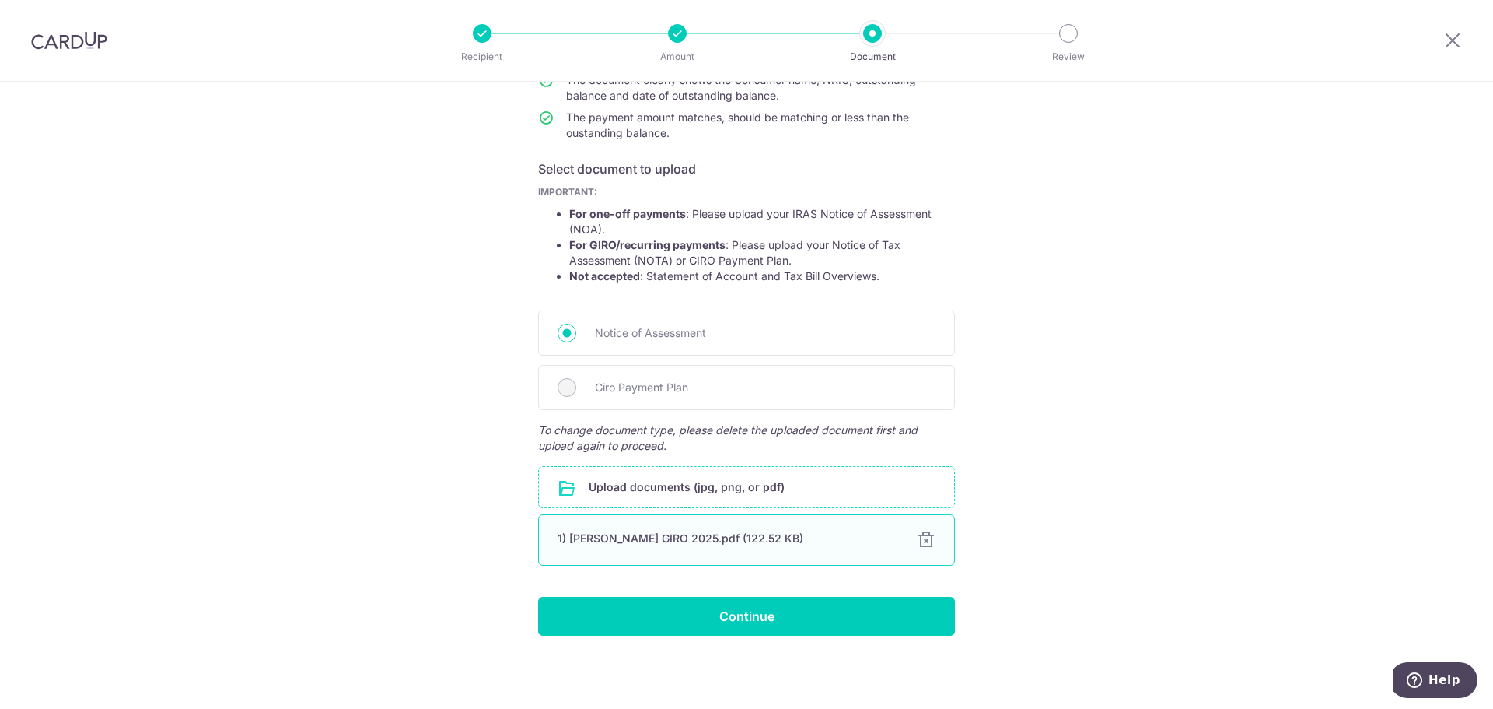
click at [920, 536] on div at bounding box center [926, 539] width 19 height 19
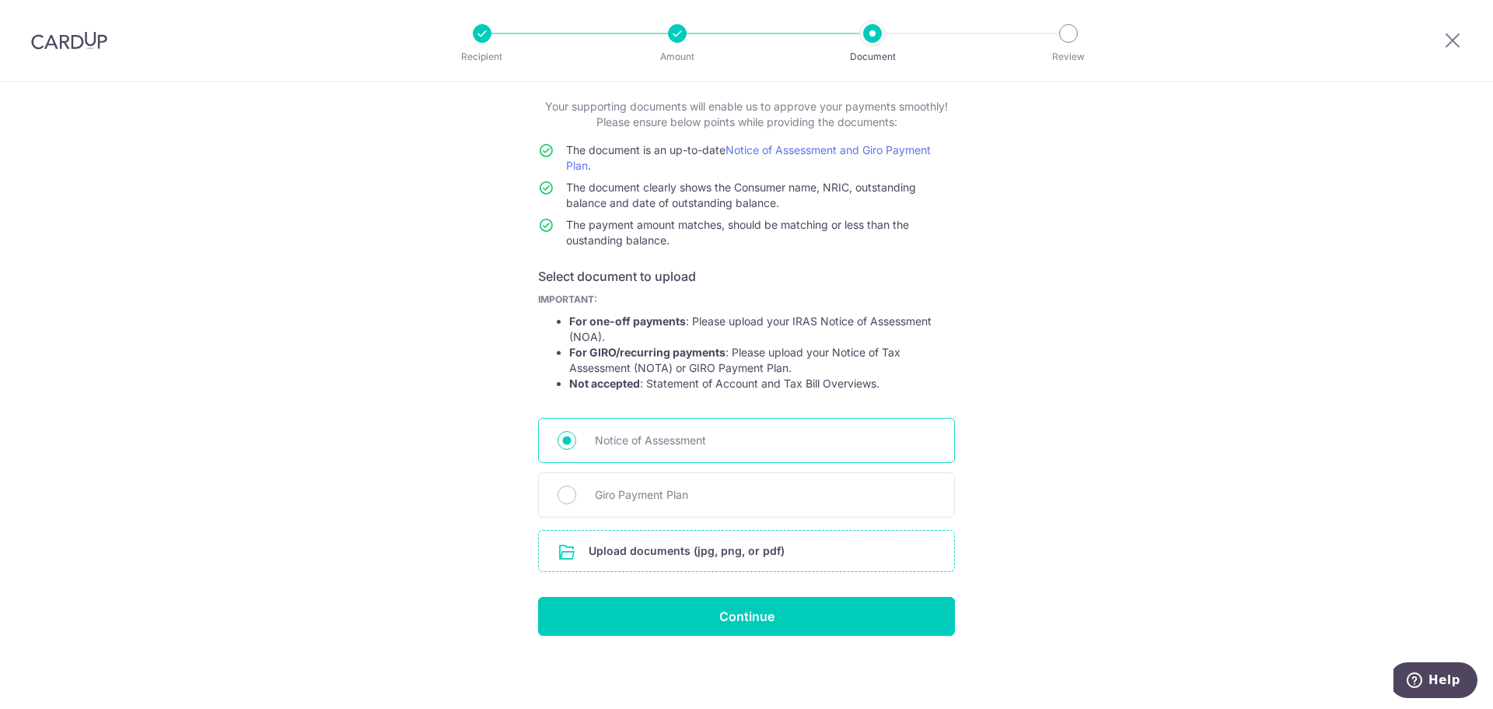
scroll to position [86, 0]
click at [649, 502] on span "Giro Payment Plan" at bounding box center [765, 494] width 341 height 19
click at [576, 502] on input "Giro Payment Plan" at bounding box center [567, 494] width 19 height 19
radio input "true"
click at [725, 547] on input "file" at bounding box center [746, 550] width 415 height 40
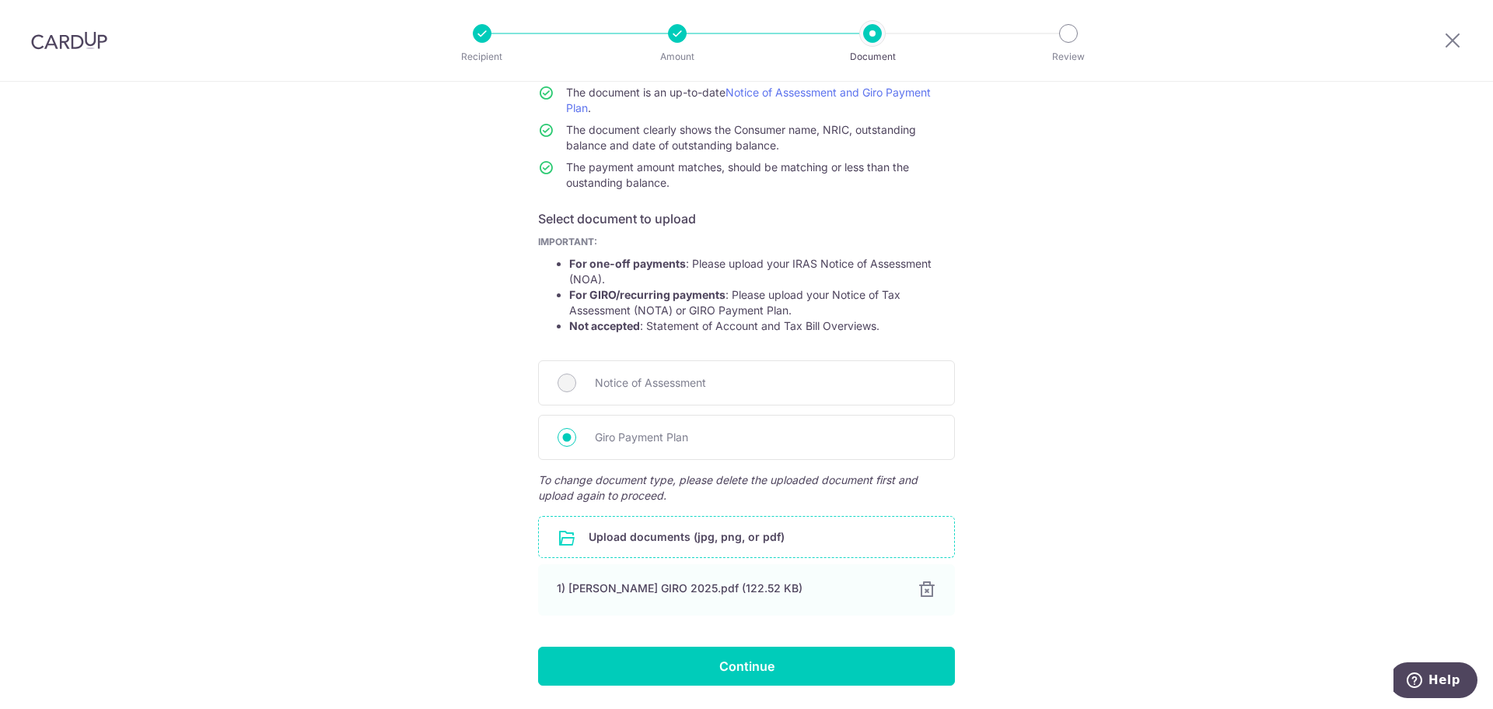
scroll to position [193, 0]
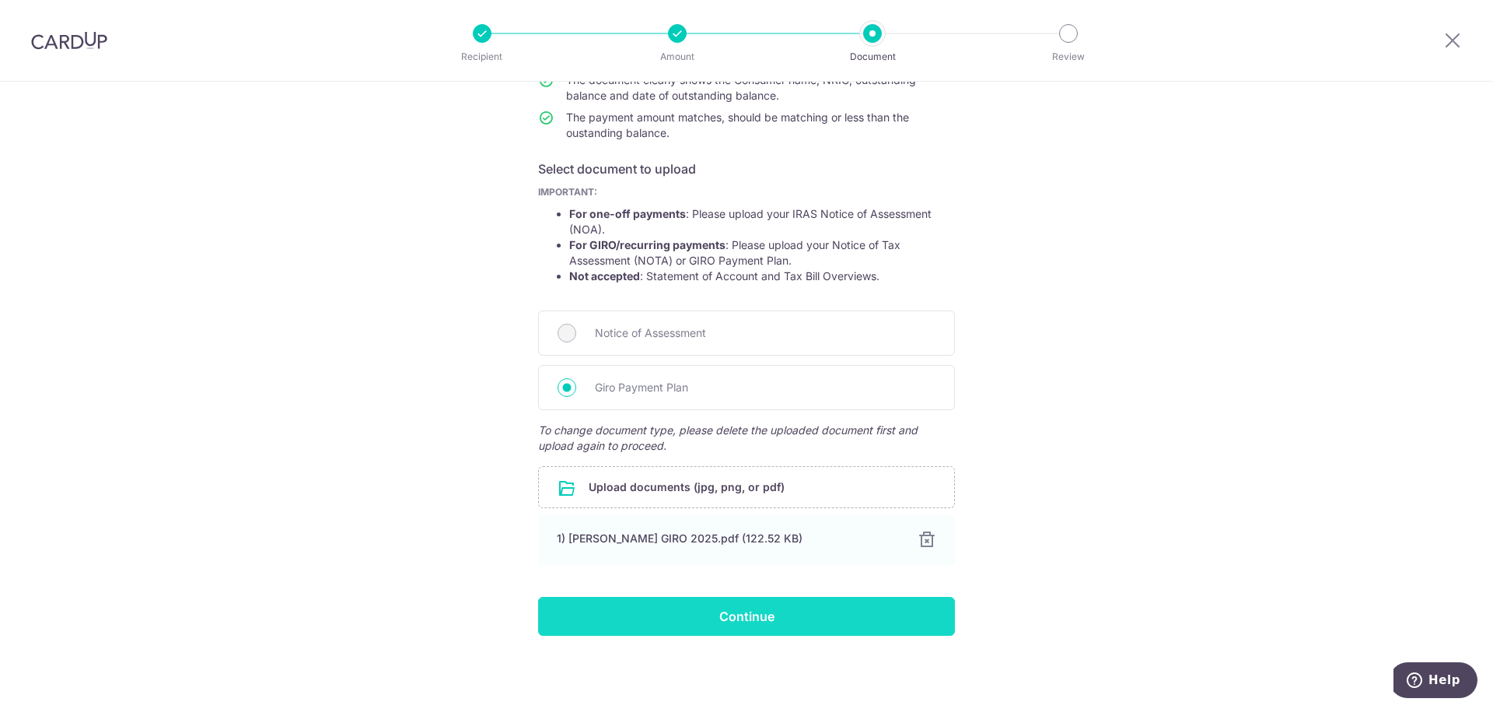
click at [825, 612] on input "Continue" at bounding box center [746, 616] width 417 height 39
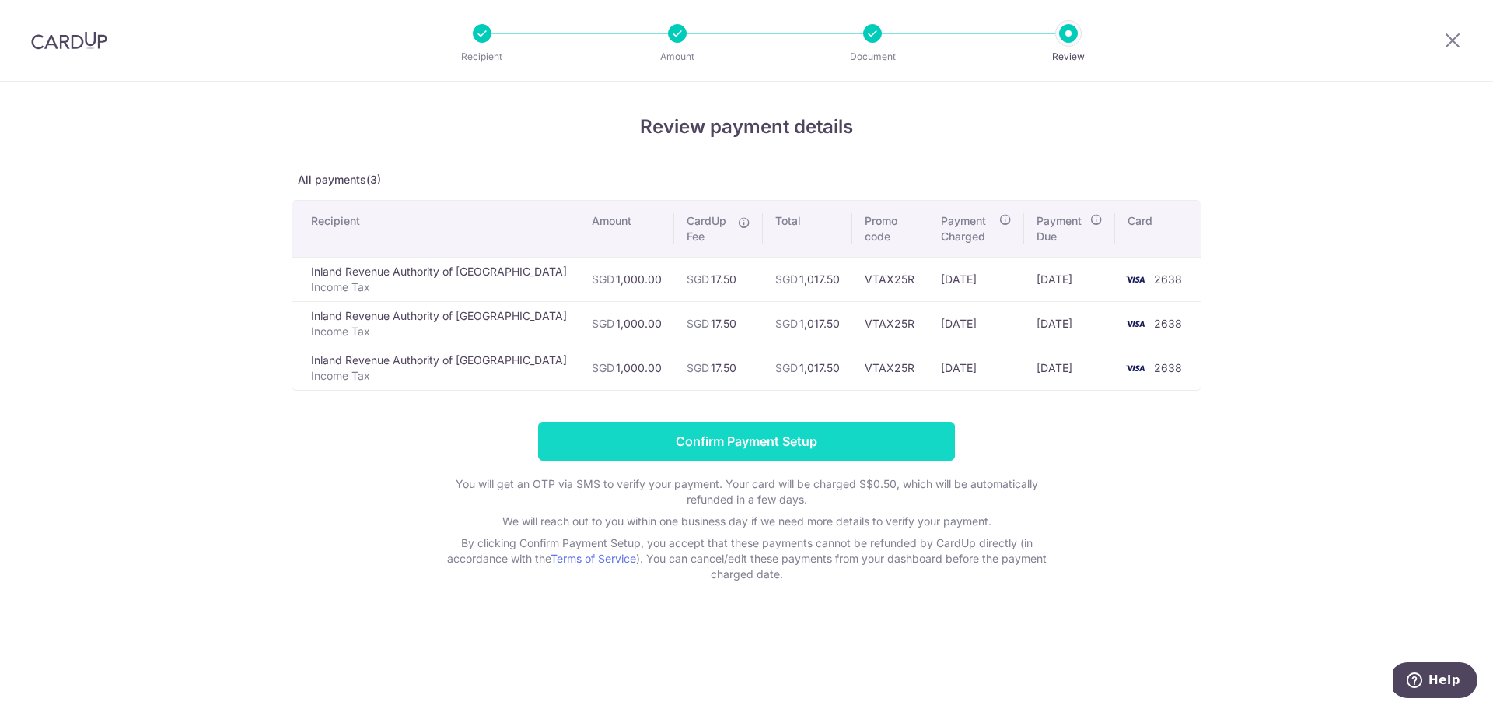
click at [734, 452] on input "Confirm Payment Setup" at bounding box center [746, 441] width 417 height 39
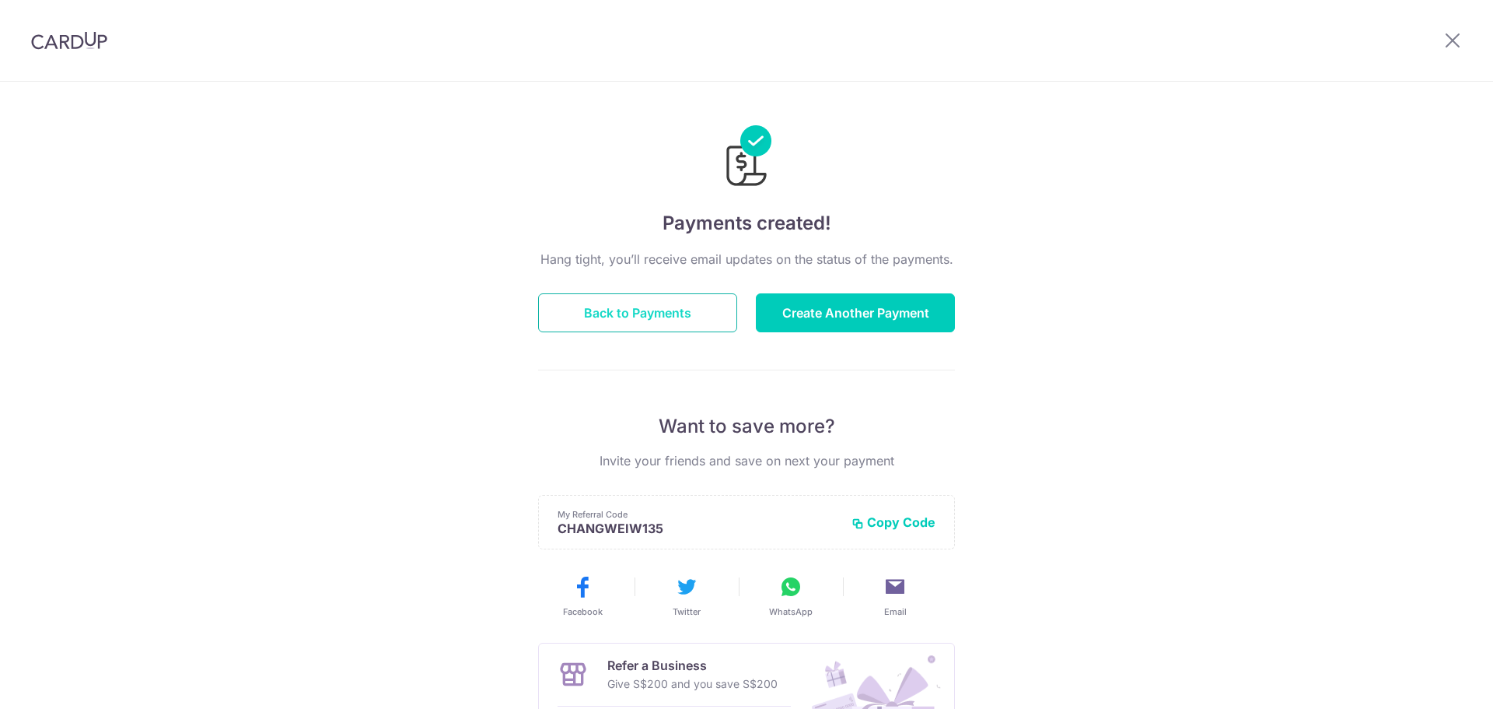
click at [660, 320] on button "Back to Payments" at bounding box center [637, 312] width 199 height 39
